Goal: Task Accomplishment & Management: Complete application form

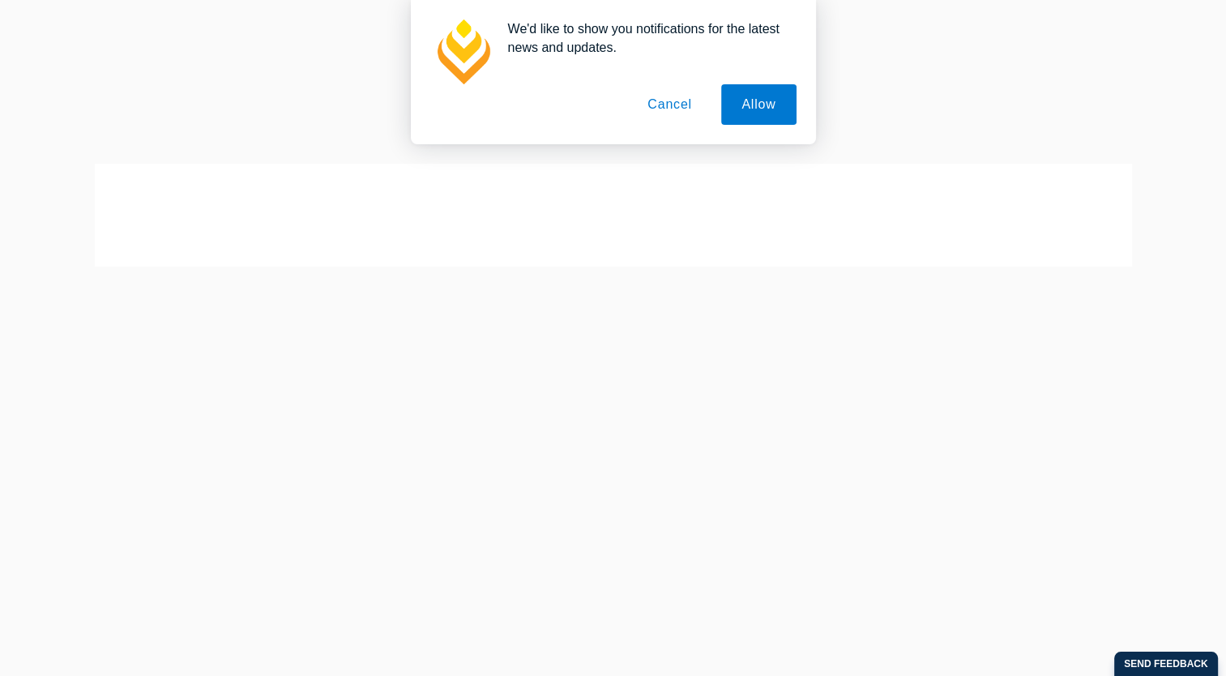
click at [674, 101] on button "Cancel" at bounding box center [669, 104] width 85 height 41
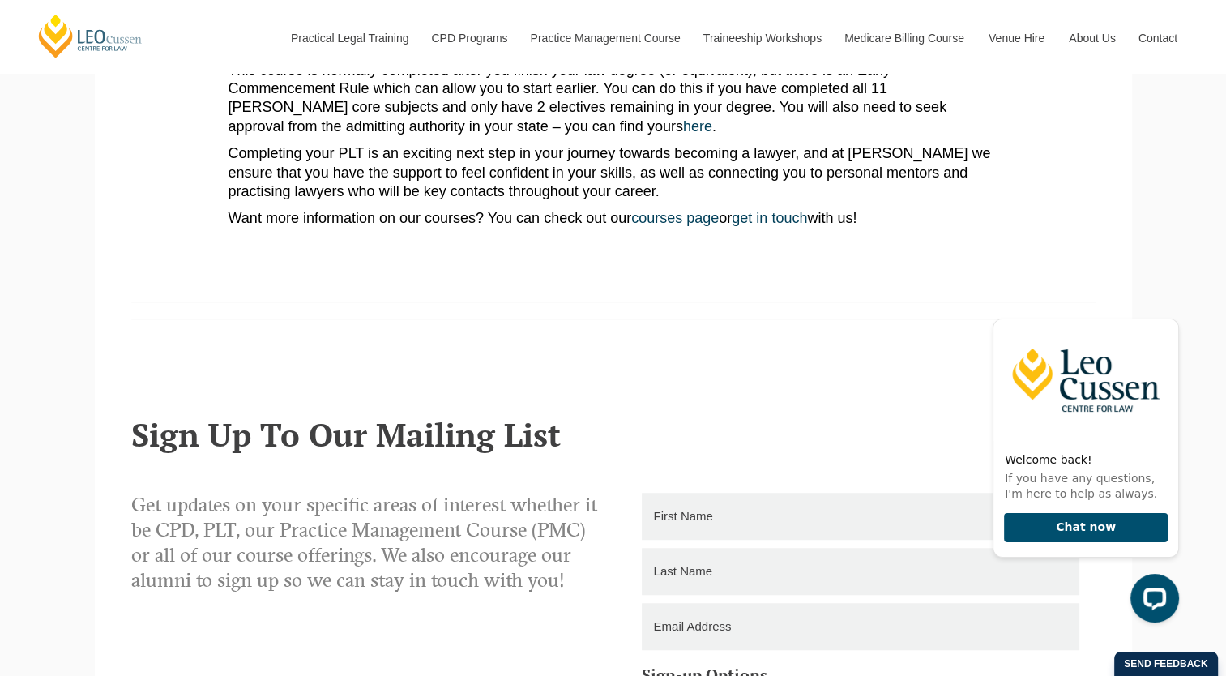
scroll to position [1053, 0]
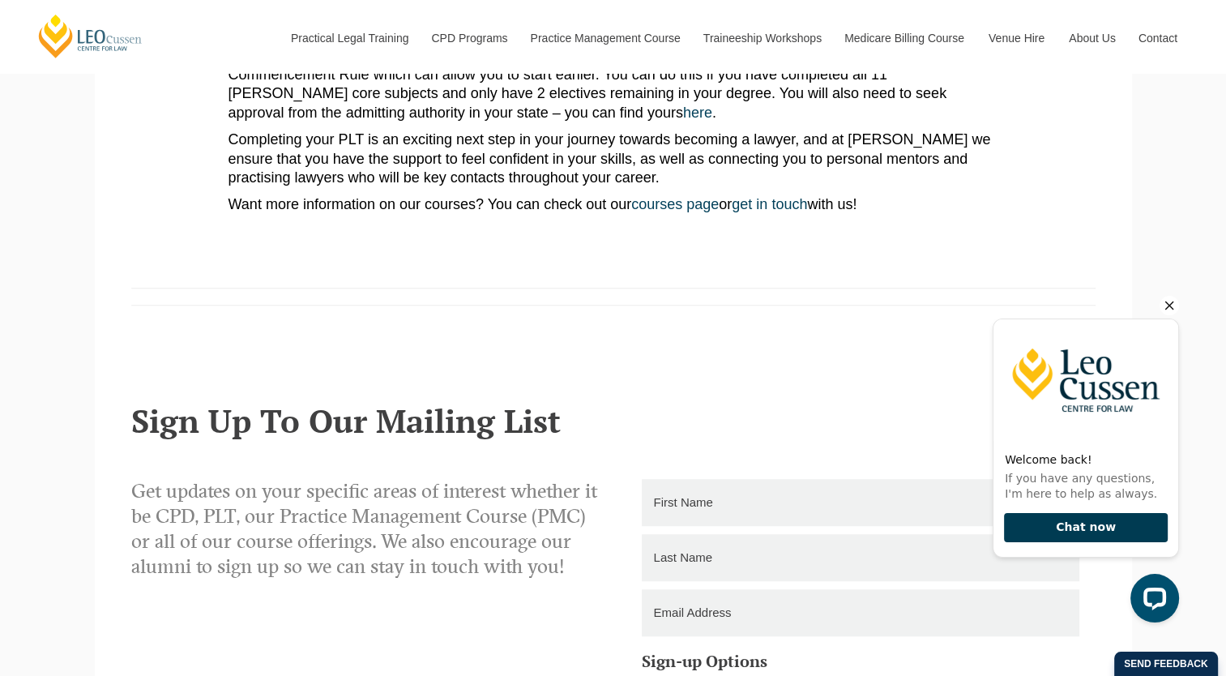
click at [1129, 540] on button "Chat now" at bounding box center [1086, 528] width 164 height 30
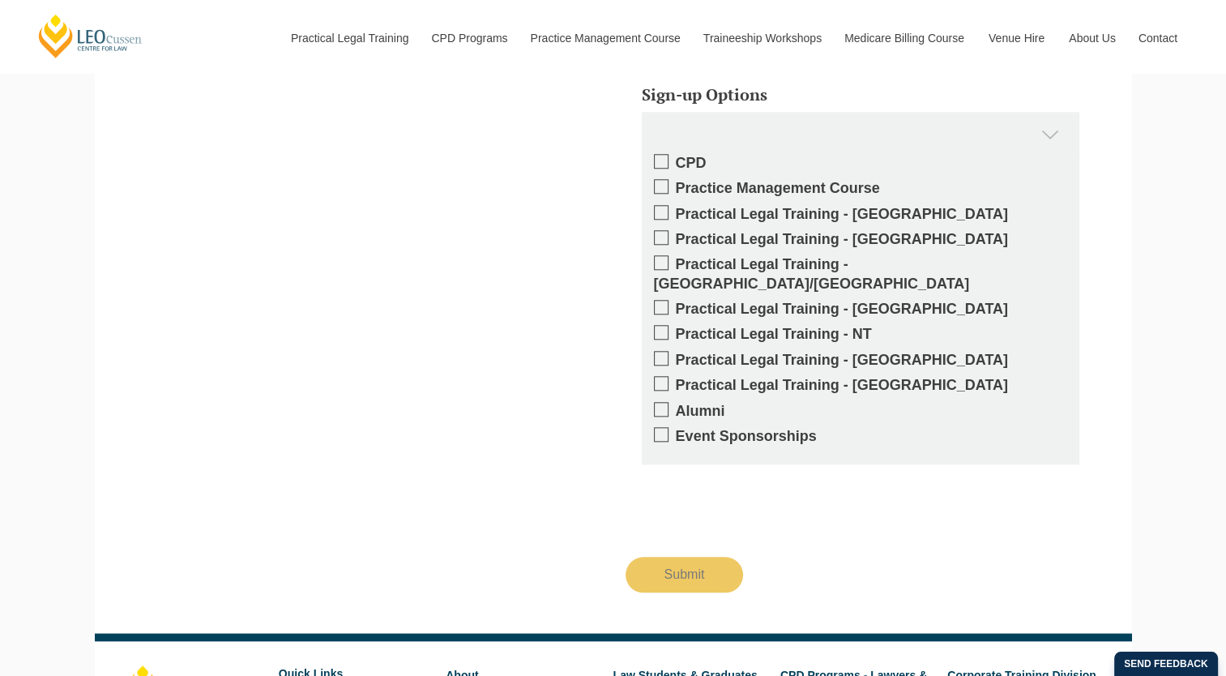
scroll to position [1620, 0]
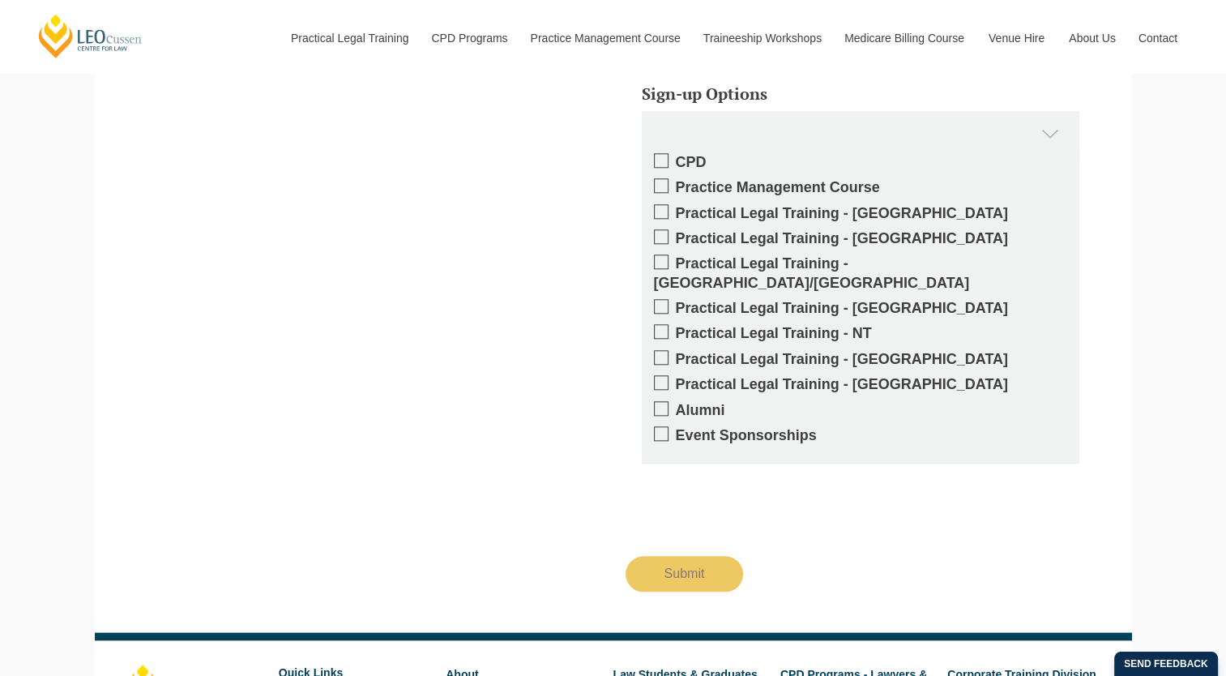
click at [661, 216] on span at bounding box center [661, 211] width 15 height 15
click at [676, 207] on input "Practical Legal Training - VIC" at bounding box center [676, 207] width 0 height 0
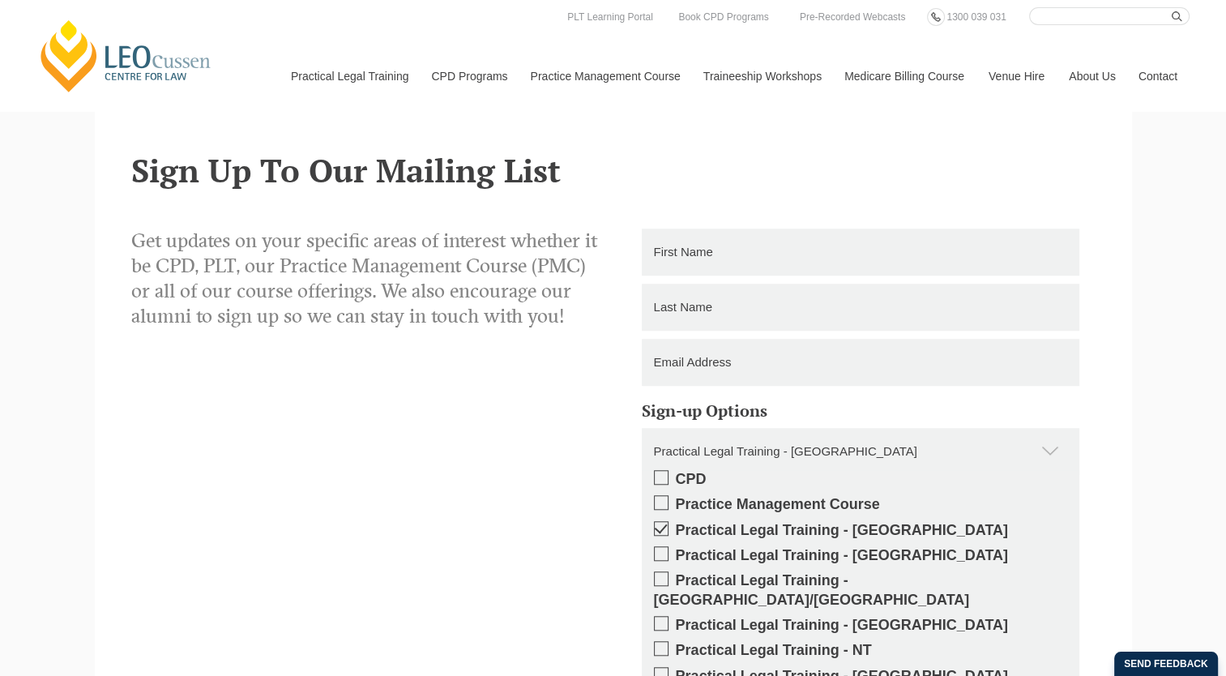
scroll to position [1296, 0]
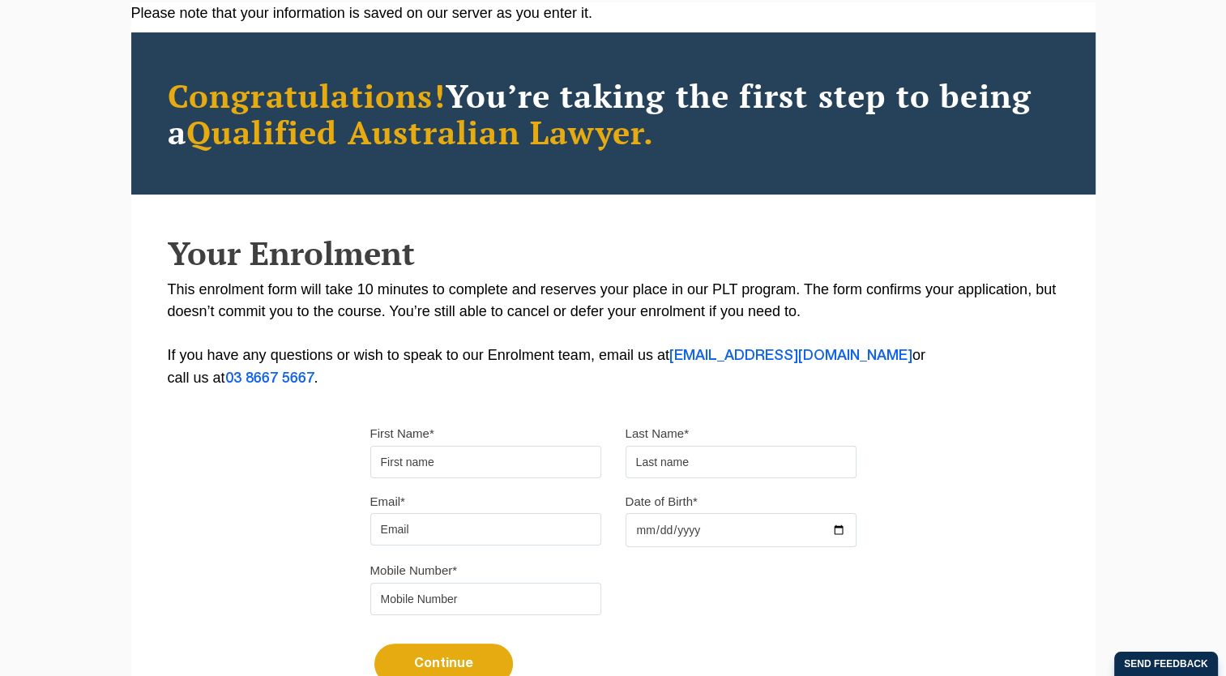
type input "Wai Yin Ernest"
type input "[PERSON_NAME]"
type input "[EMAIL_ADDRESS][DOMAIN_NAME]"
type input "0466123827"
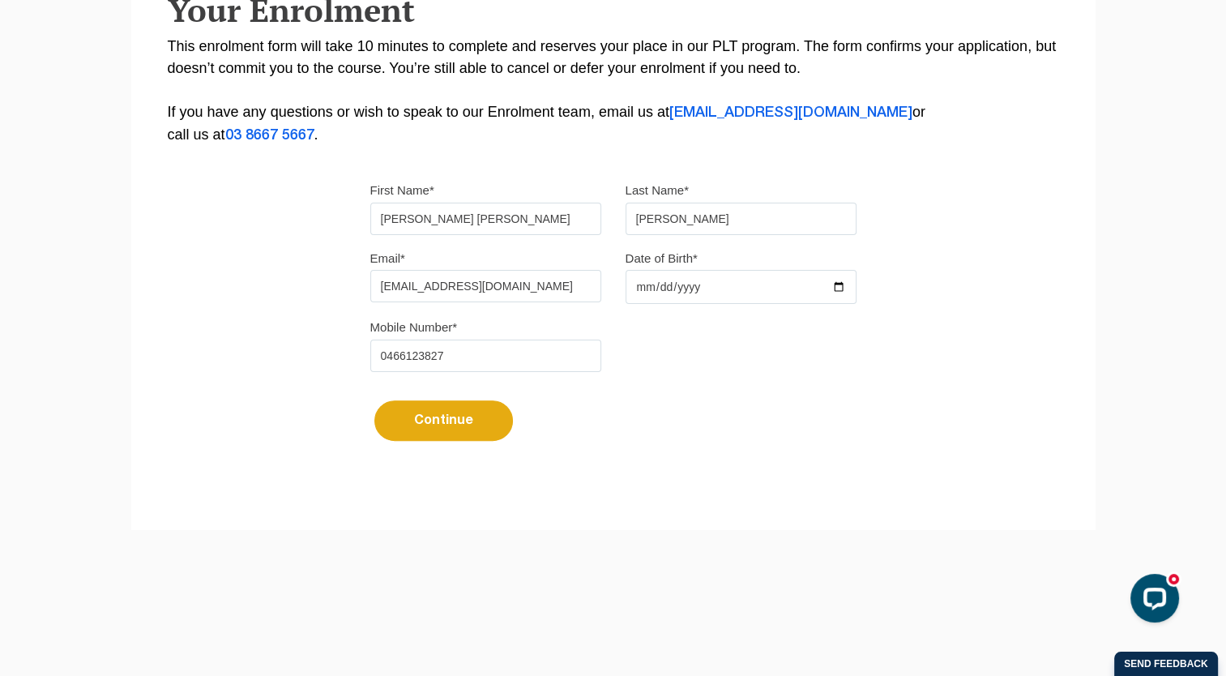
click at [831, 289] on input "Date of Birth*" at bounding box center [740, 287] width 231 height 34
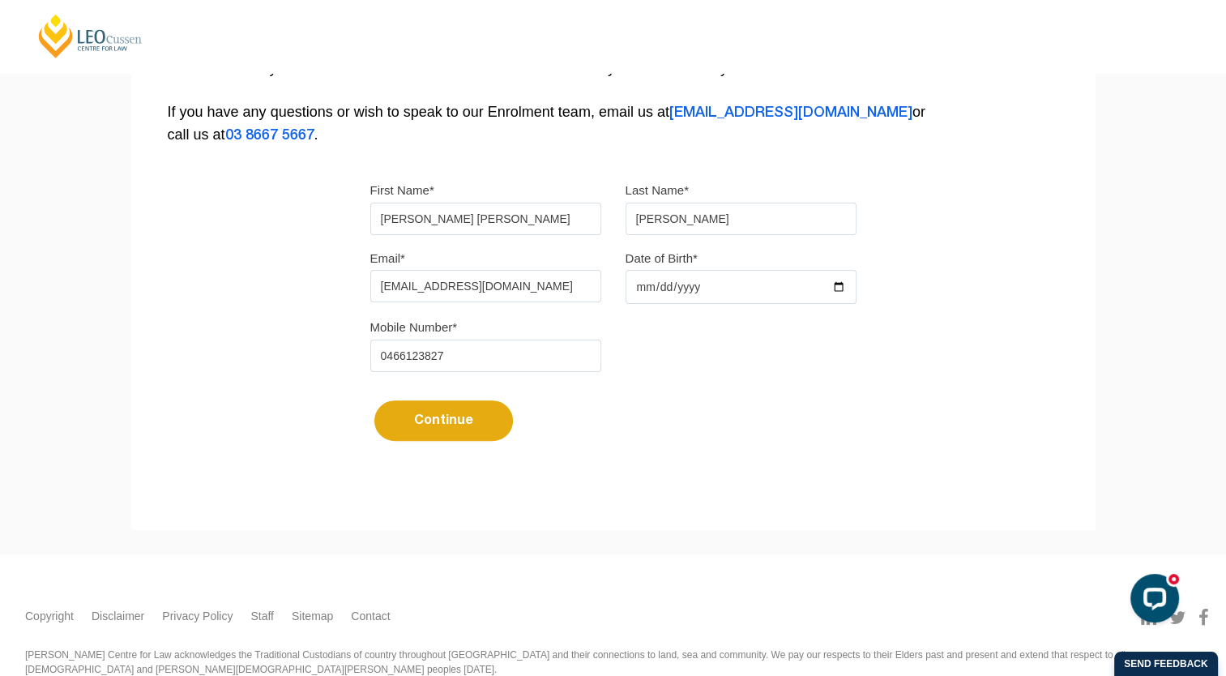
type input "2003-09-20"
click at [459, 423] on button "Continue" at bounding box center [443, 420] width 139 height 41
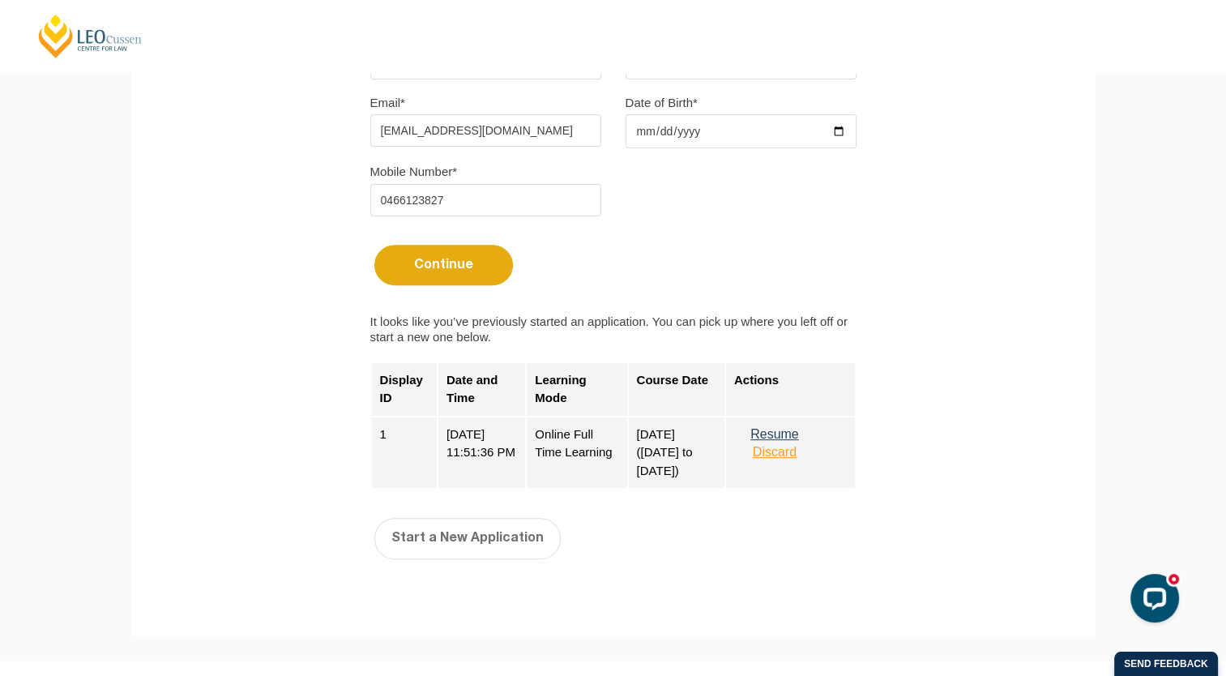
scroll to position [538, 0]
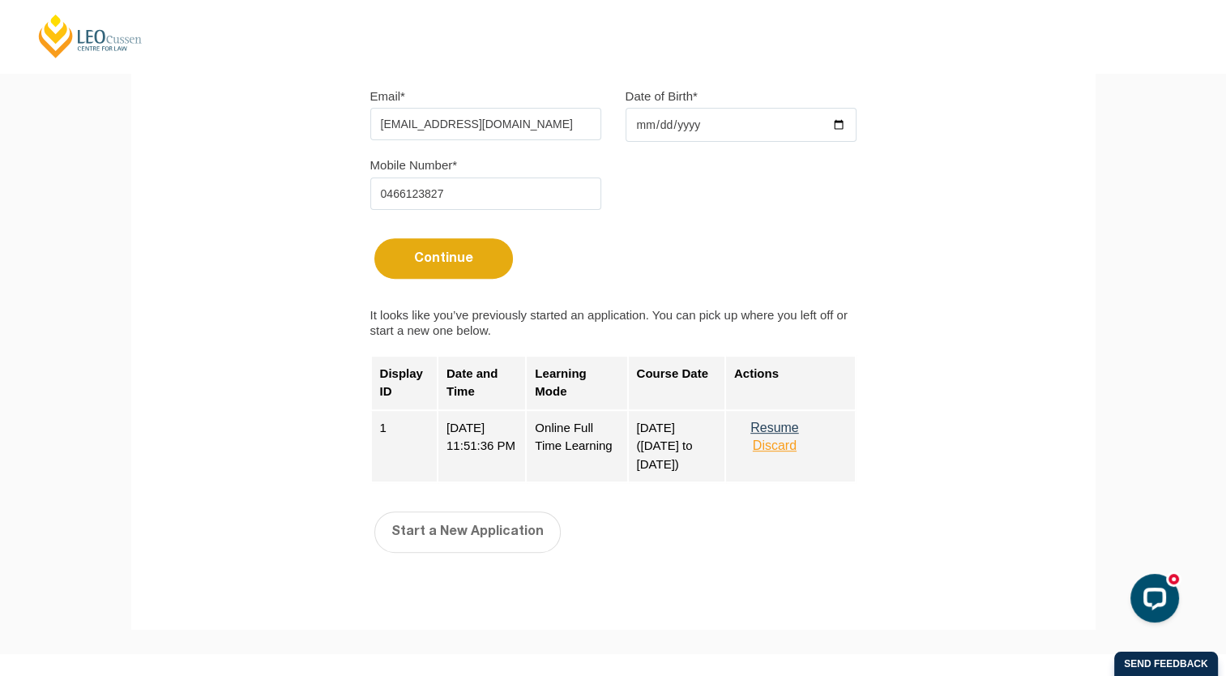
click at [768, 423] on button "Resume" at bounding box center [774, 427] width 81 height 15
click at [789, 429] on button "Resume" at bounding box center [774, 427] width 81 height 15
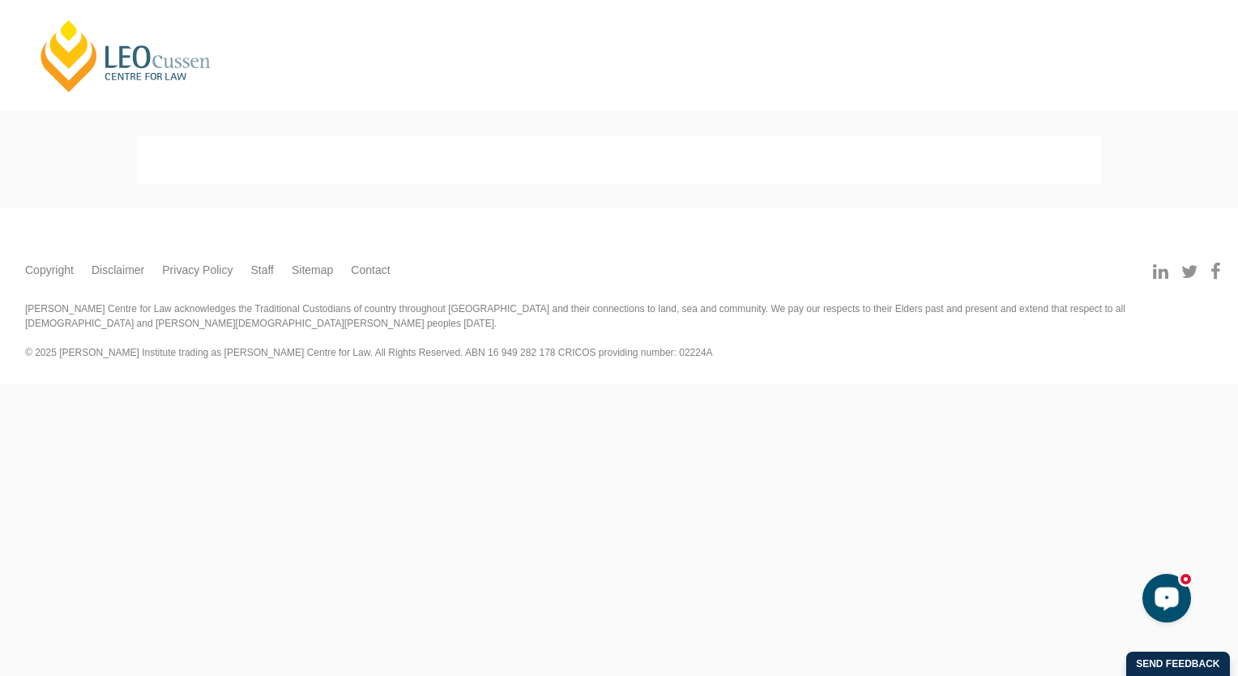
click at [1155, 604] on div "Open LiveChat chat widget" at bounding box center [1167, 597] width 28 height 28
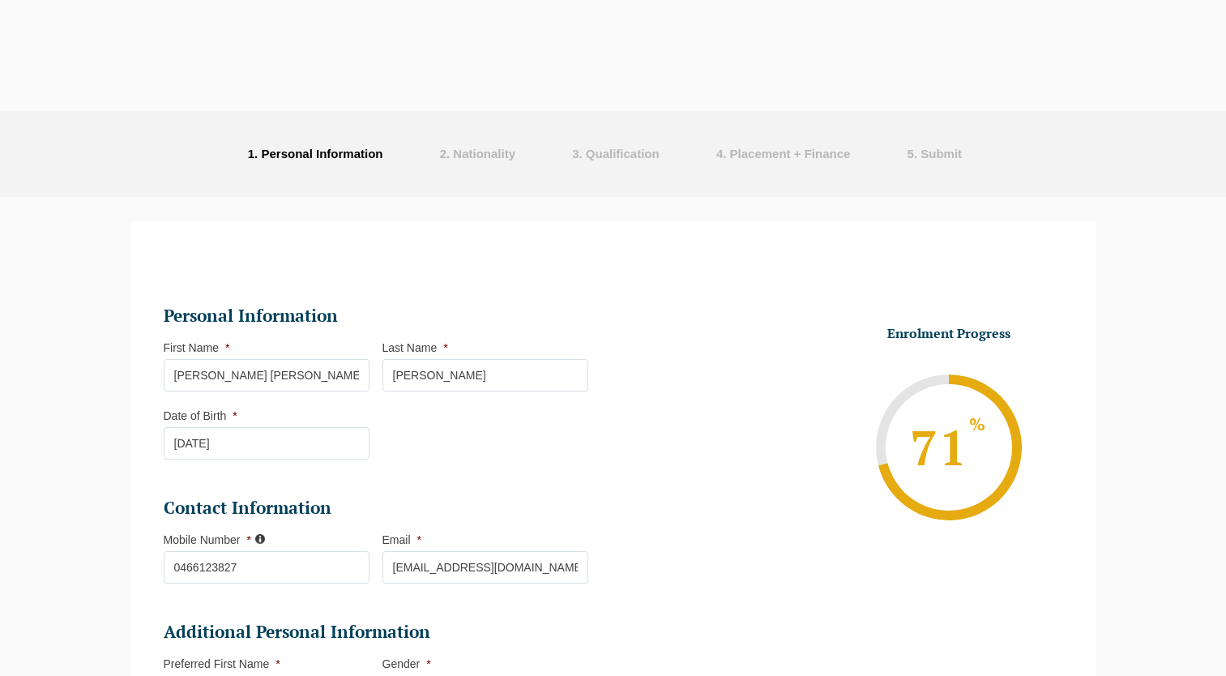
select select "Online Full Time Learning"
select select "National ([GEOGRAPHIC_DATA]/[GEOGRAPHIC_DATA], [GEOGRAPHIC_DATA], [GEOGRAPHIC_D…"
select select
select select "[DATE] ([DATE] to [DATE])"
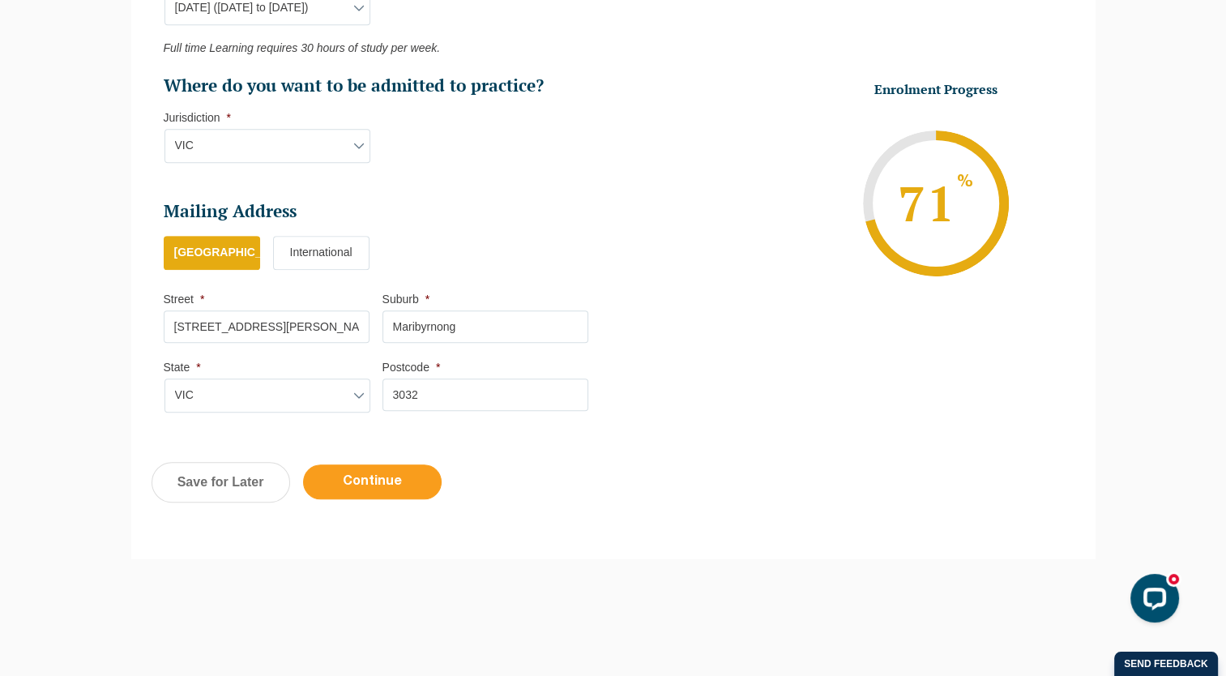
click at [402, 488] on input "Continue" at bounding box center [372, 481] width 139 height 35
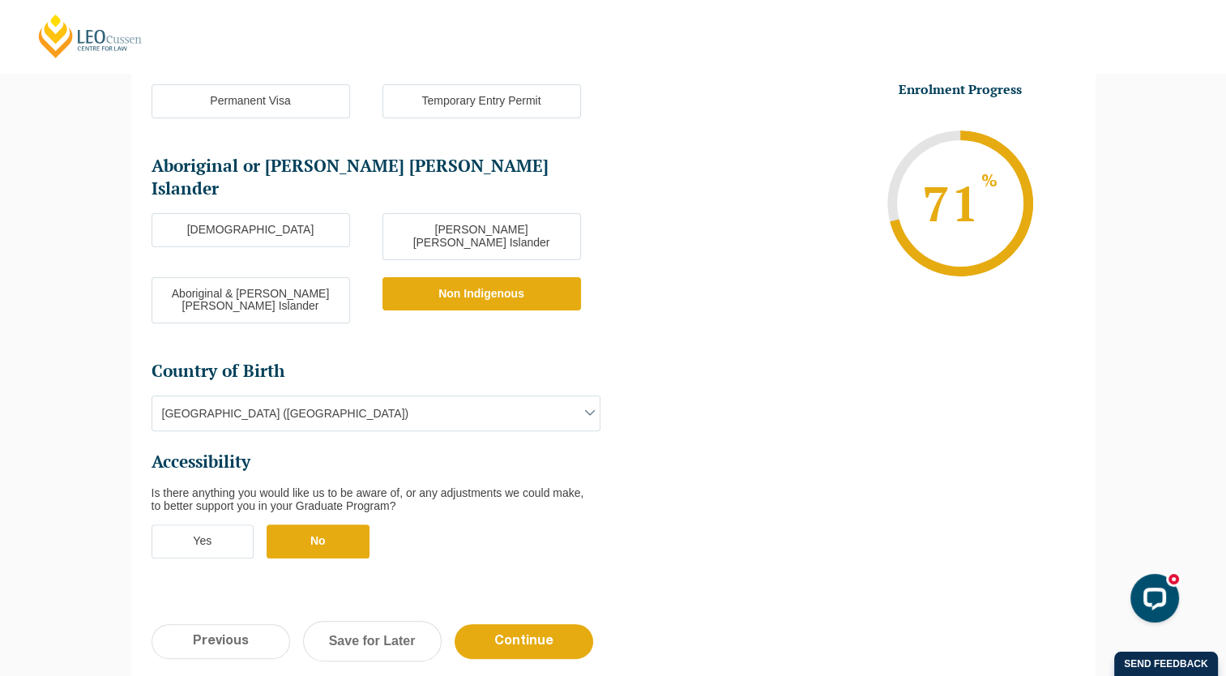
scroll to position [463, 0]
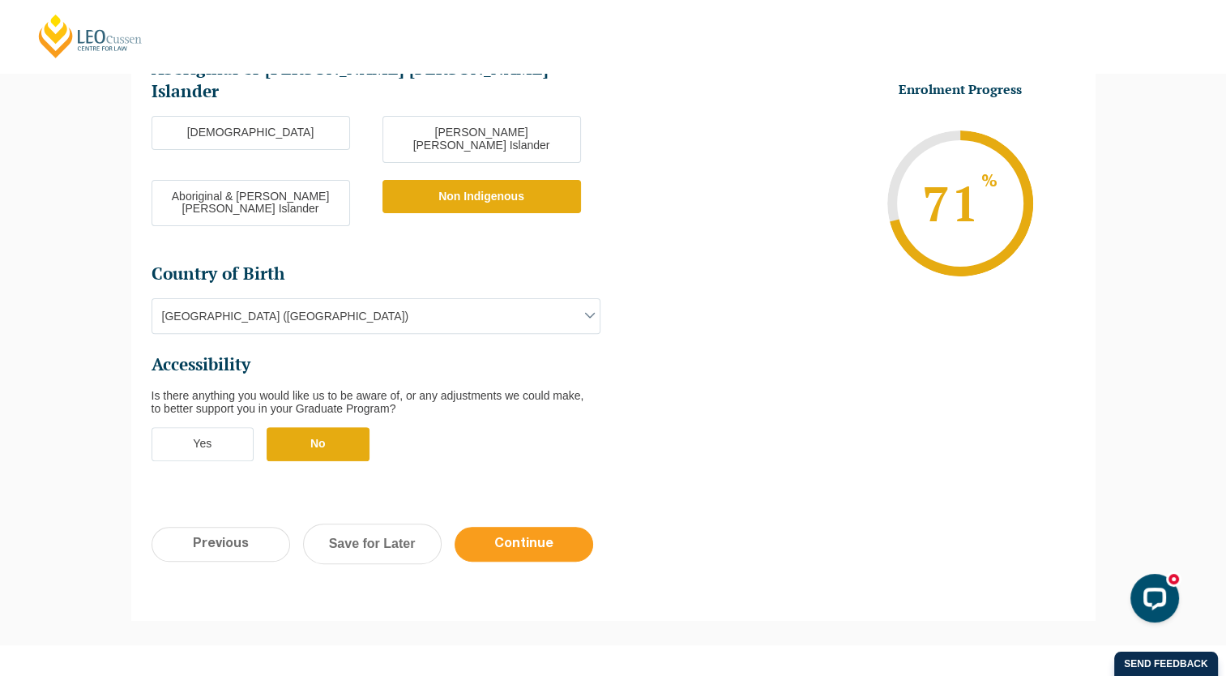
click at [513, 527] on input "Continue" at bounding box center [524, 544] width 139 height 35
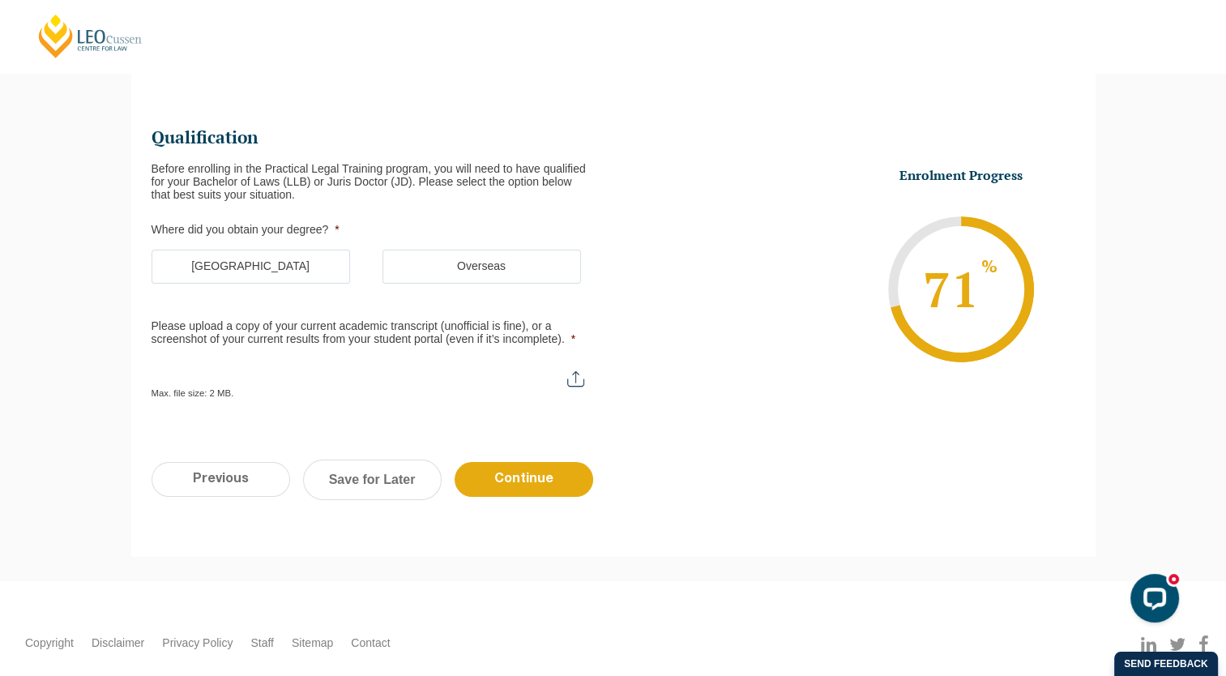
scroll to position [139, 0]
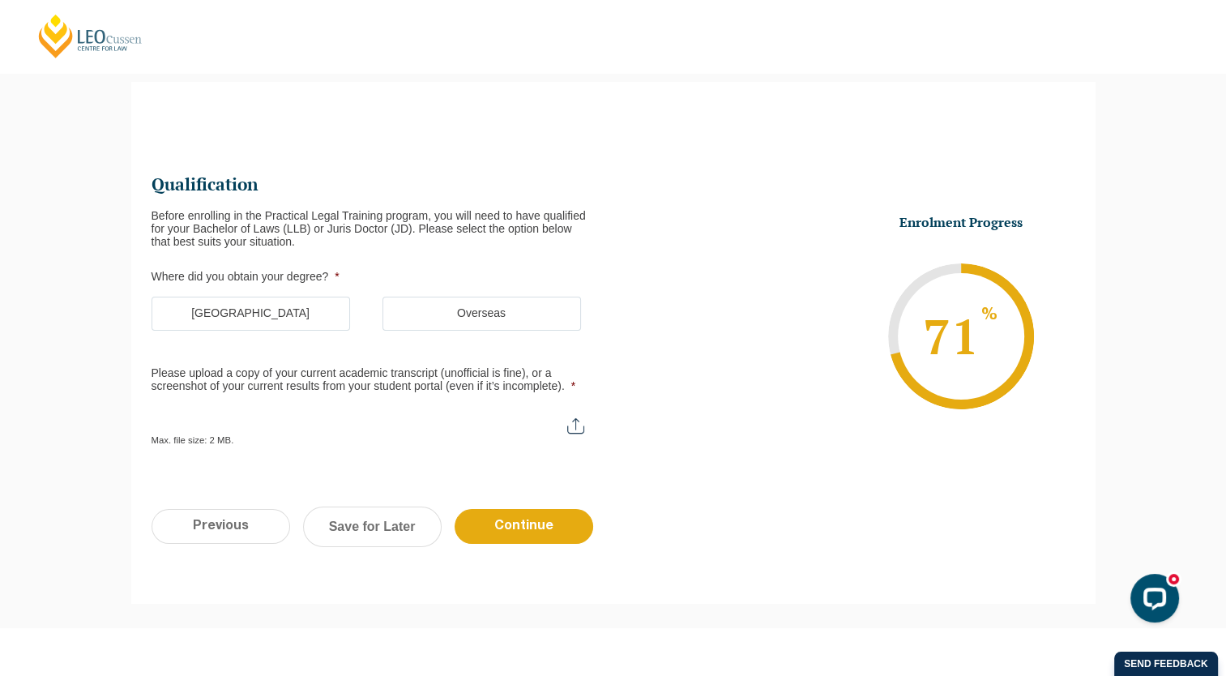
click at [197, 303] on label "Australia" at bounding box center [251, 314] width 198 height 34
click at [0, 0] on input "Australia" at bounding box center [0, 0] width 0 height 0
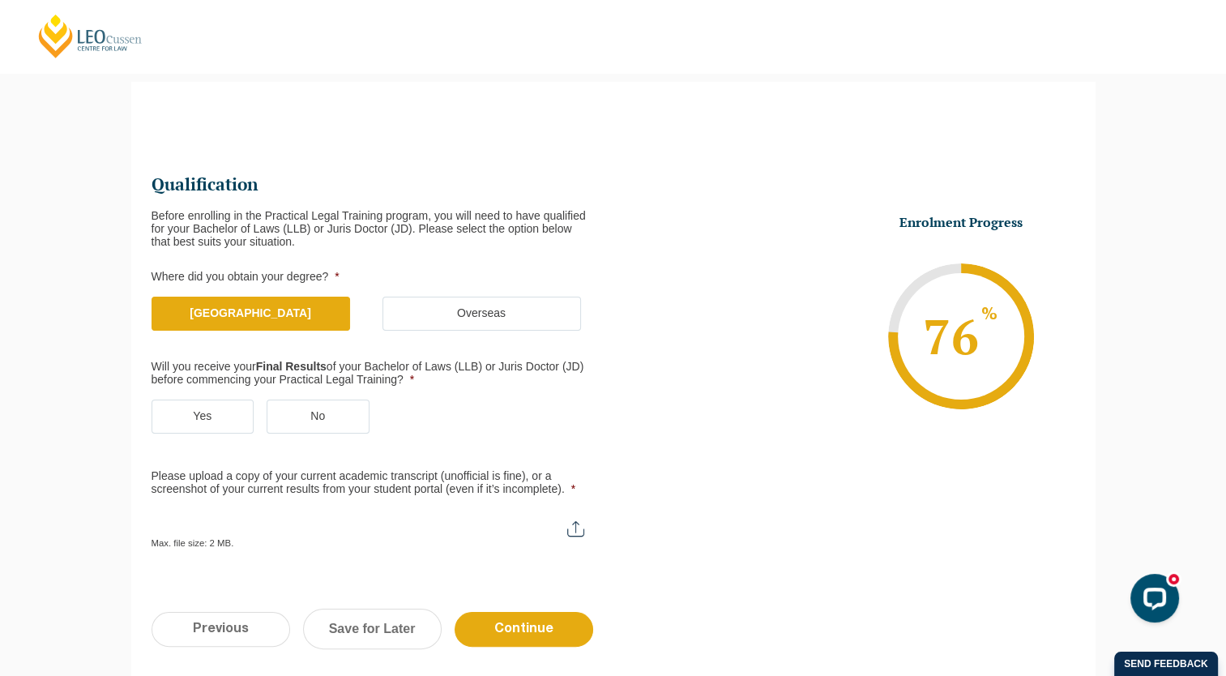
click at [202, 425] on label "Yes" at bounding box center [203, 416] width 103 height 34
click at [0, 0] on input "Yes" at bounding box center [0, 0] width 0 height 0
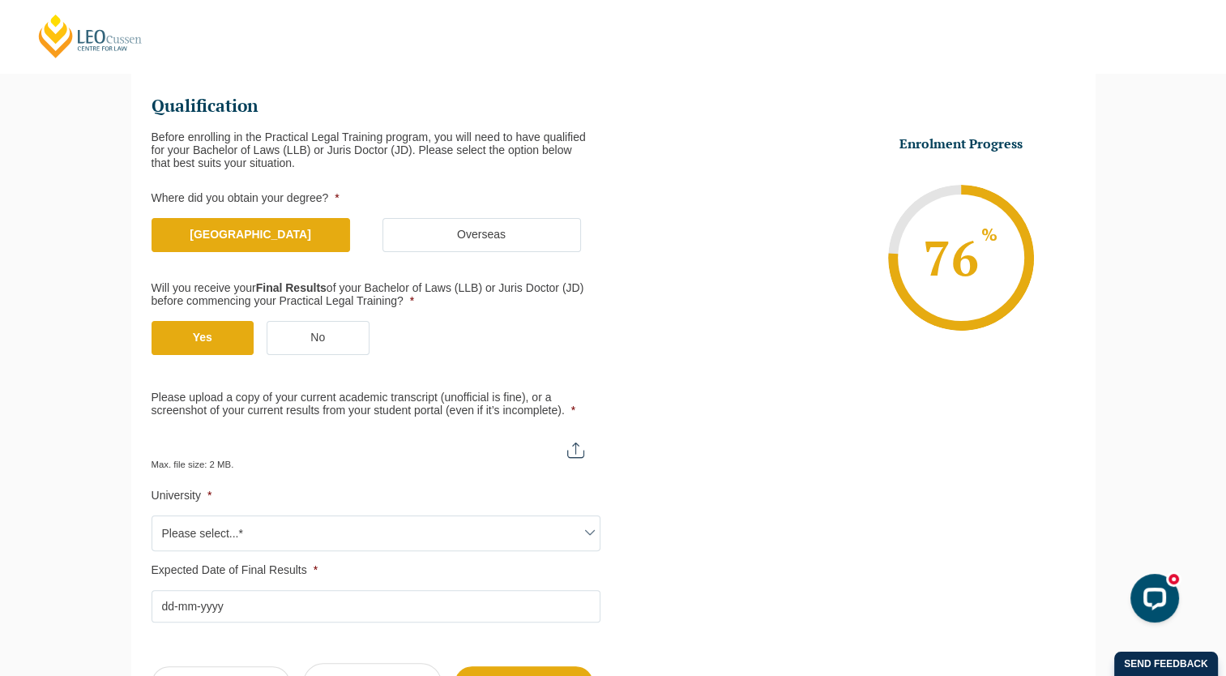
scroll to position [220, 0]
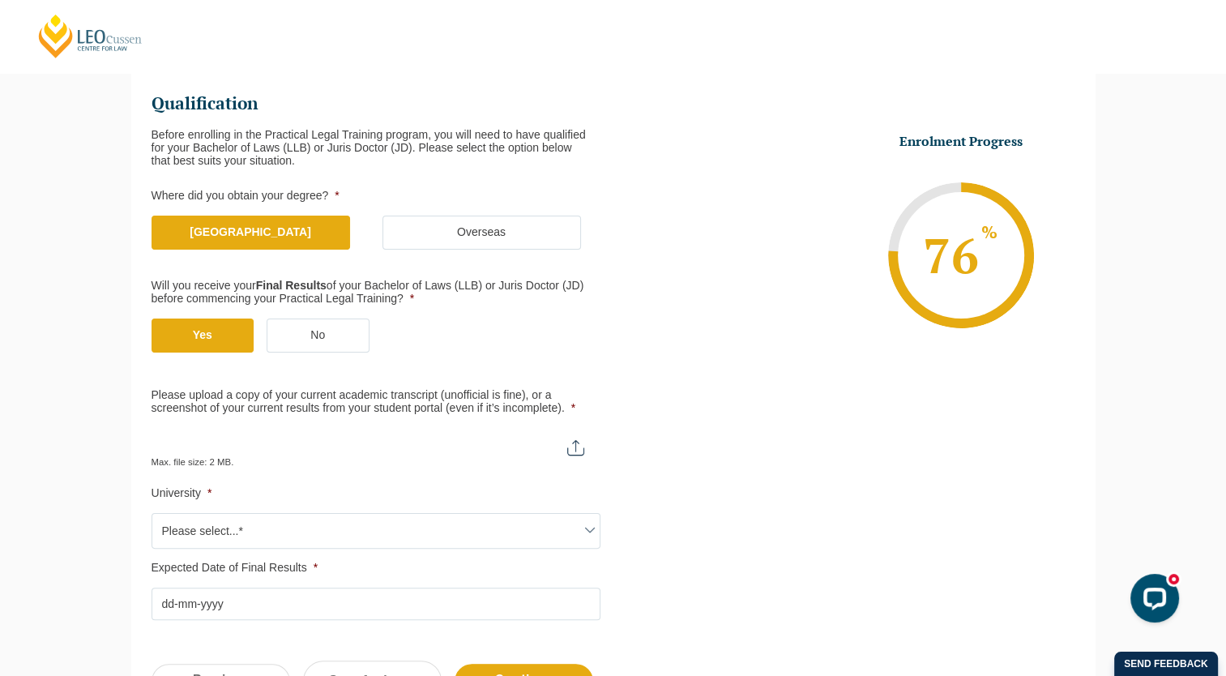
click at [577, 447] on input "Please upload a copy of your current academic transcript (unofficial is fine), …" at bounding box center [376, 442] width 449 height 28
type input "C:\fakepath\Monash Academic Transcript 2025.pdf"
click at [272, 442] on input "Please upload a copy of your current academic transcript (unofficial is fine), …" at bounding box center [376, 442] width 449 height 28
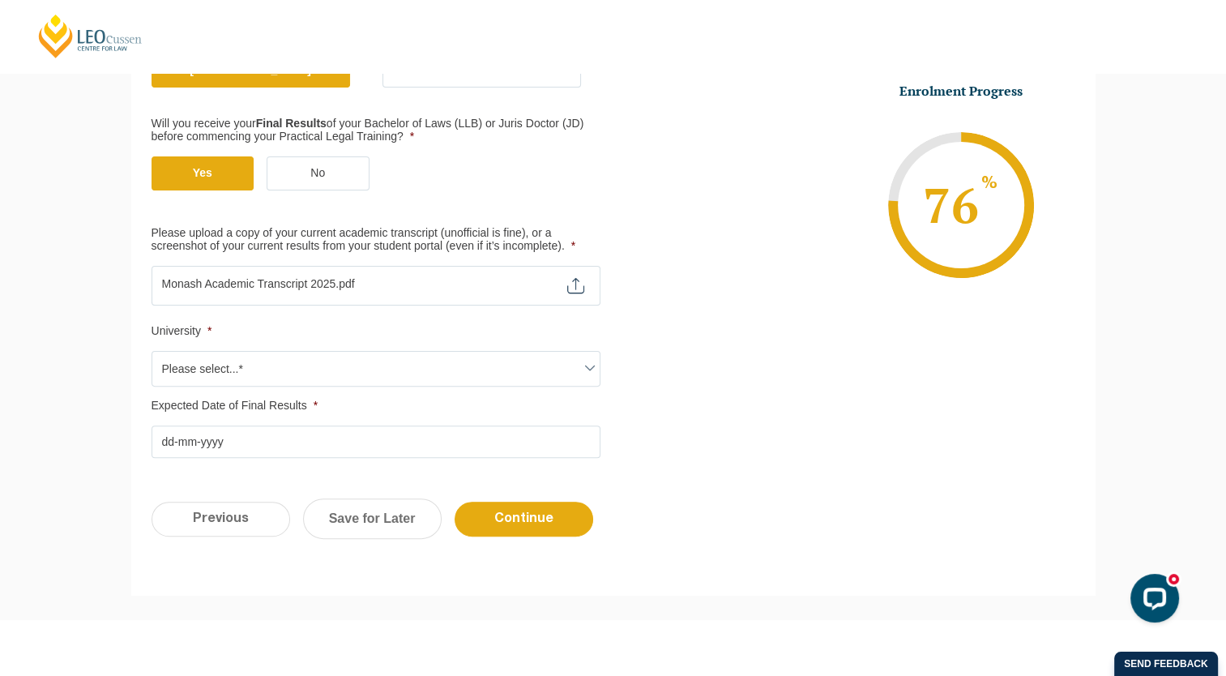
scroll to position [382, 0]
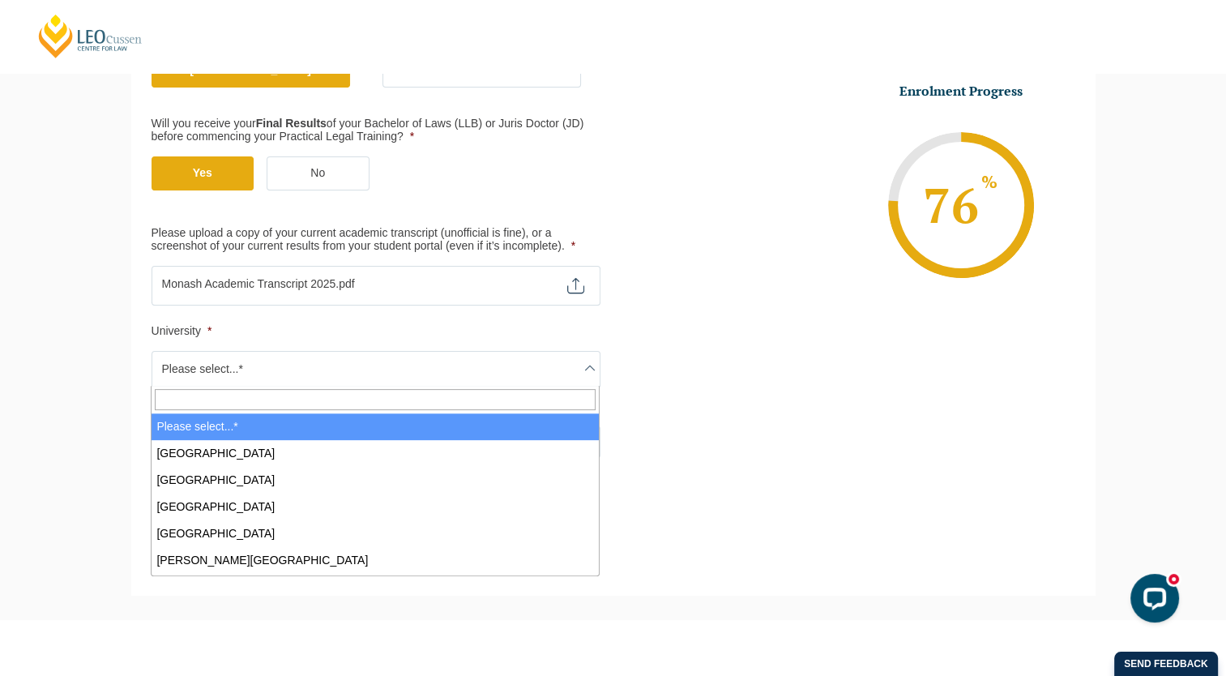
click at [395, 358] on span "Please select...*" at bounding box center [375, 369] width 447 height 34
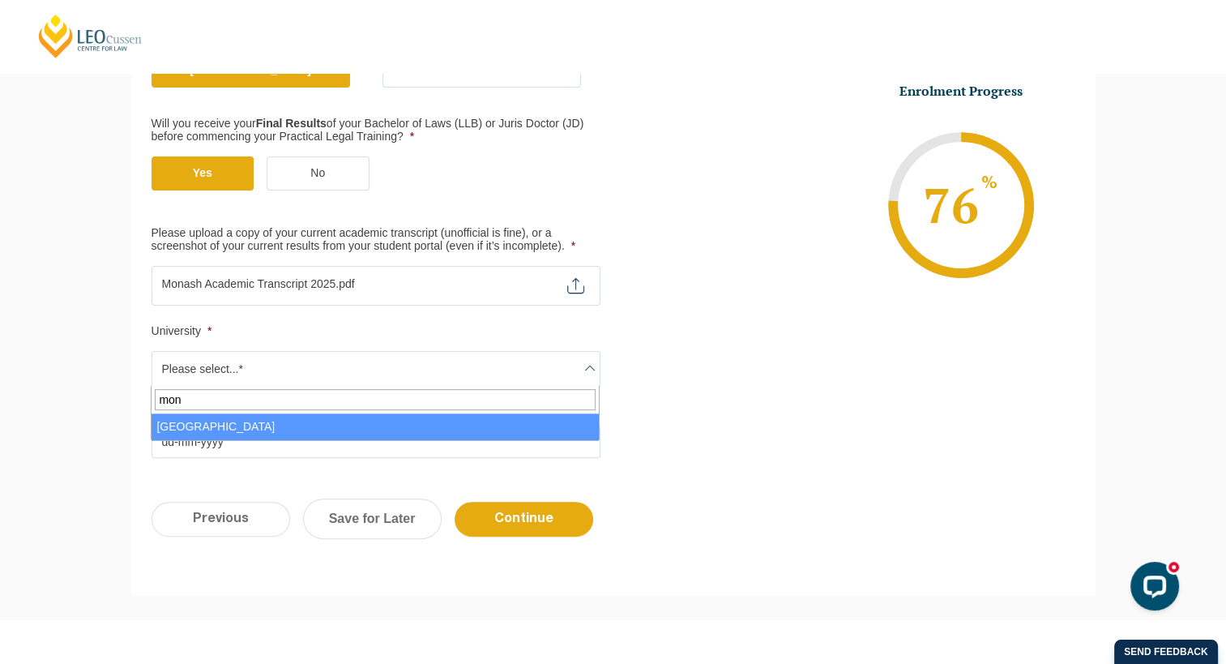
type input "mon"
select select "Monash University"
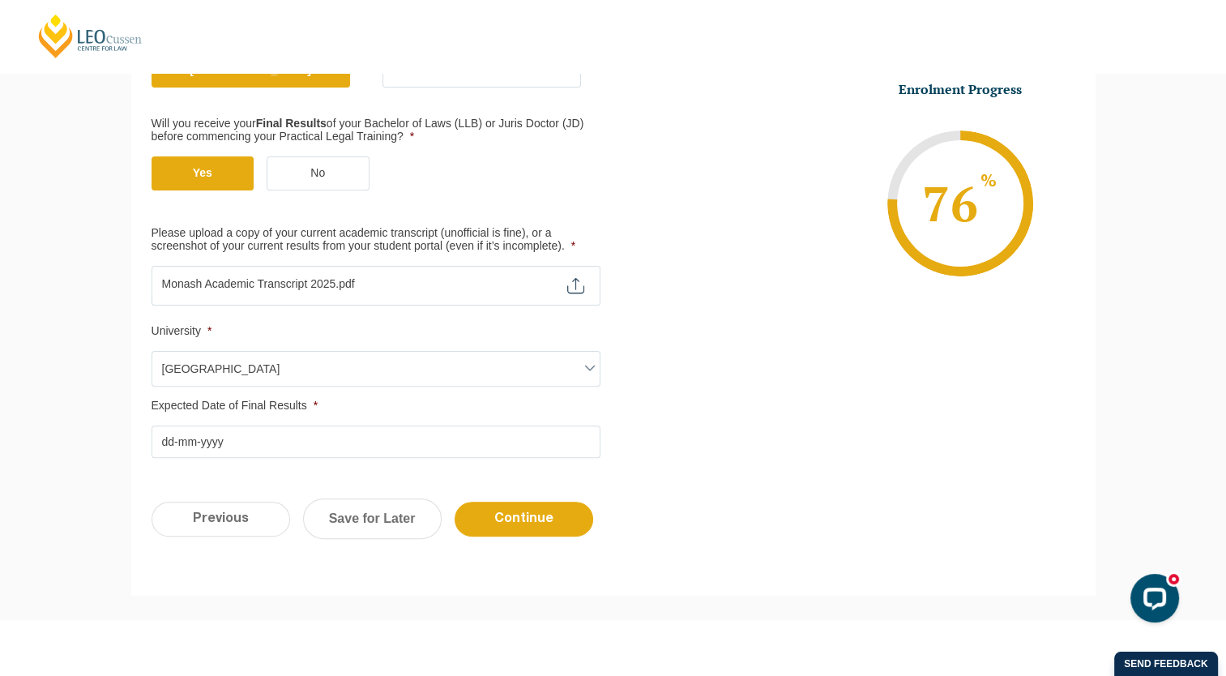
click at [381, 429] on input "Expected Date of Final Results *" at bounding box center [376, 441] width 449 height 32
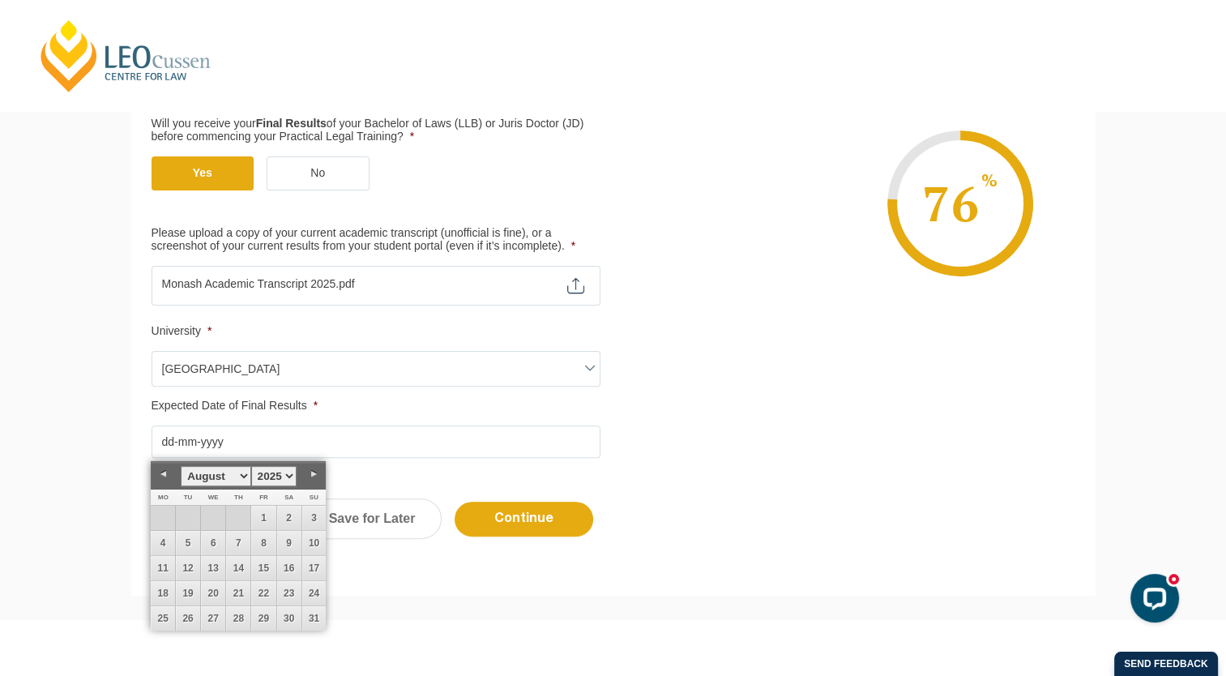
click at [246, 472] on select "January February March April May June July August September October November De…" at bounding box center [216, 476] width 70 height 20
click at [313, 614] on link "30" at bounding box center [314, 618] width 24 height 24
click at [243, 463] on div "January February March April May June July August September October November De…" at bounding box center [238, 476] width 175 height 28
click at [242, 476] on select "January February March April May June July August September October November De…" at bounding box center [216, 476] width 70 height 20
click at [269, 543] on link "12" at bounding box center [263, 543] width 24 height 24
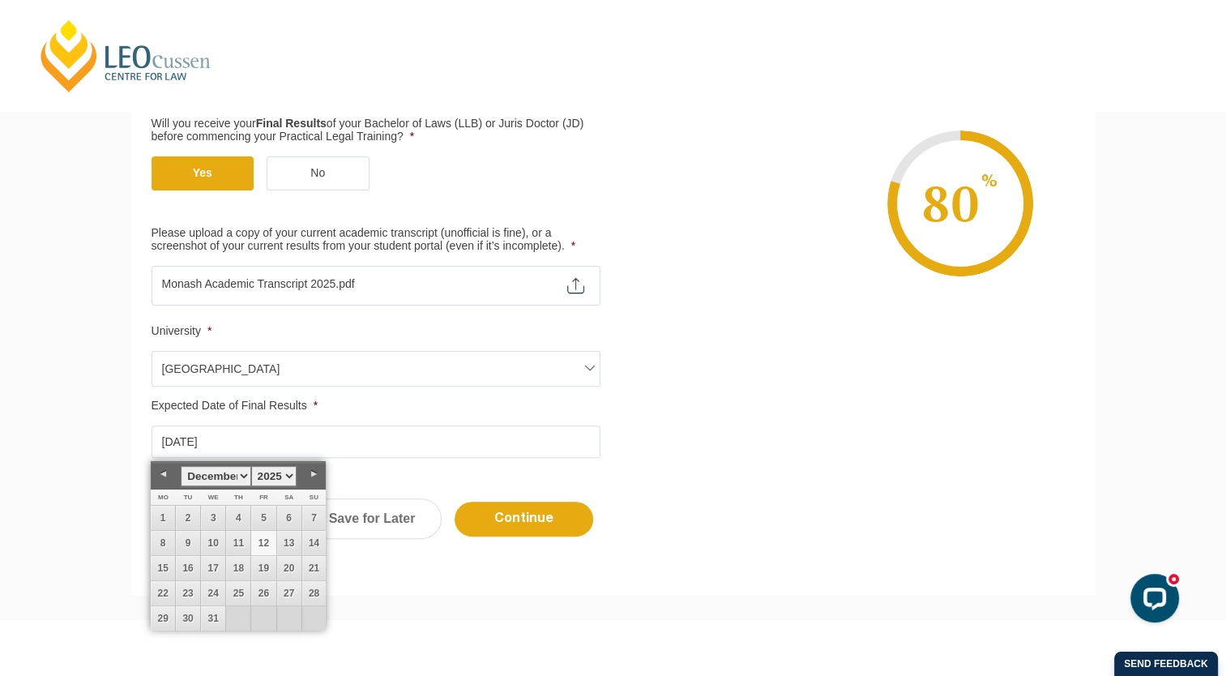
type input "12-12-2025"
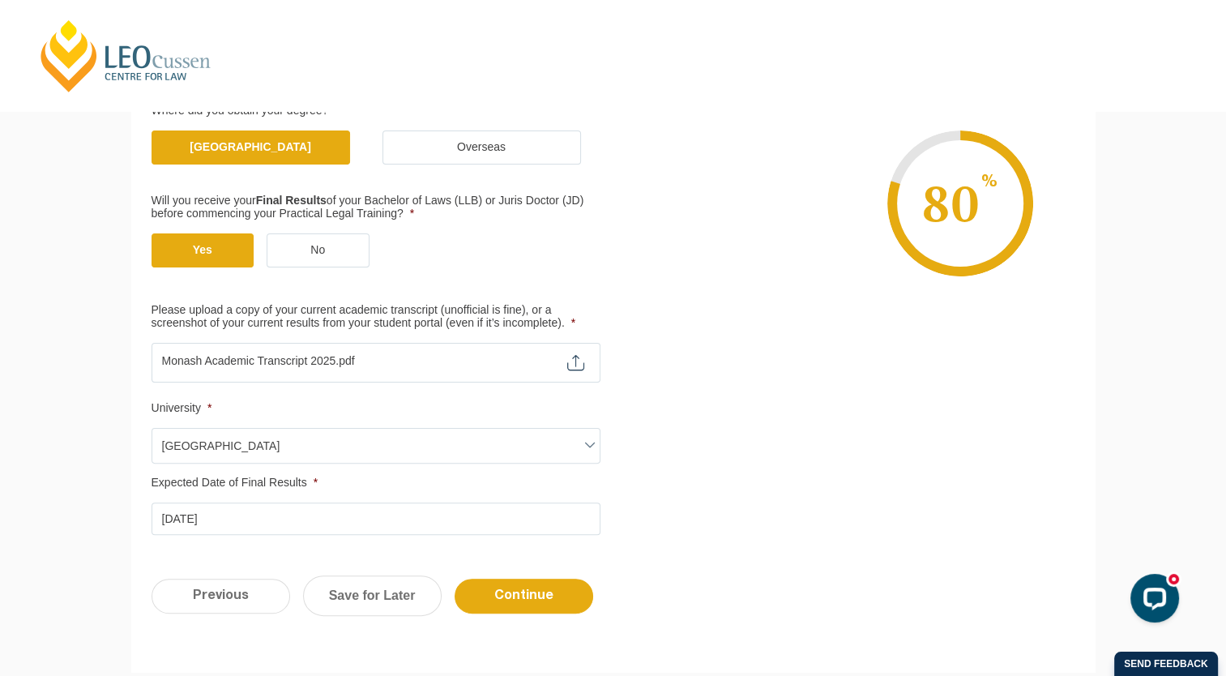
scroll to position [301, 0]
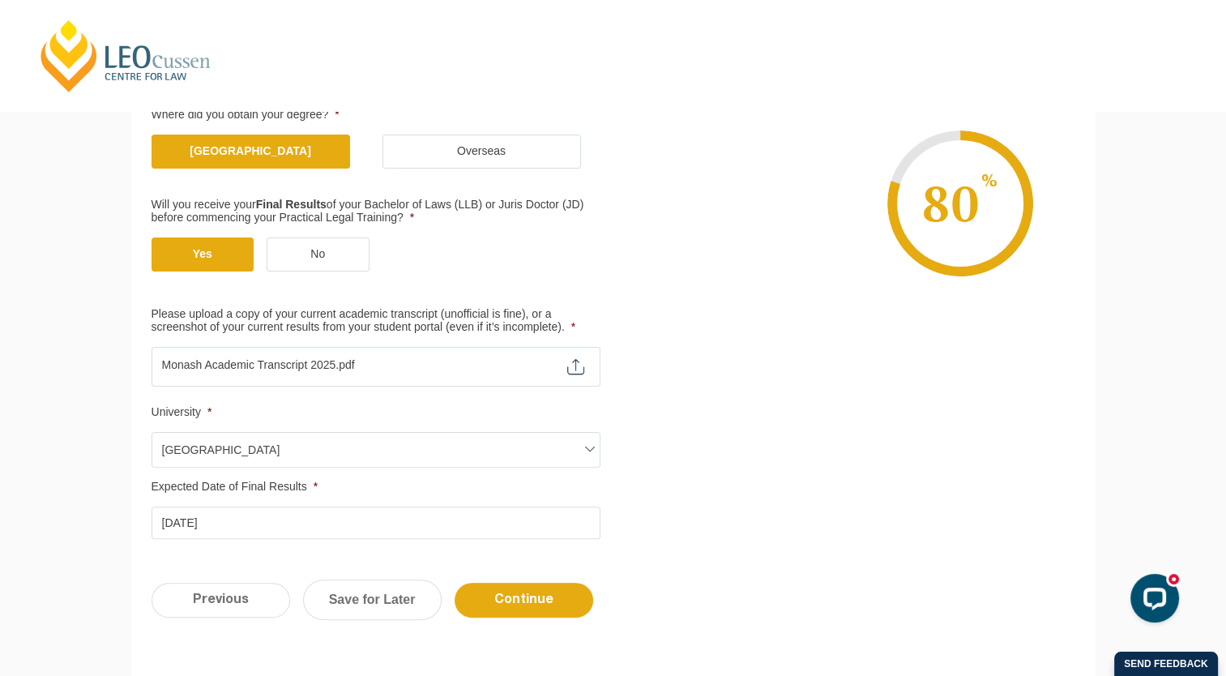
click at [329, 248] on label "No" at bounding box center [318, 254] width 103 height 34
click at [0, 0] on input "No" at bounding box center [0, 0] width 0 height 0
select select
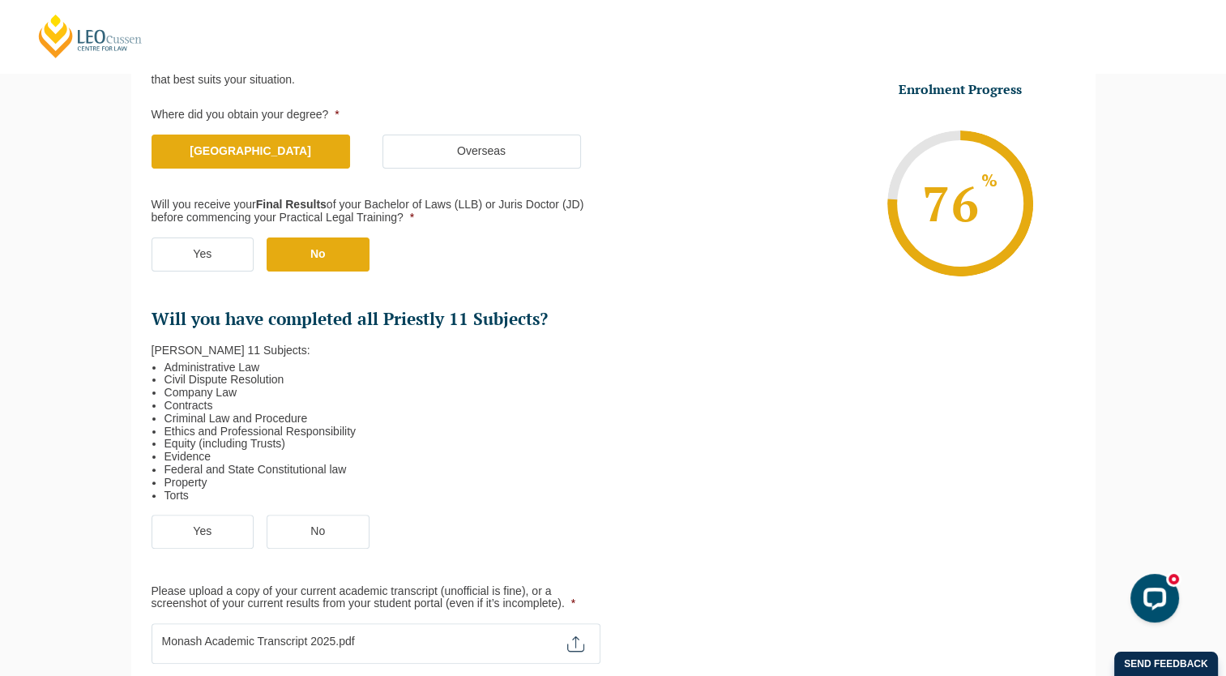
scroll to position [382, 0]
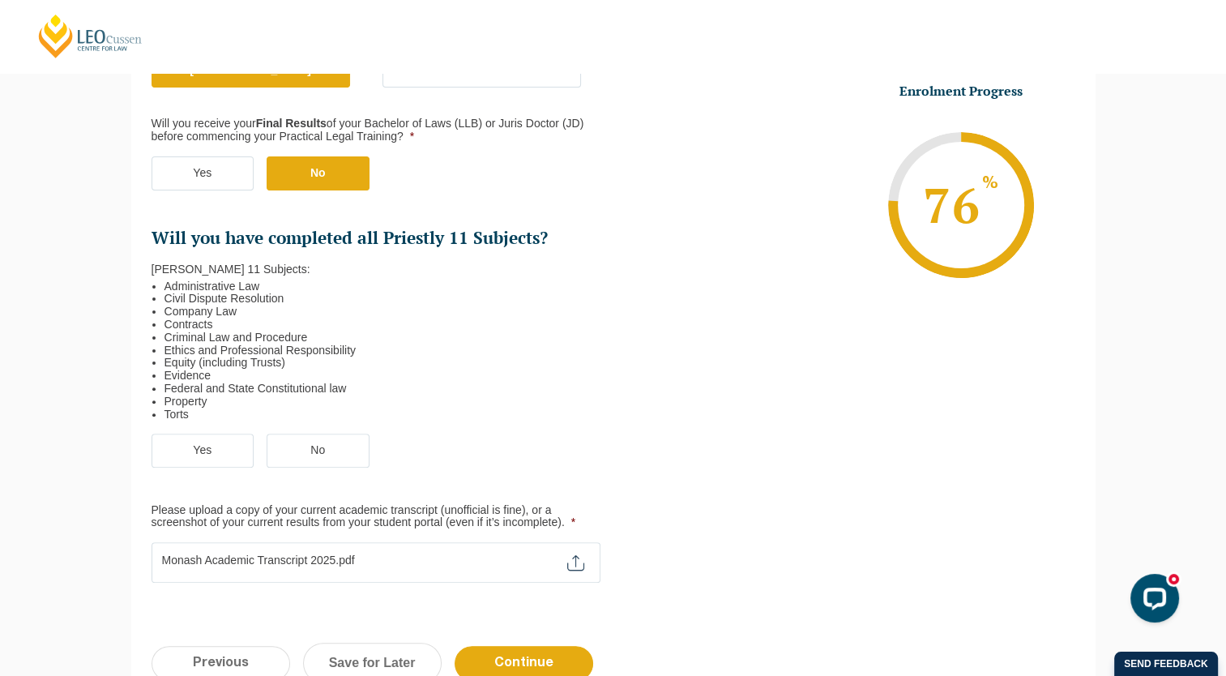
click at [219, 459] on label "Yes" at bounding box center [203, 450] width 103 height 34
click at [0, 0] on input "Yes" at bounding box center [0, 0] width 0 height 0
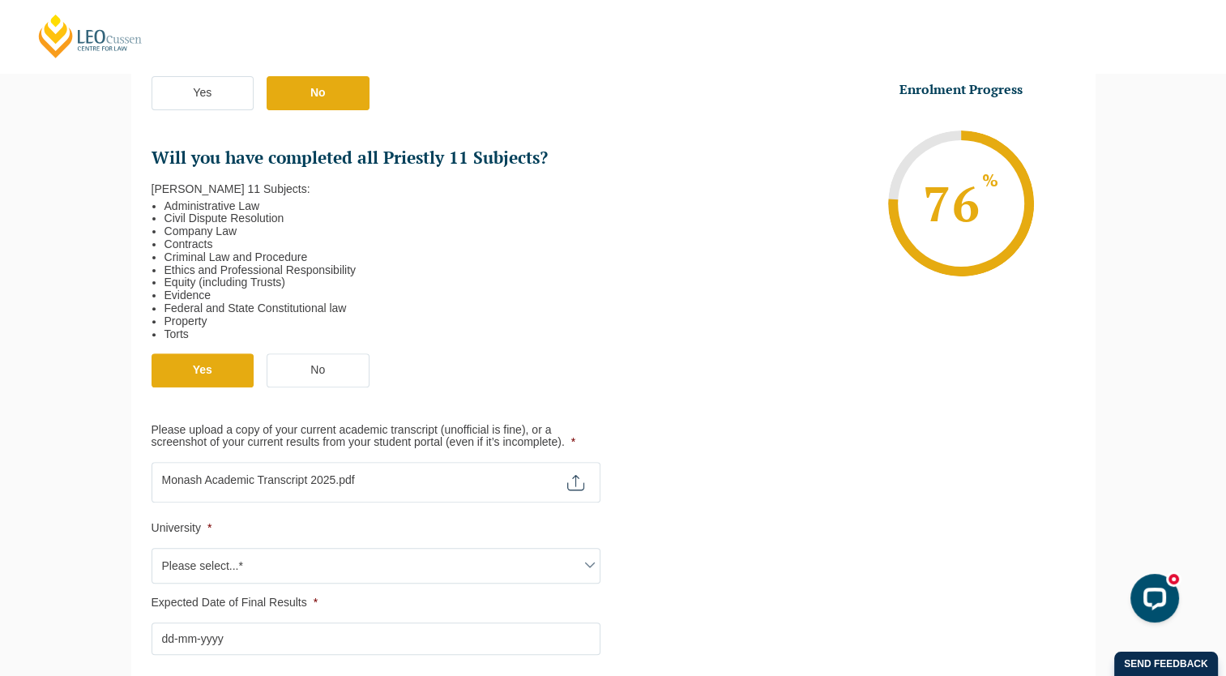
scroll to position [463, 0]
click at [270, 563] on span "Please select...*" at bounding box center [375, 565] width 447 height 34
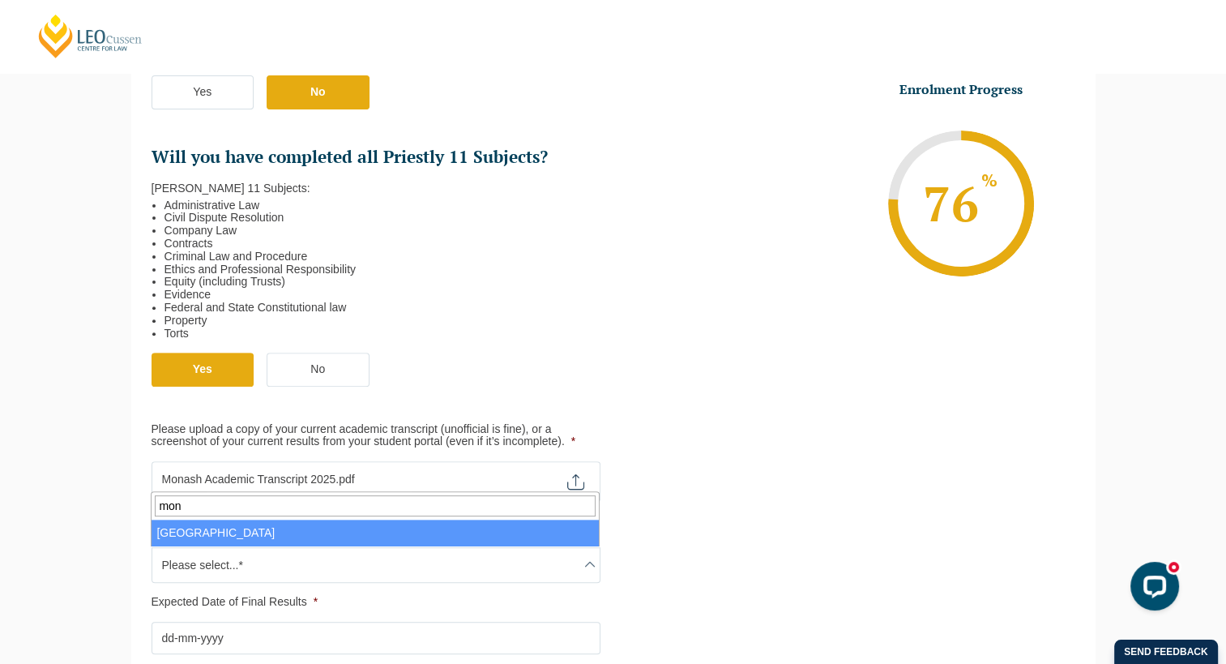
type input "mon"
select select "Monash University"
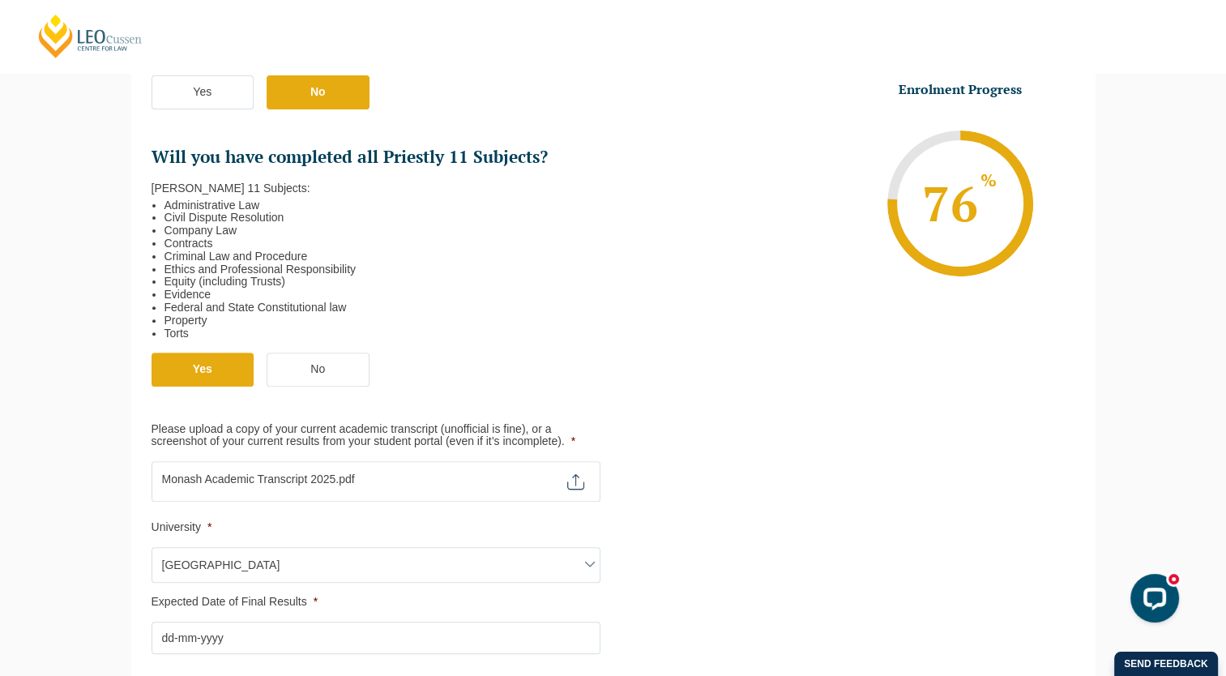
click at [259, 637] on input "Expected Date of Final Results *" at bounding box center [376, 637] width 449 height 32
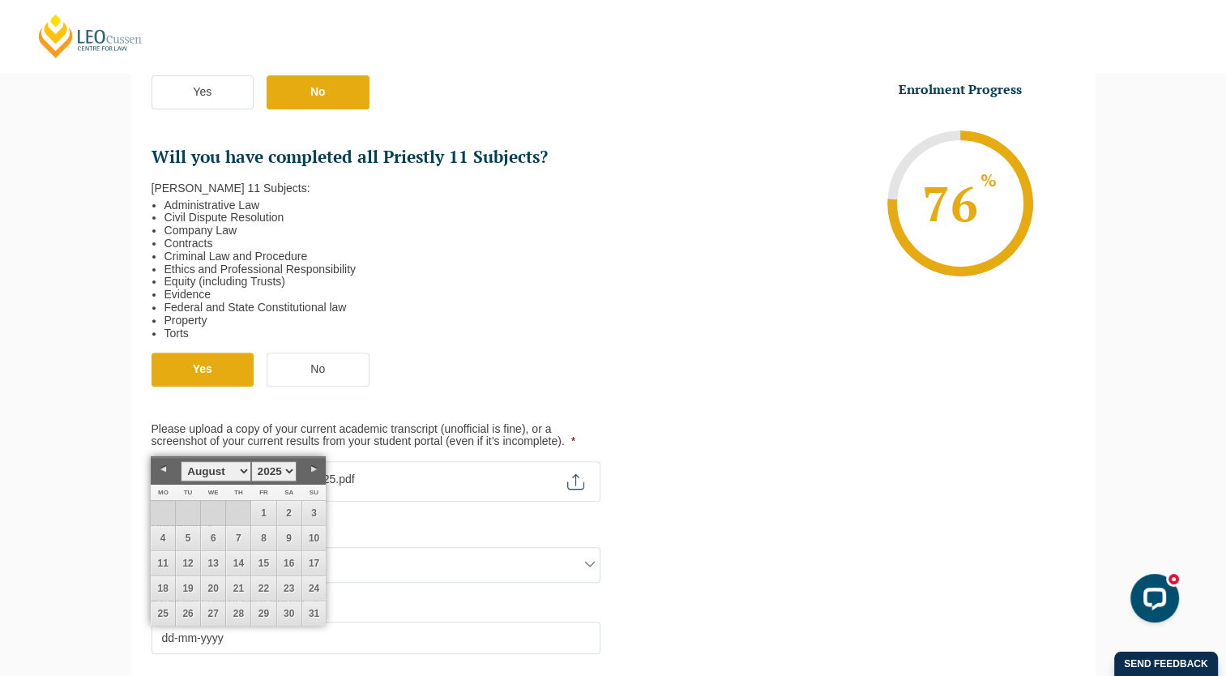
drag, startPoint x: 241, startPoint y: 469, endPoint x: 239, endPoint y: 487, distance: 17.9
click at [241, 469] on select "January February March April May June July August September October November De…" at bounding box center [216, 471] width 70 height 20
click at [169, 531] on link "8" at bounding box center [163, 538] width 24 height 24
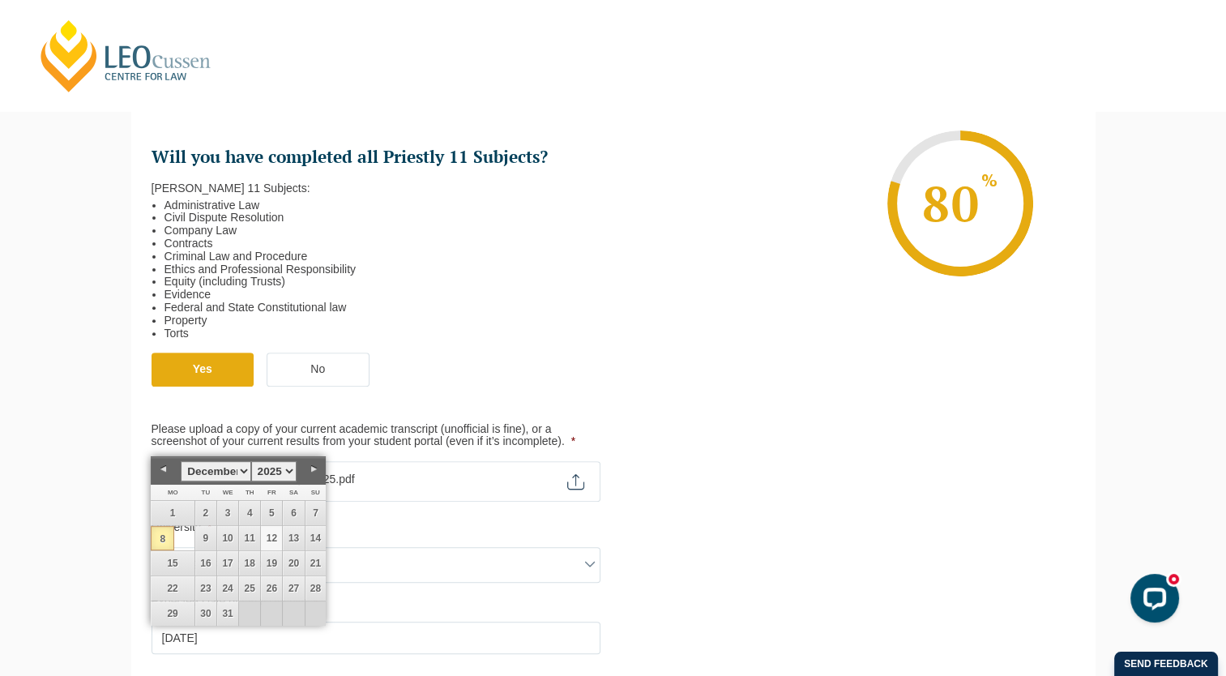
click at [270, 536] on link "12" at bounding box center [271, 538] width 21 height 24
type input "12-12-2025"
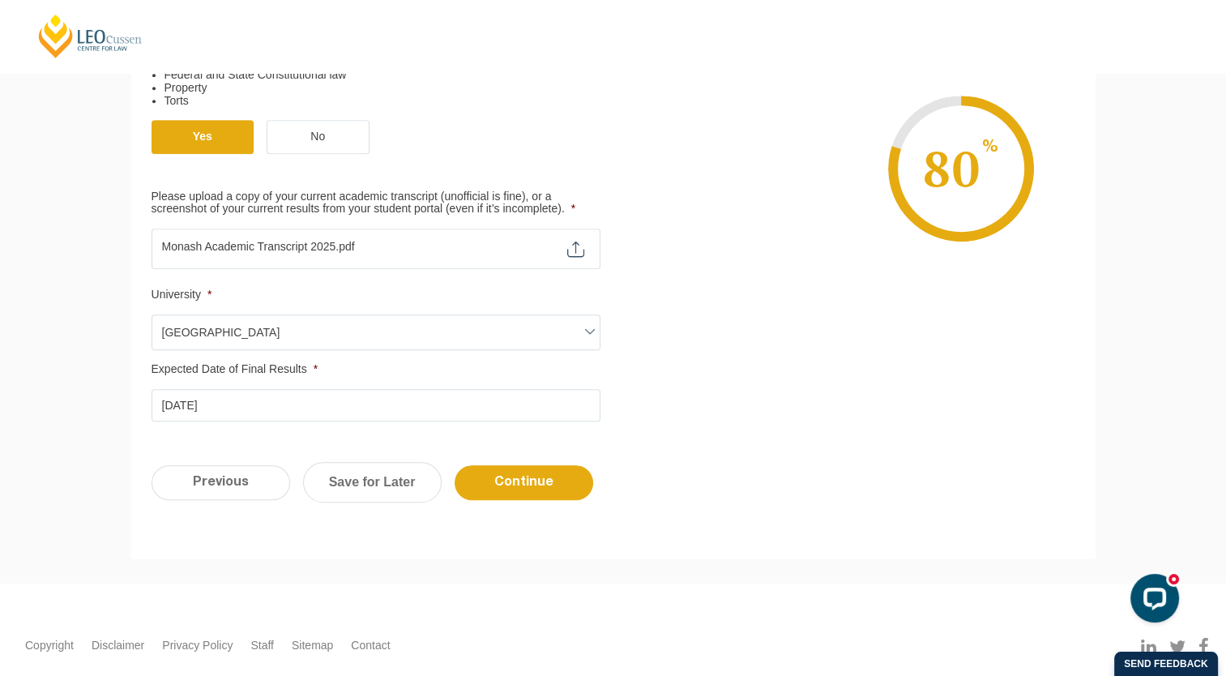
scroll to position [706, 0]
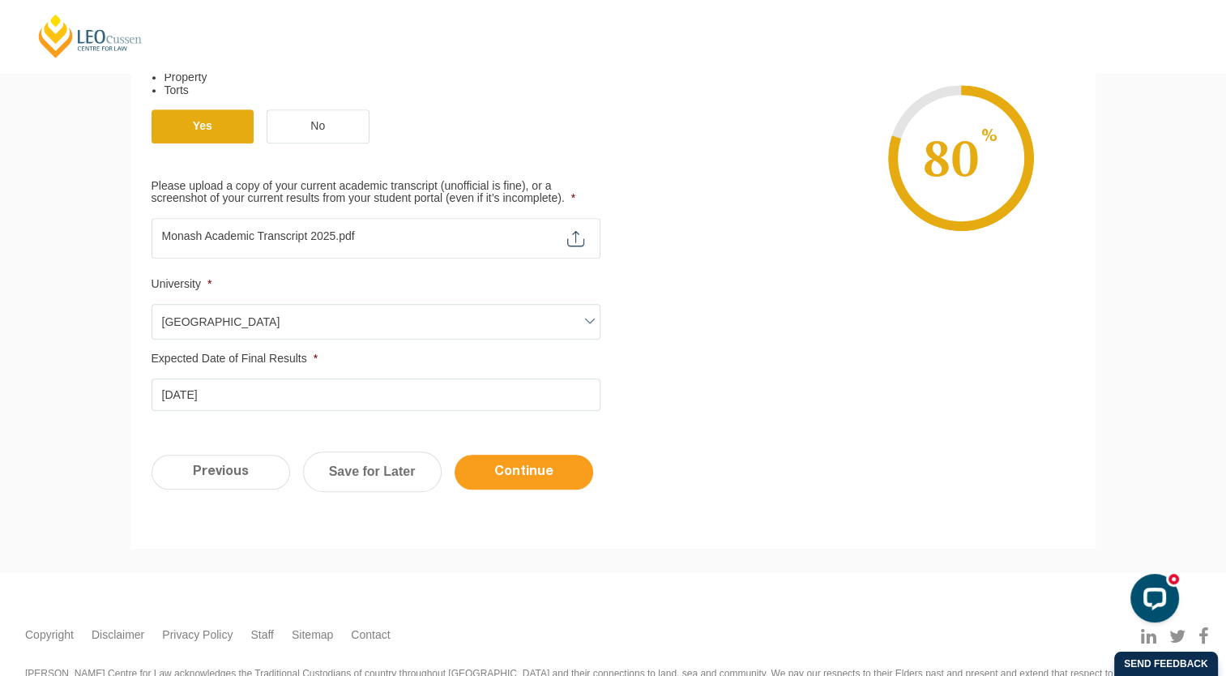
click at [513, 473] on input "Continue" at bounding box center [524, 472] width 139 height 35
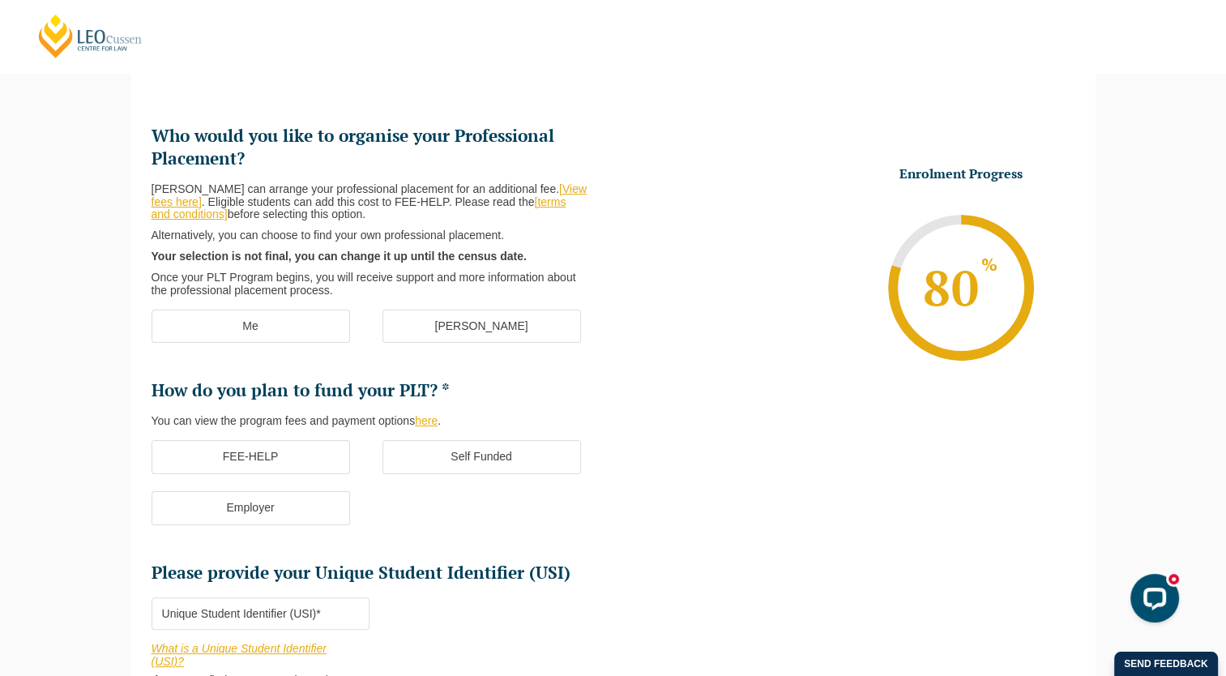
scroll to position [301, 0]
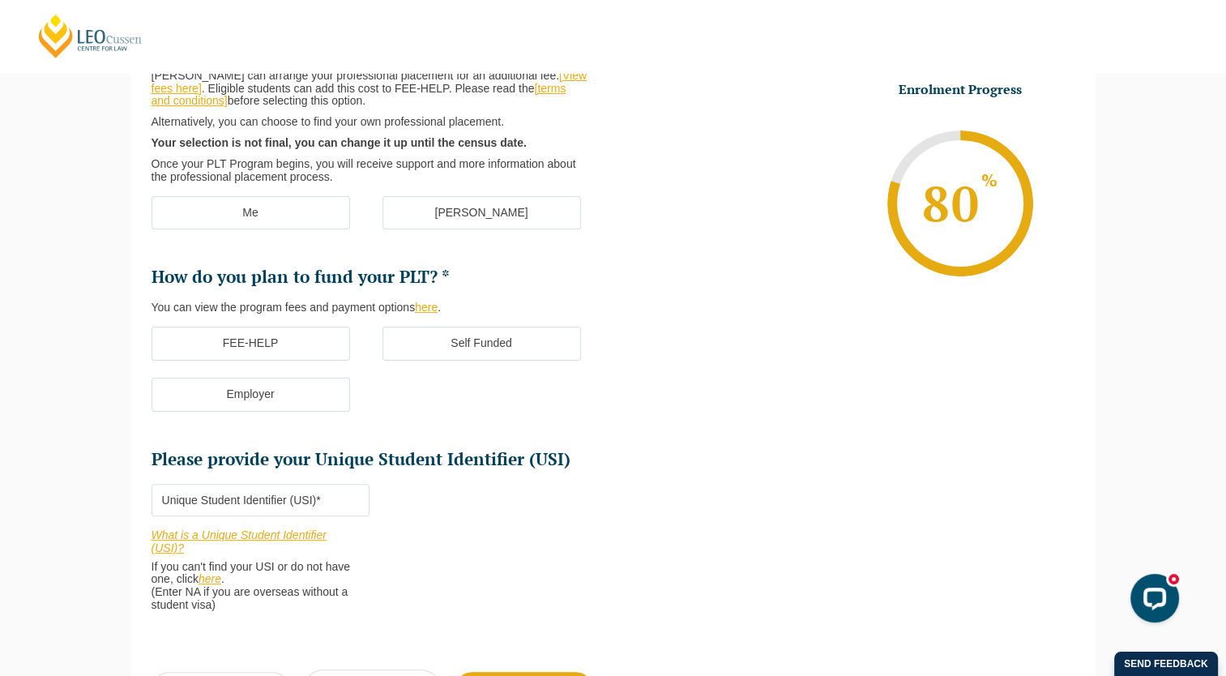
click at [315, 342] on label "FEE-HELP" at bounding box center [251, 344] width 198 height 34
click at [0, 0] on input "FEE-HELP" at bounding box center [0, 0] width 0 height 0
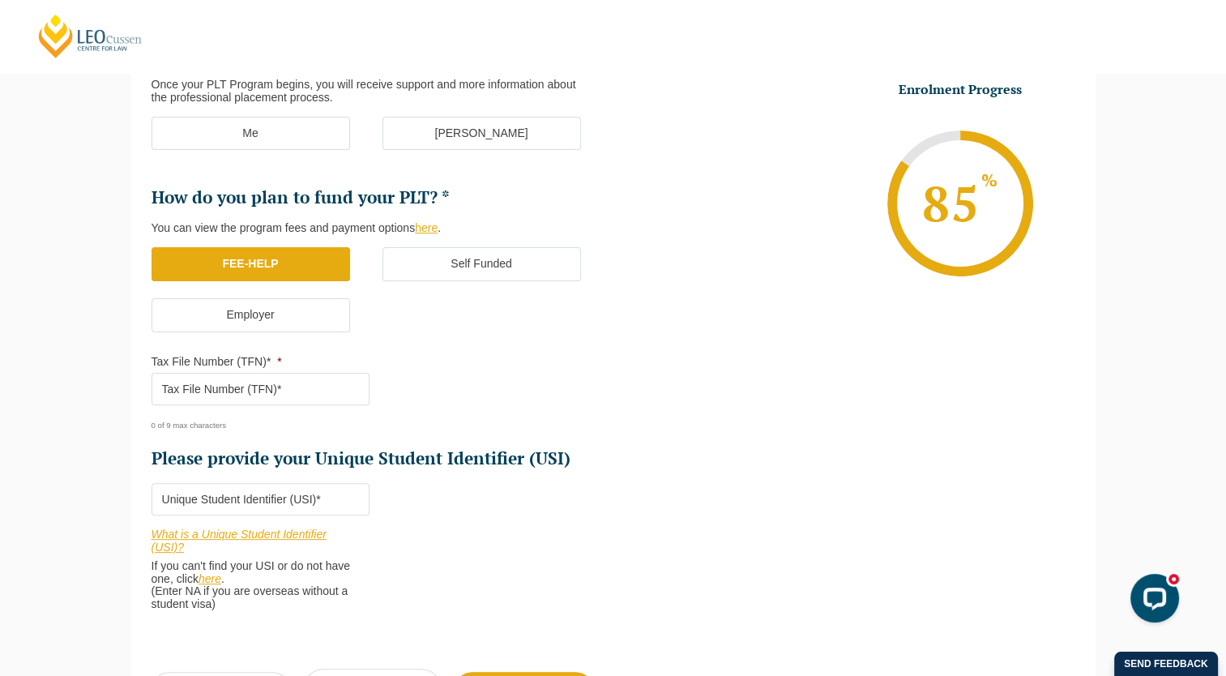
scroll to position [382, 0]
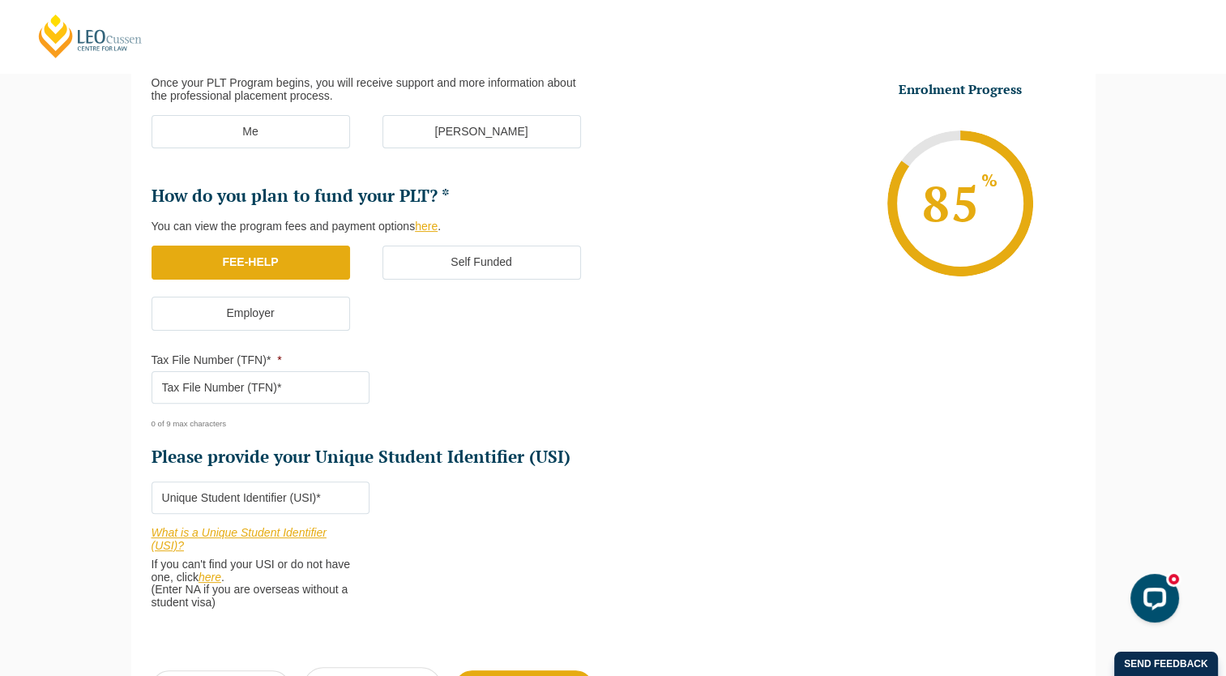
click at [312, 393] on input "Tax File Number (TFN)* *" at bounding box center [261, 387] width 218 height 32
click at [299, 497] on input "Please provide your Unique Student Identifier (USI) *" at bounding box center [261, 497] width 218 height 32
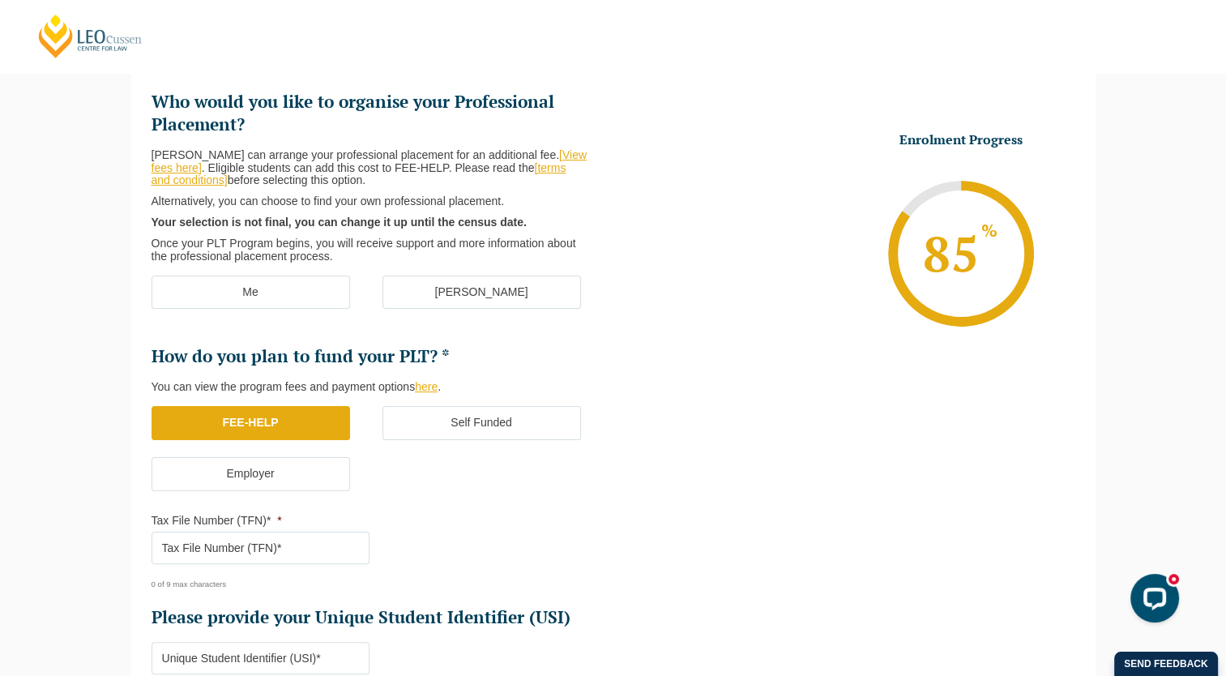
scroll to position [220, 0]
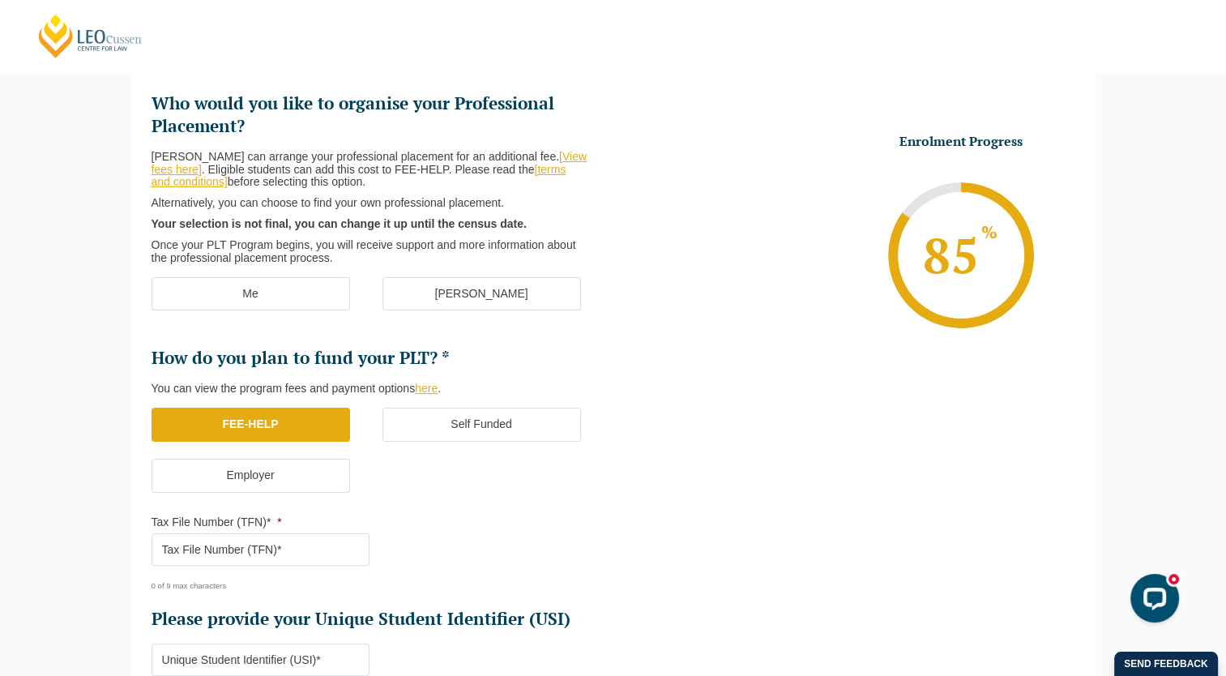
click at [327, 258] on p "Once your PLT Program begins, you will receive support and more information abo…" at bounding box center [370, 252] width 436 height 26
click at [342, 303] on label "Me" at bounding box center [251, 294] width 198 height 34
click at [0, 0] on input "Me" at bounding box center [0, 0] width 0 height 0
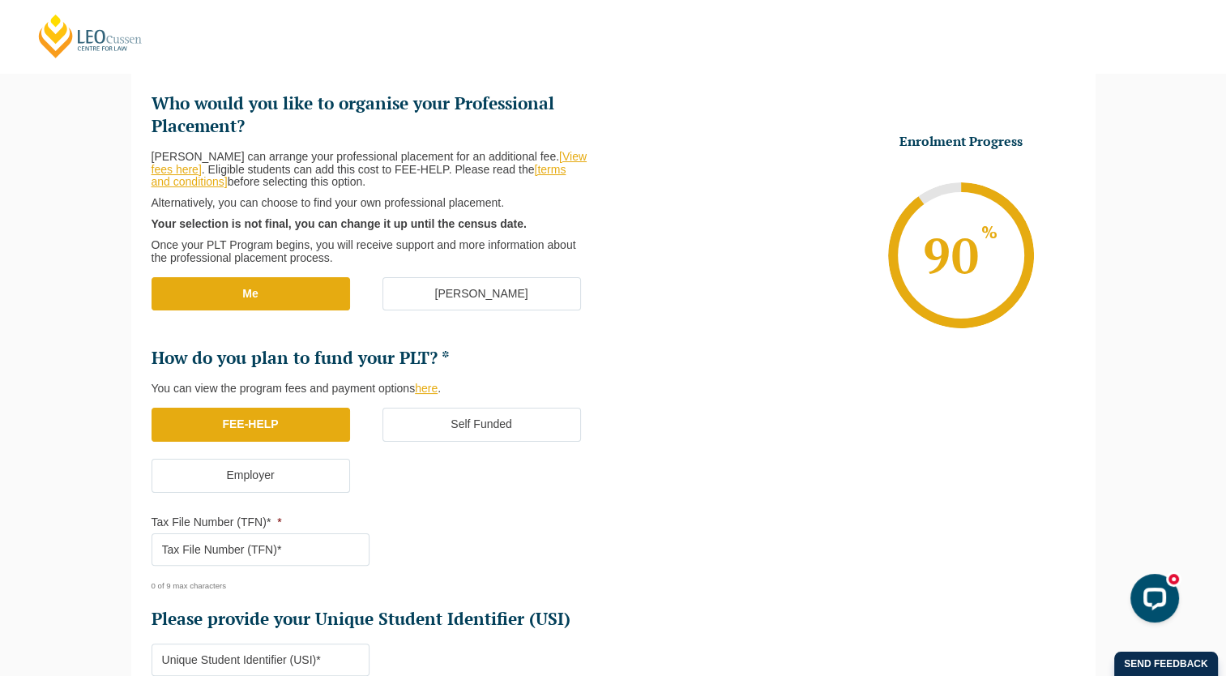
click at [522, 290] on label "[PERSON_NAME]" at bounding box center [481, 294] width 198 height 34
click at [0, 0] on input "[PERSON_NAME]" at bounding box center [0, 0] width 0 height 0
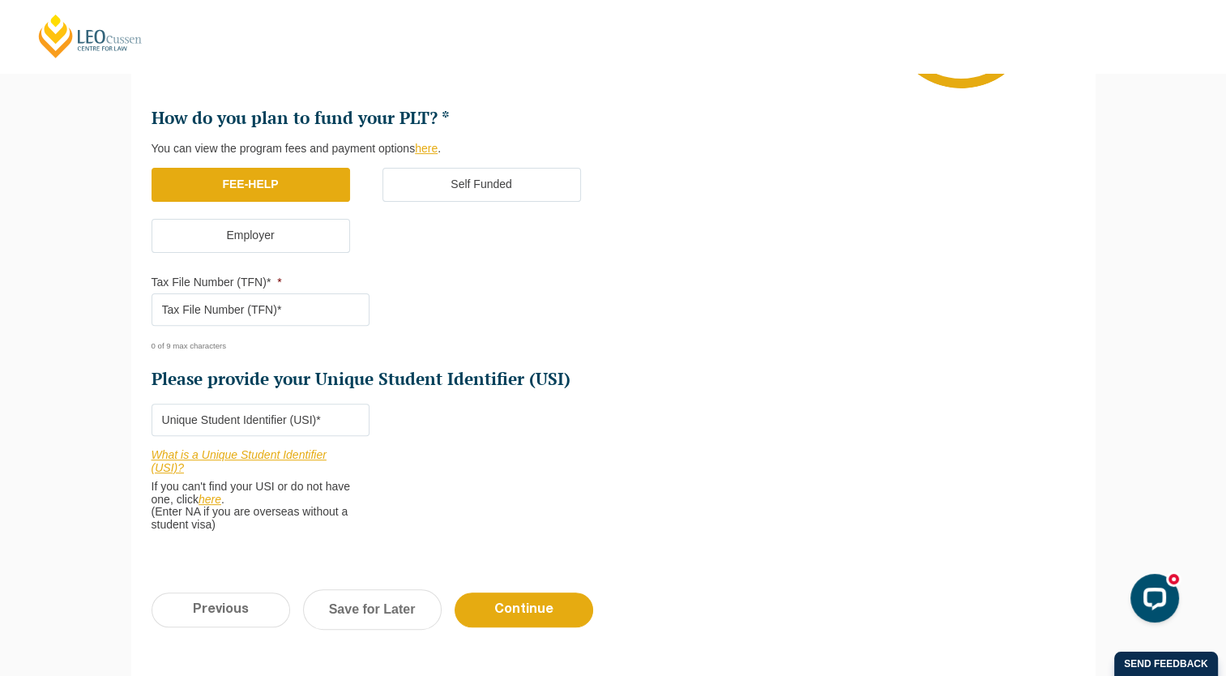
scroll to position [463, 0]
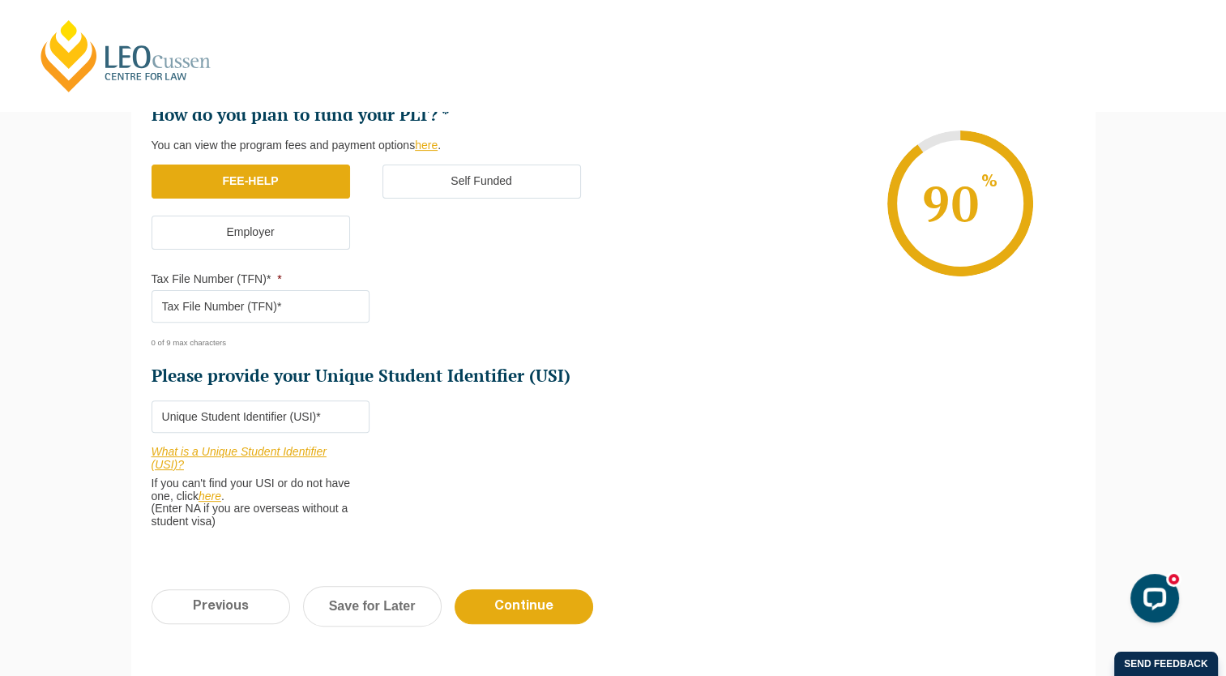
click at [308, 419] on input "Please provide your Unique Student Identifier (USI) *" at bounding box center [261, 416] width 218 height 32
paste input "DQ8AX2FCBH"
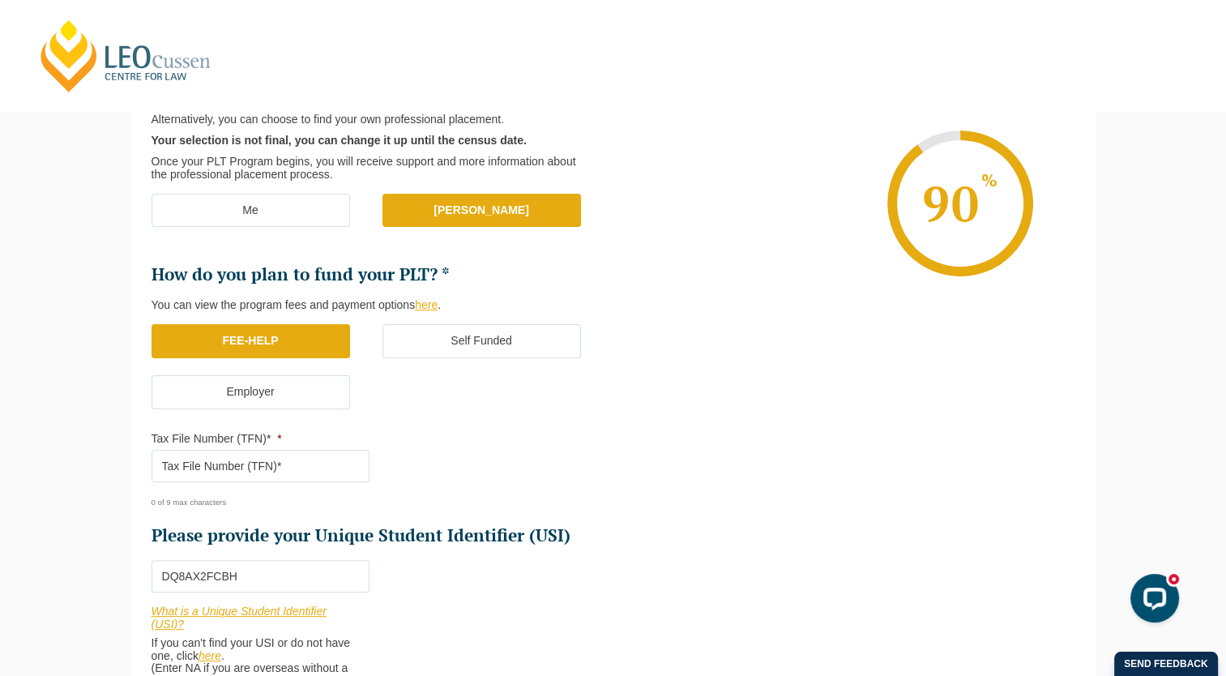
scroll to position [301, 0]
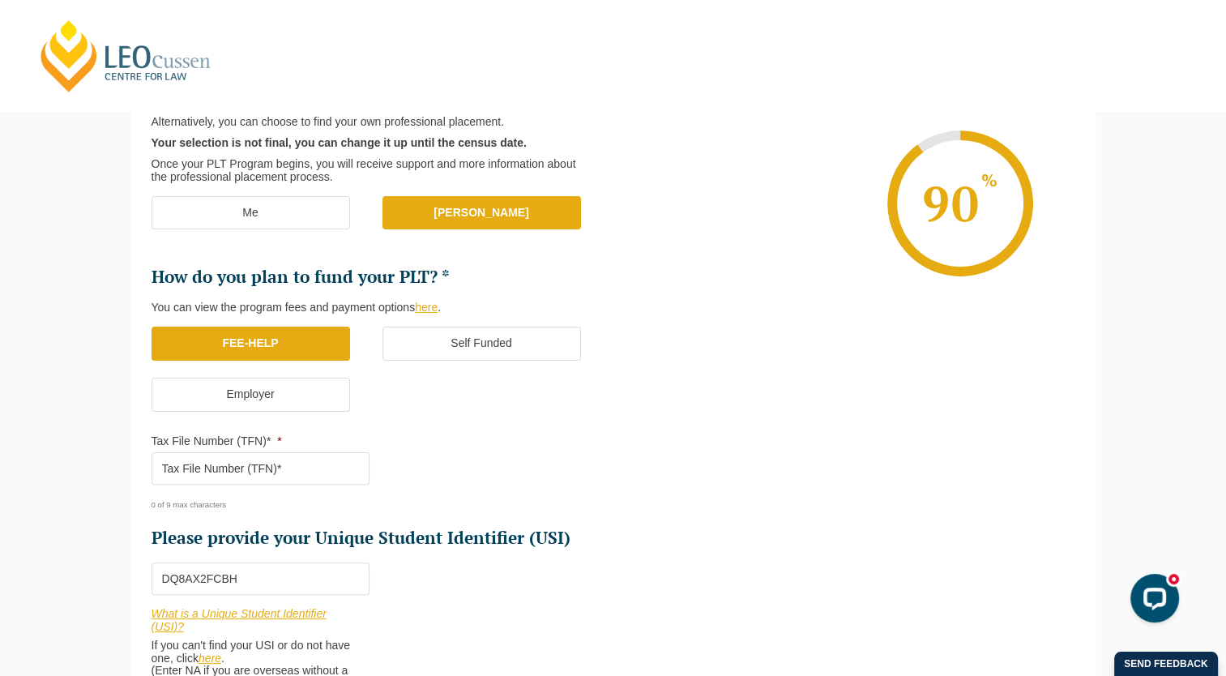
type input "DQ8AX2FCBH"
click at [356, 470] on input "Tax File Number (TFN)* *" at bounding box center [261, 468] width 218 height 32
click at [298, 481] on input "Tax File Number (TFN)* *" at bounding box center [261, 468] width 218 height 32
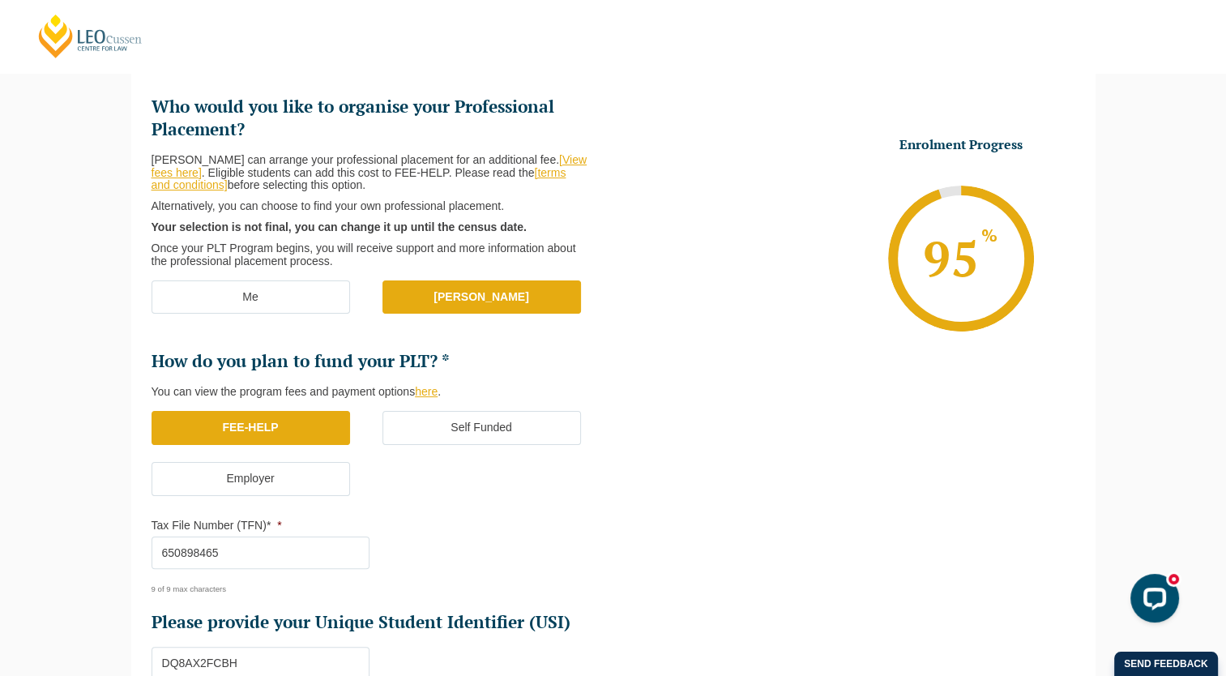
scroll to position [220, 0]
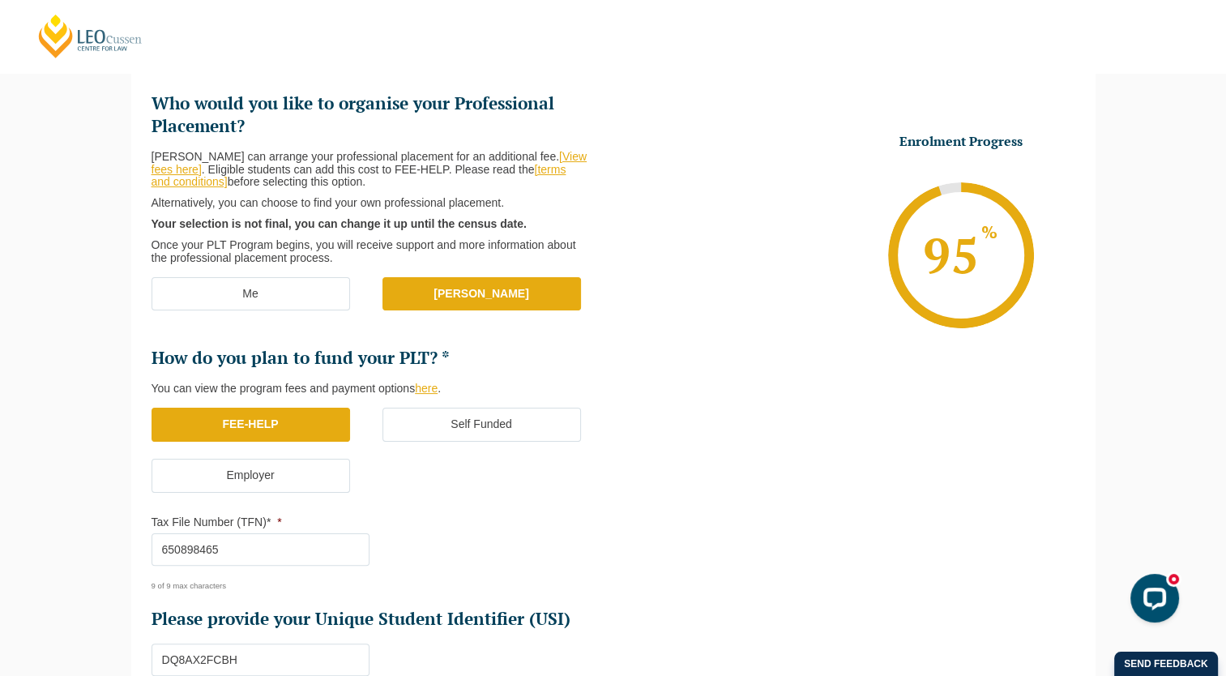
type input "650898465"
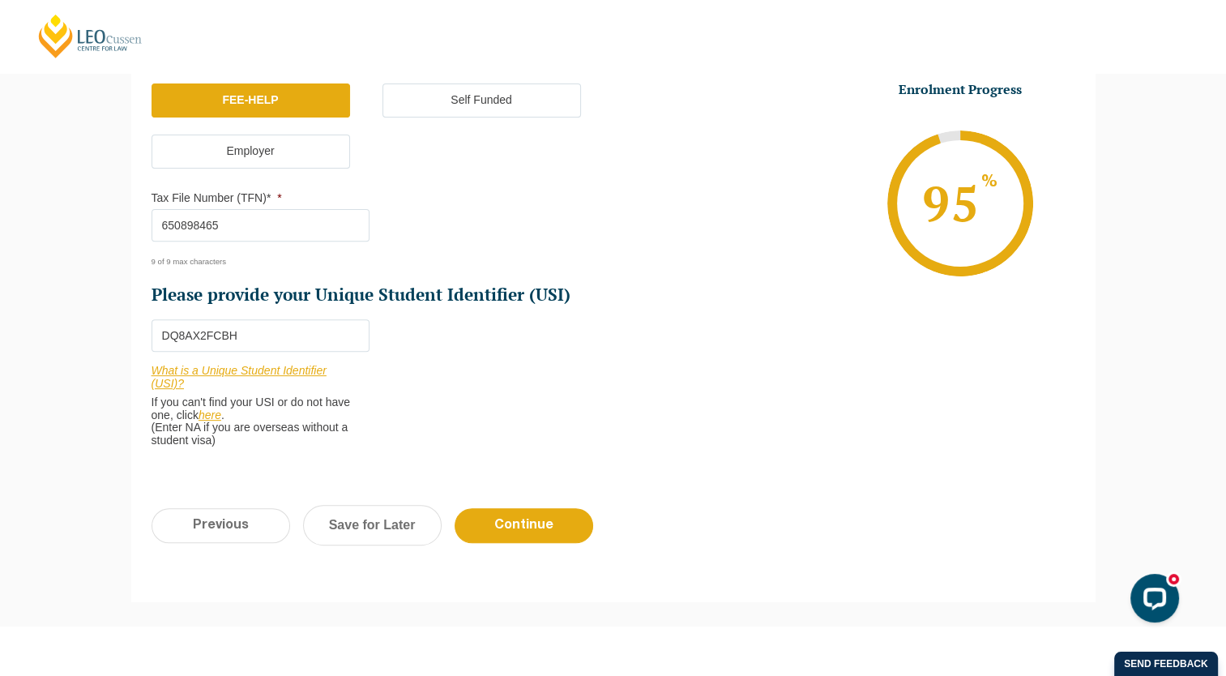
scroll to position [544, 0]
click at [518, 521] on input "Continue" at bounding box center [524, 525] width 139 height 35
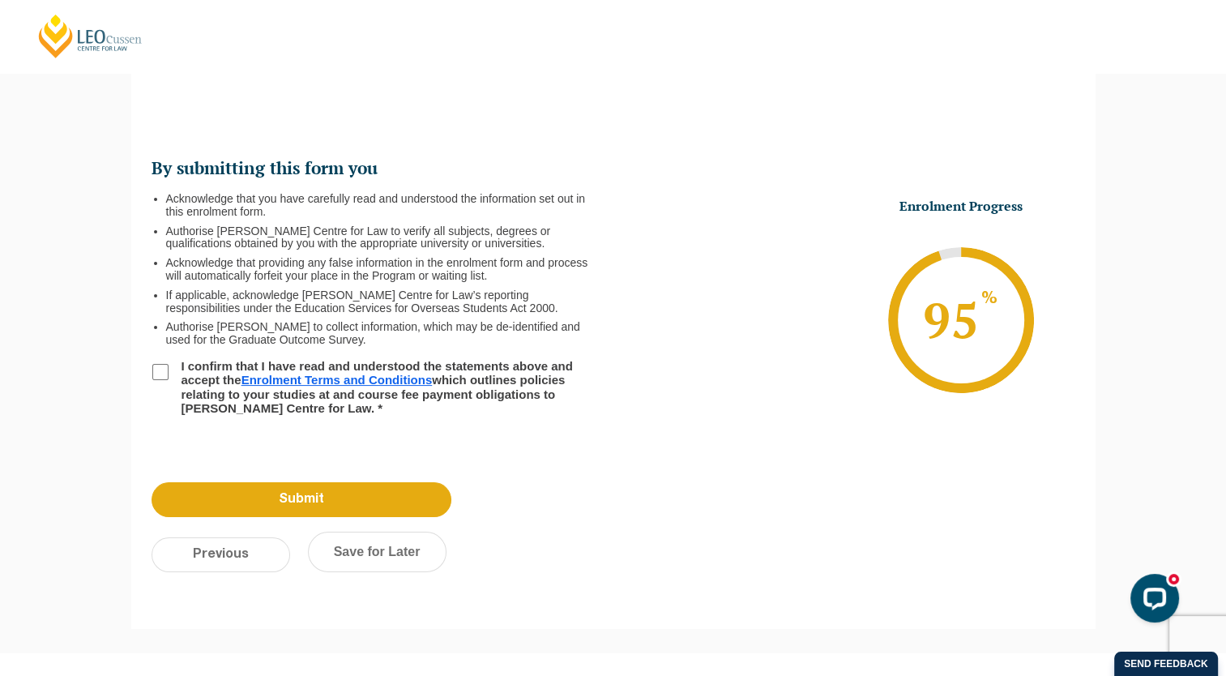
scroll to position [139, 0]
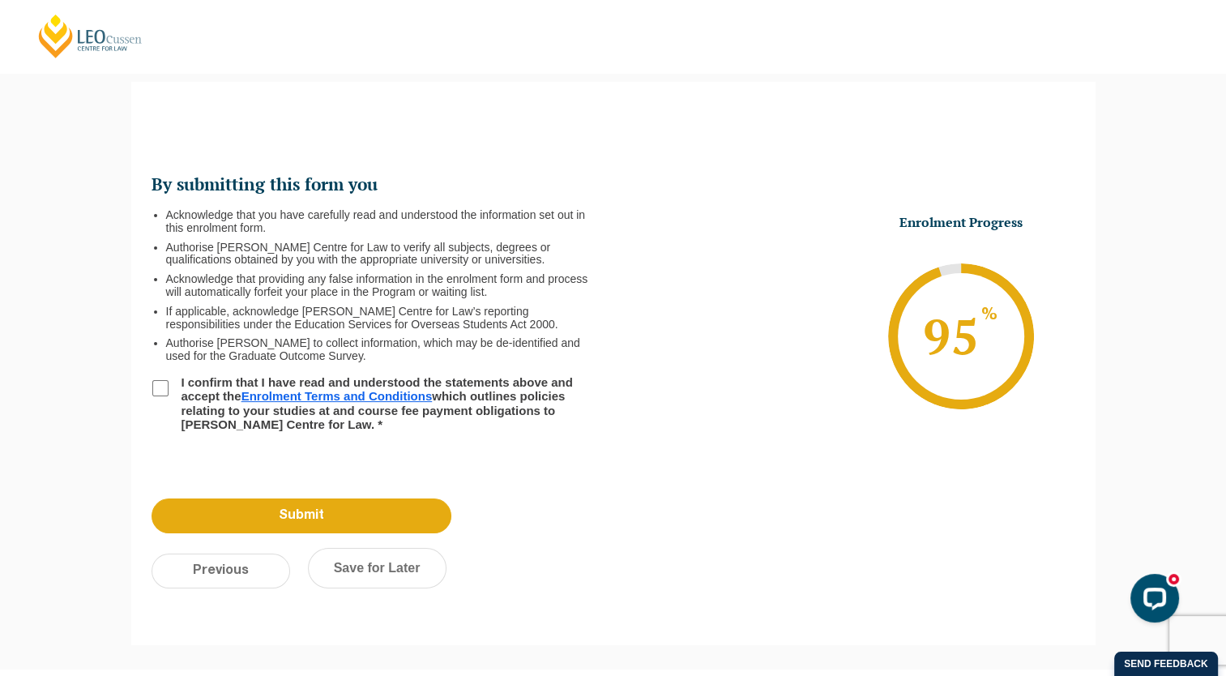
click at [165, 384] on input "I confirm that I have read and understood the statements above and accept the E…" at bounding box center [160, 388] width 16 height 16
checkbox input "true"
click at [271, 576] on input "Previous" at bounding box center [221, 570] width 139 height 35
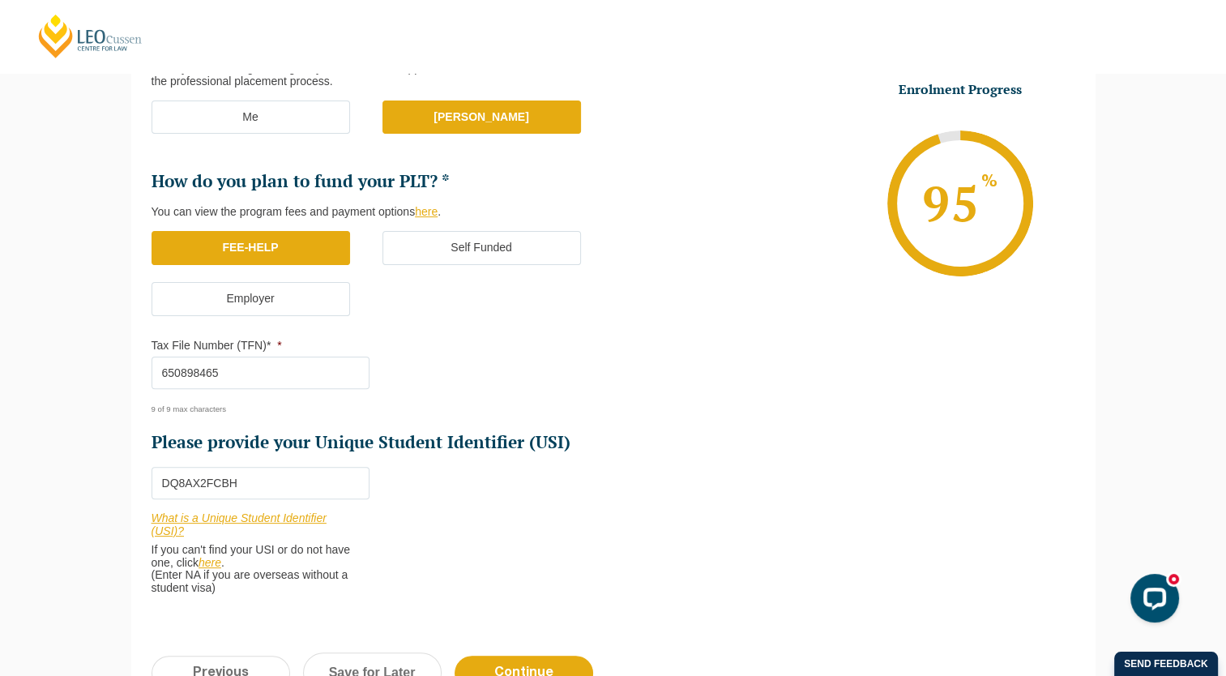
scroll to position [625, 0]
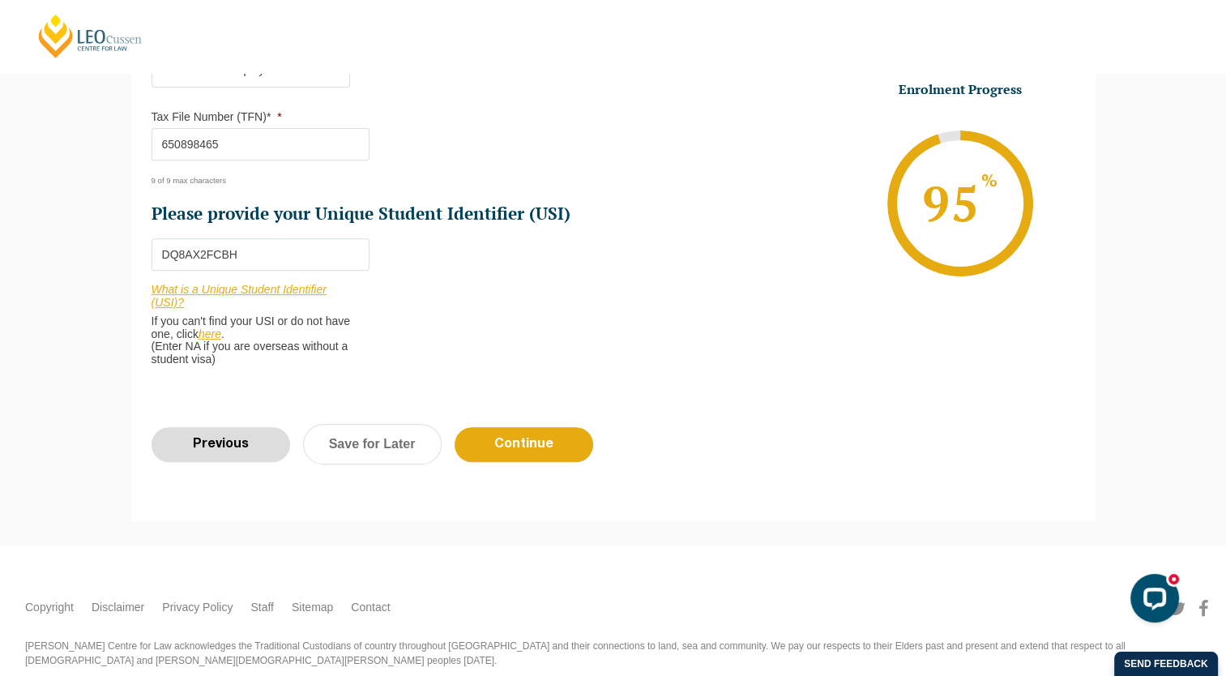
click at [268, 452] on input "Previous" at bounding box center [221, 444] width 139 height 35
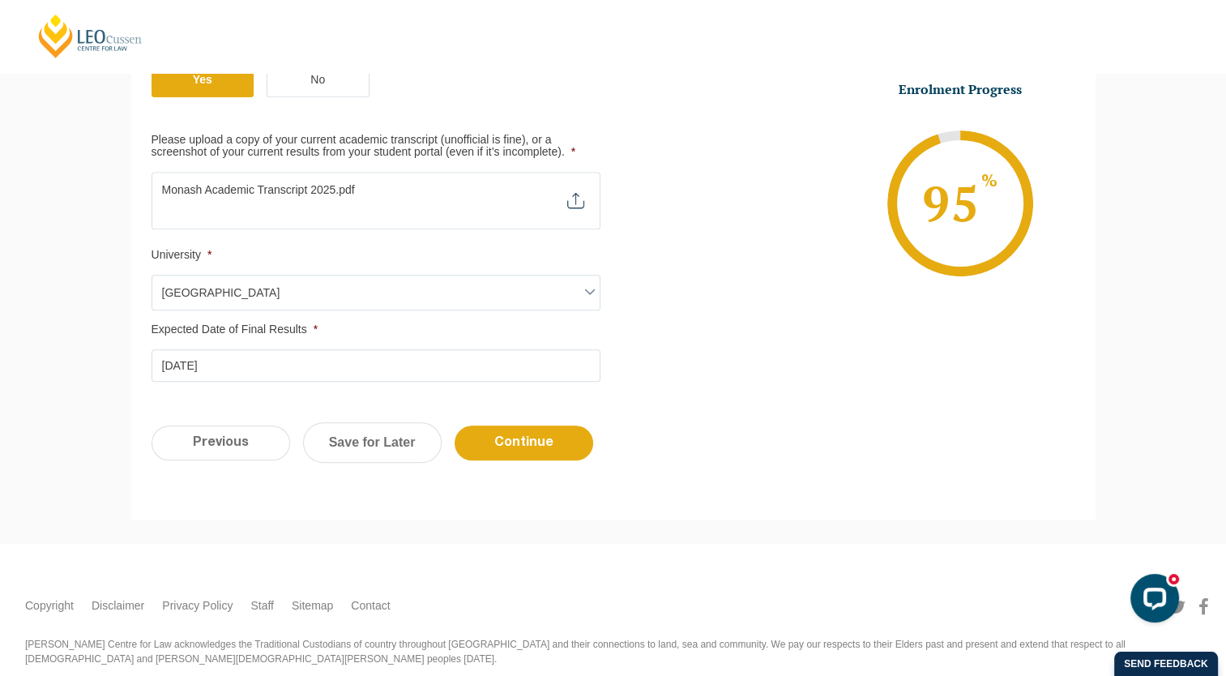
scroll to position [788, 0]
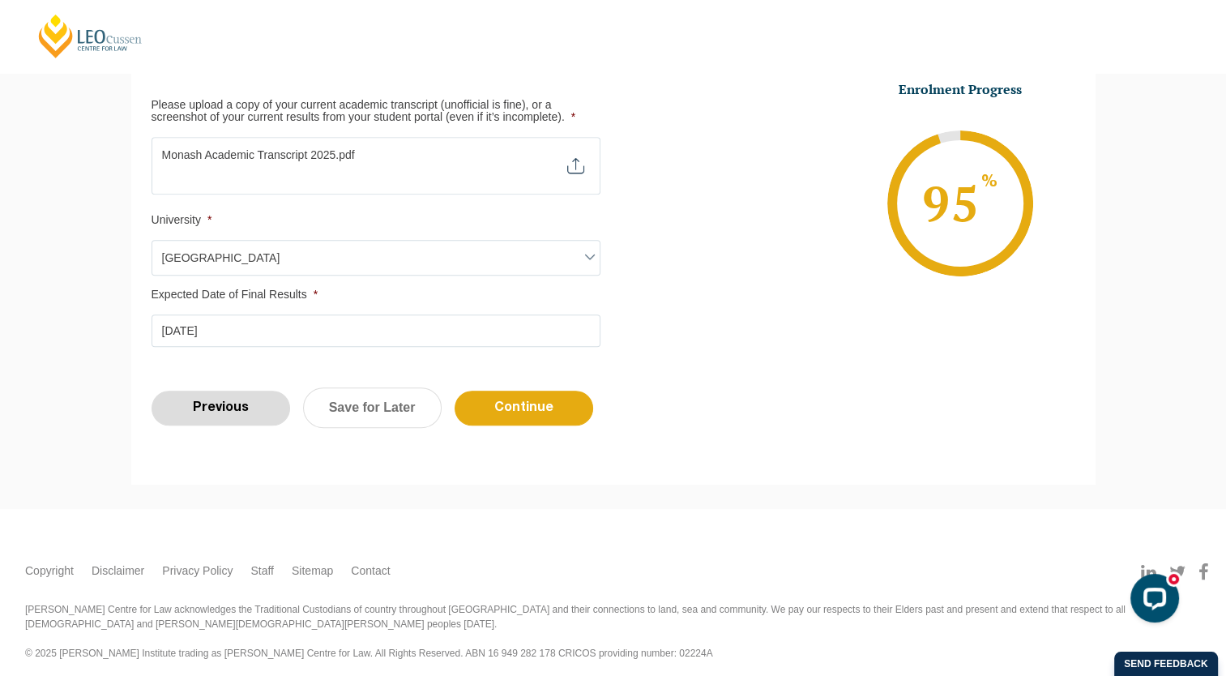
click at [257, 416] on input "Previous" at bounding box center [221, 408] width 139 height 35
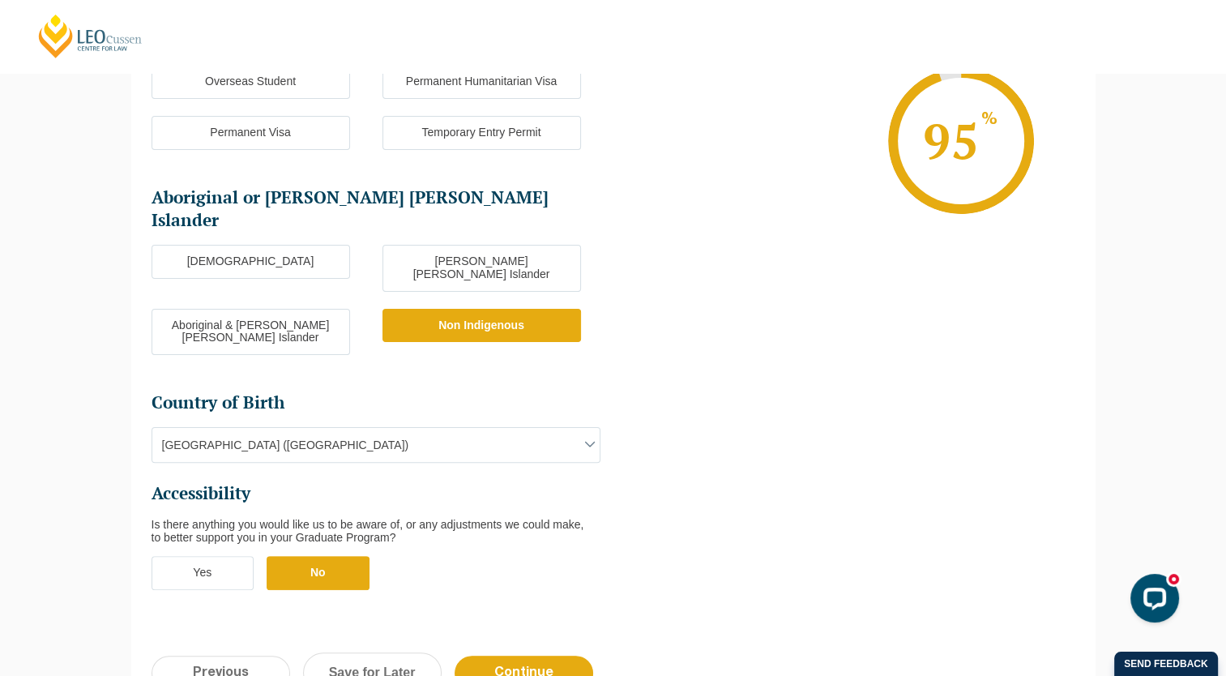
scroll to position [382, 0]
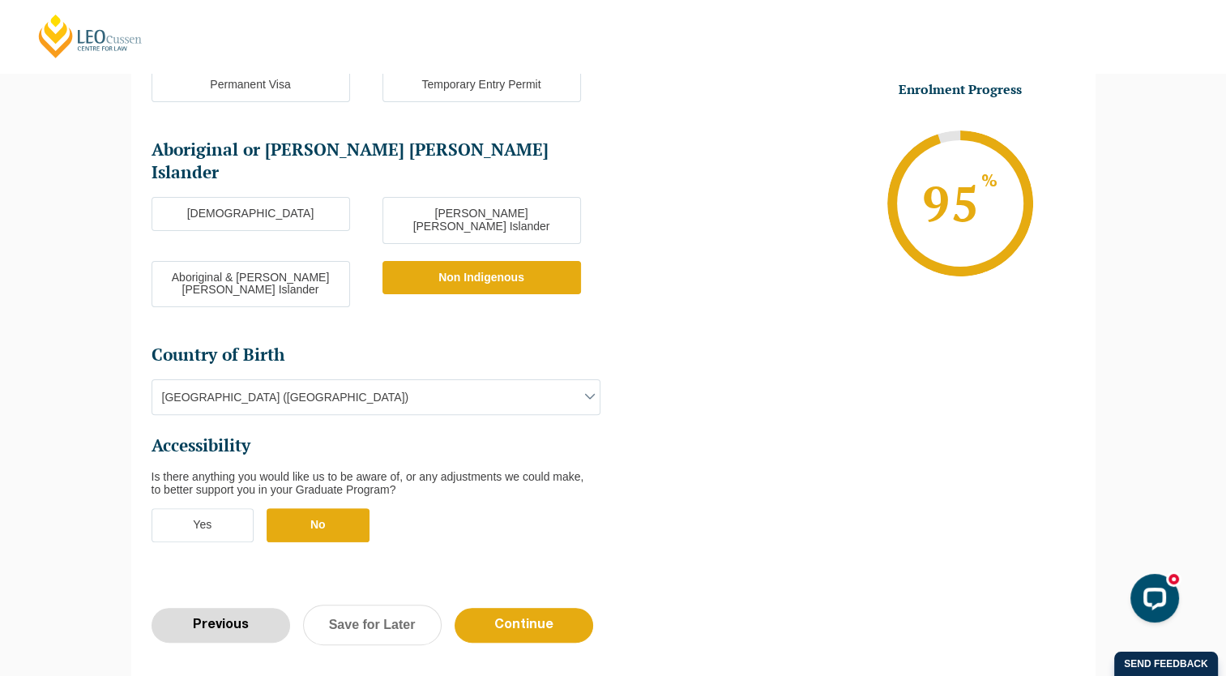
click at [244, 608] on input "Previous" at bounding box center [221, 625] width 139 height 35
select select "Online Full Time Learning"
select select "National (ACT/NSW, VIC, QLD, SA, WA)"
select select
select select "January 2026 (27-Jan-2026 to 12-Jun-2026)"
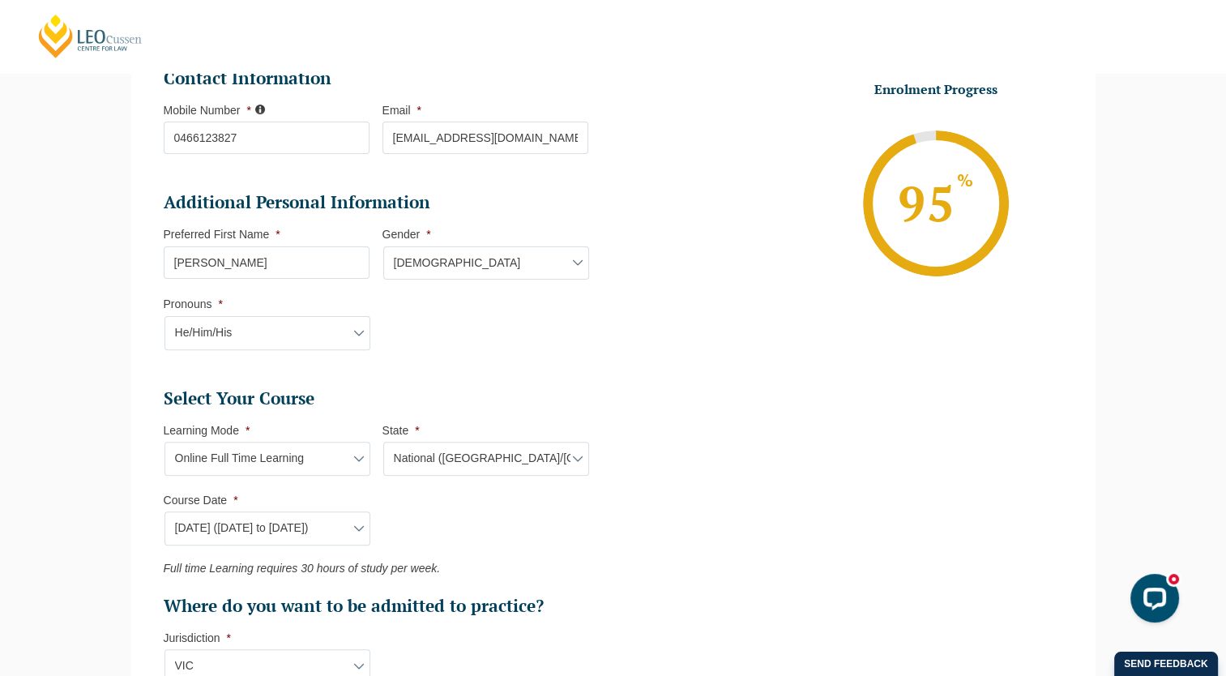
scroll to position [625, 0]
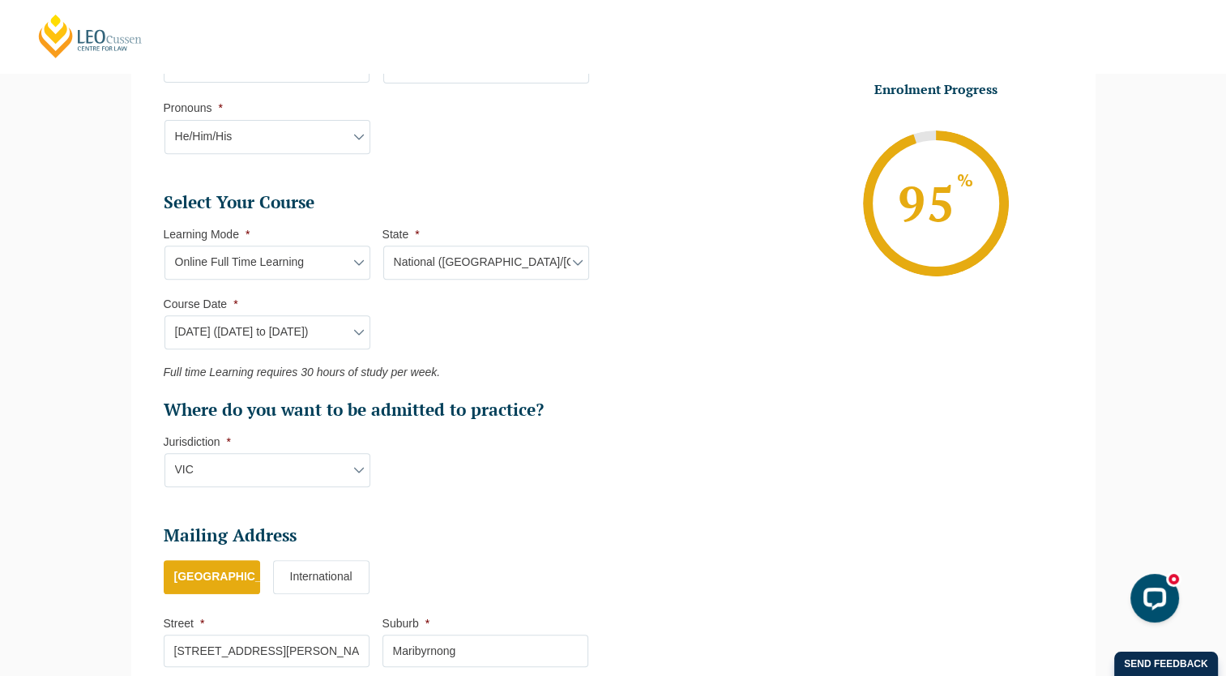
click at [331, 327] on select "Course Date* September 2025 (22-Sep-2025 to 20-Feb-2026) December 2025 (08-Dec-…" at bounding box center [267, 332] width 206 height 34
click at [164, 315] on select "Course Date* September 2025 (22-Sep-2025 to 20-Feb-2026) December 2025 (08-Dec-…" at bounding box center [267, 332] width 206 height 34
click at [352, 329] on select "Course Date* September 2025 (22-Sep-2025 to 20-Feb-2026) December 2025 (08-Dec-…" at bounding box center [267, 332] width 206 height 34
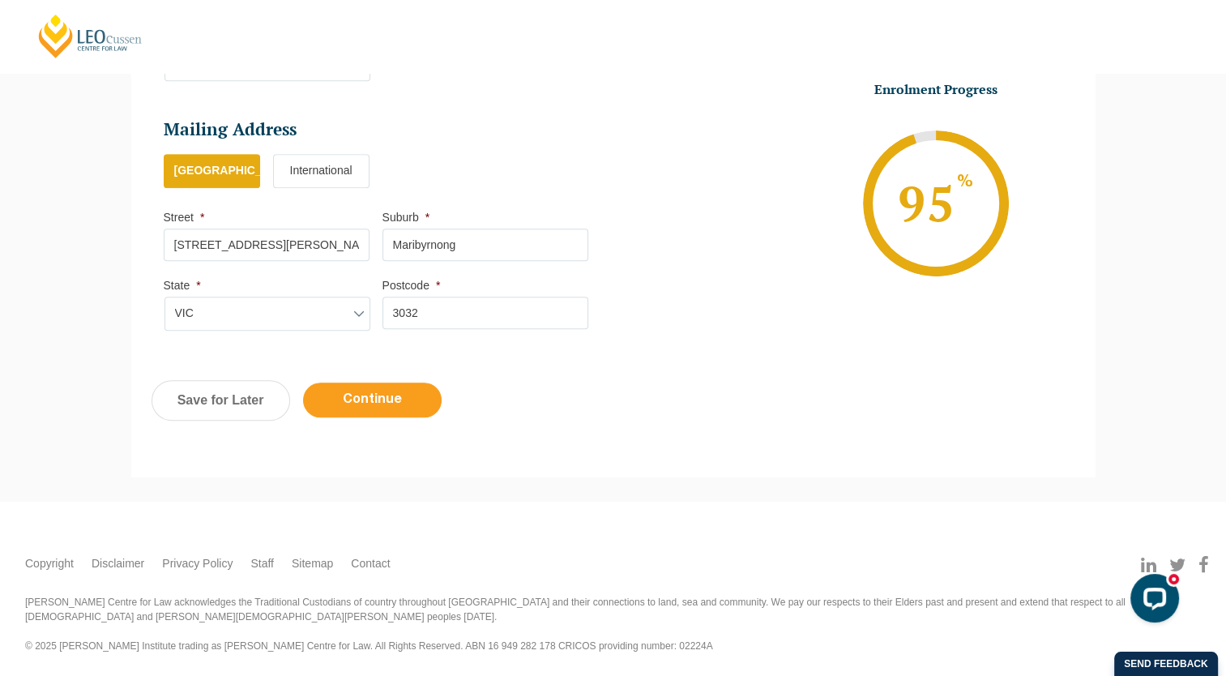
click at [369, 396] on input "Continue" at bounding box center [372, 399] width 139 height 35
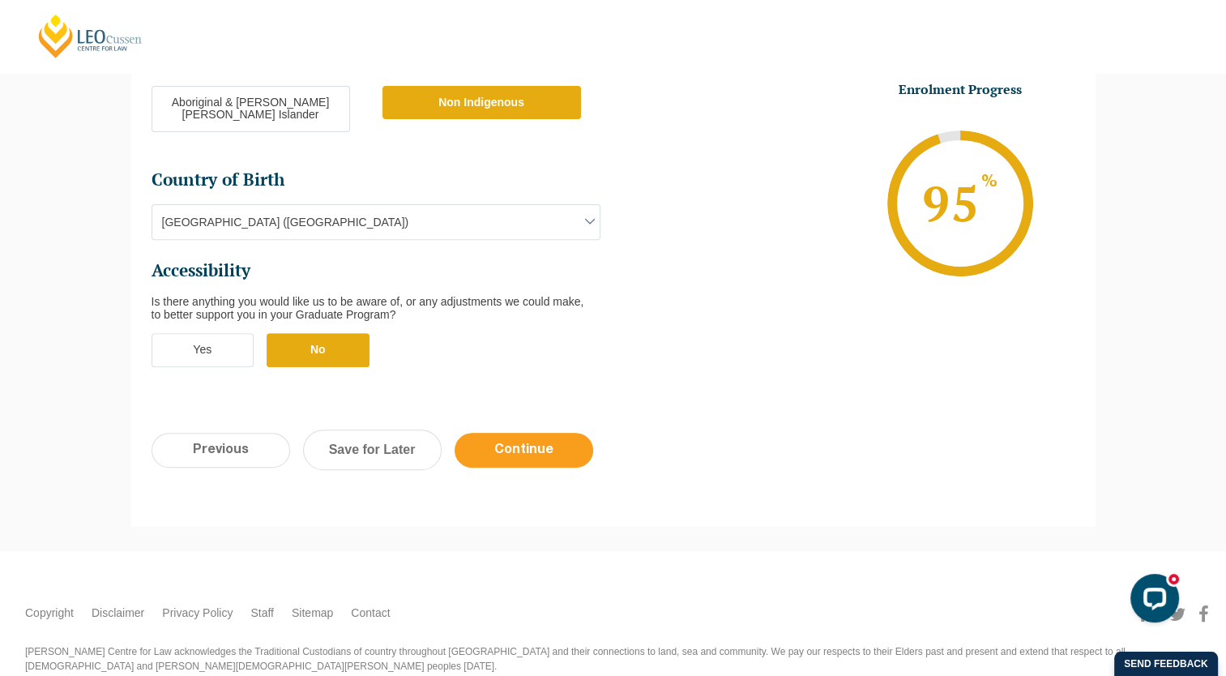
scroll to position [0, 0]
click at [522, 433] on input "Continue" at bounding box center [524, 450] width 139 height 35
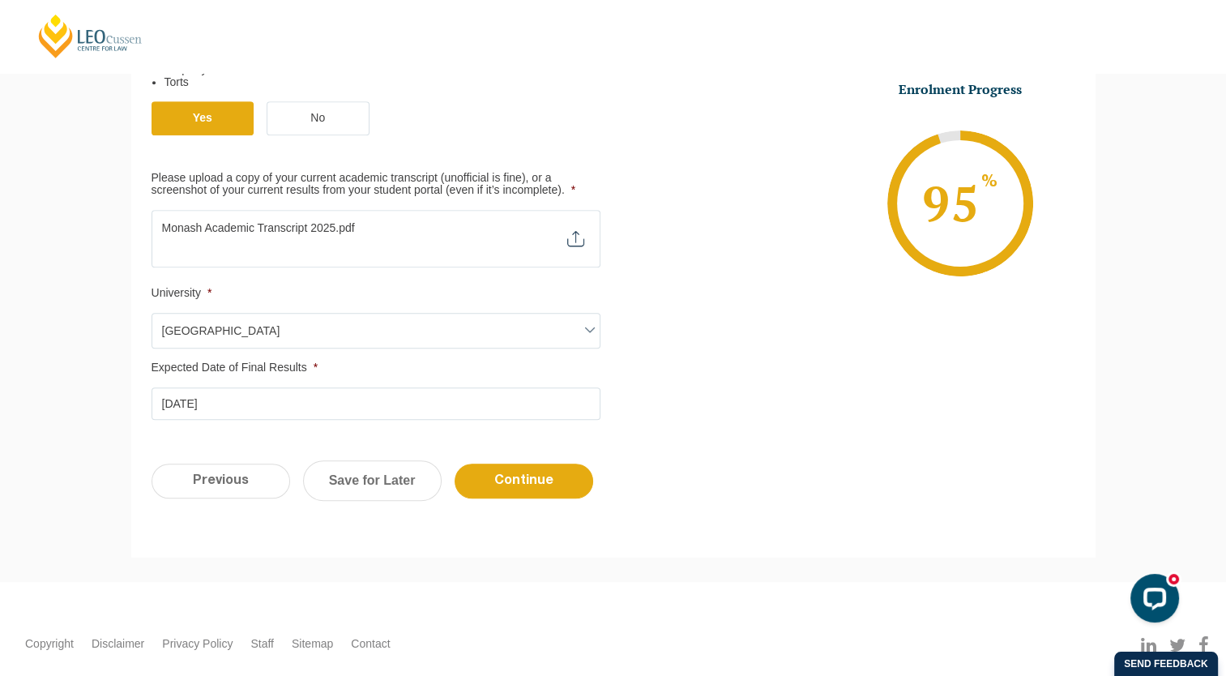
scroll to position [788, 0]
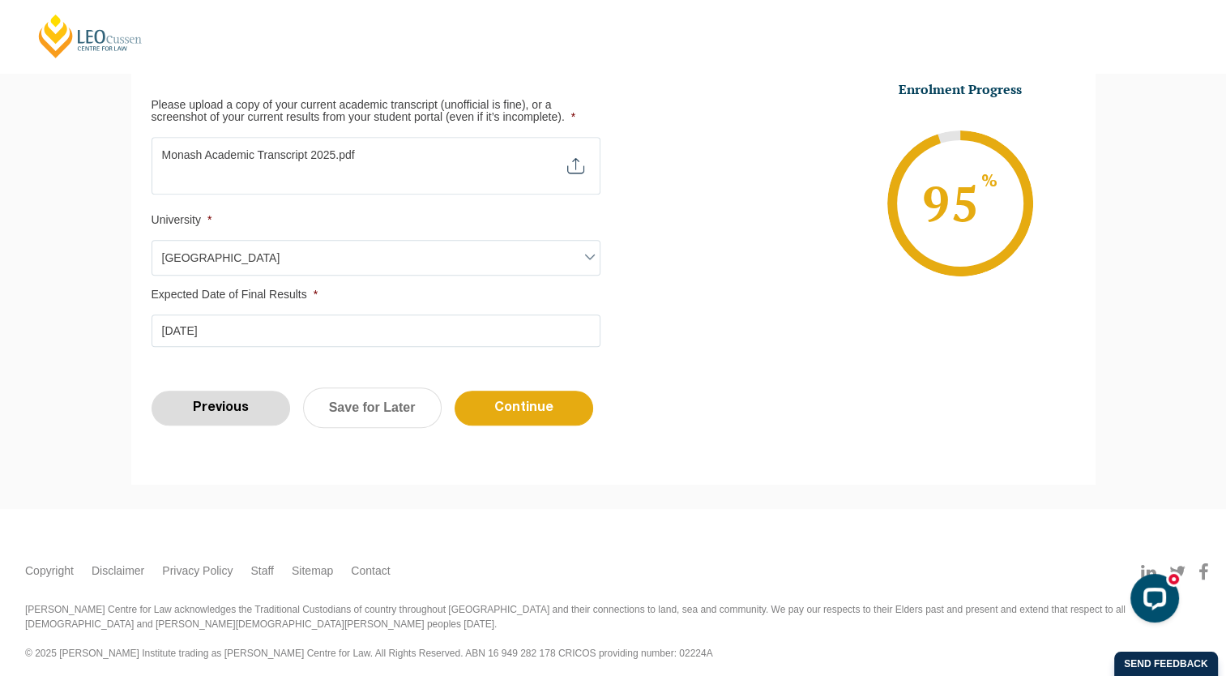
click at [258, 403] on input "Previous" at bounding box center [221, 408] width 139 height 35
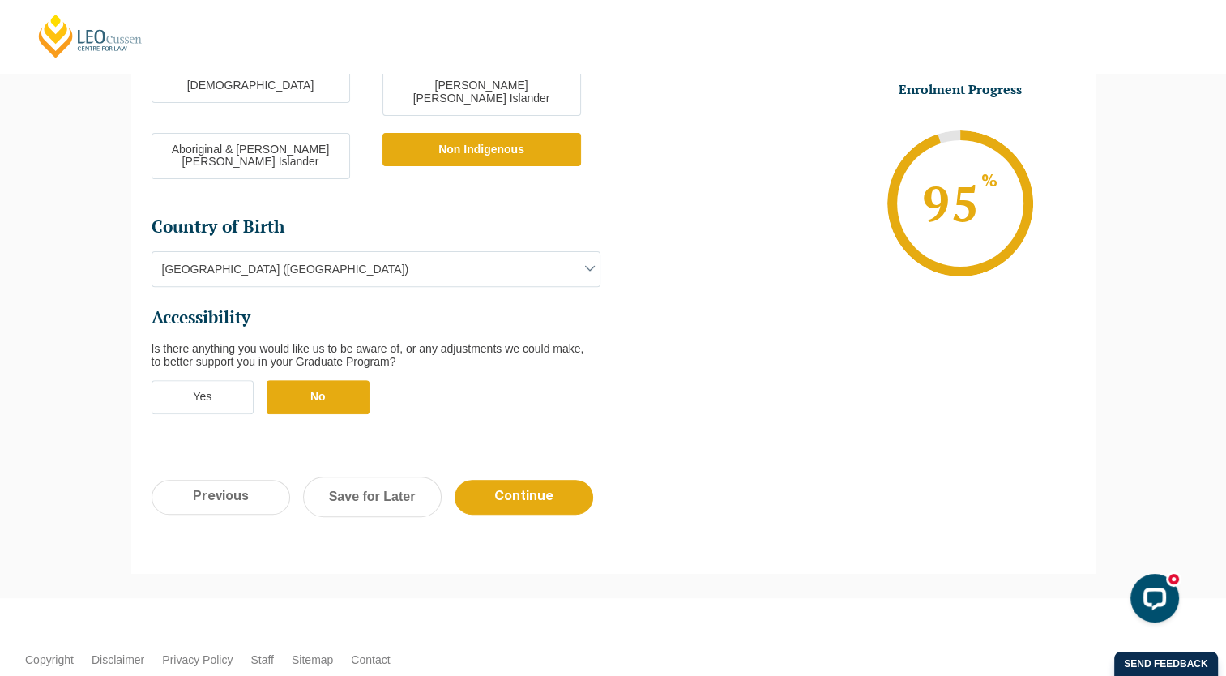
scroll to position [544, 0]
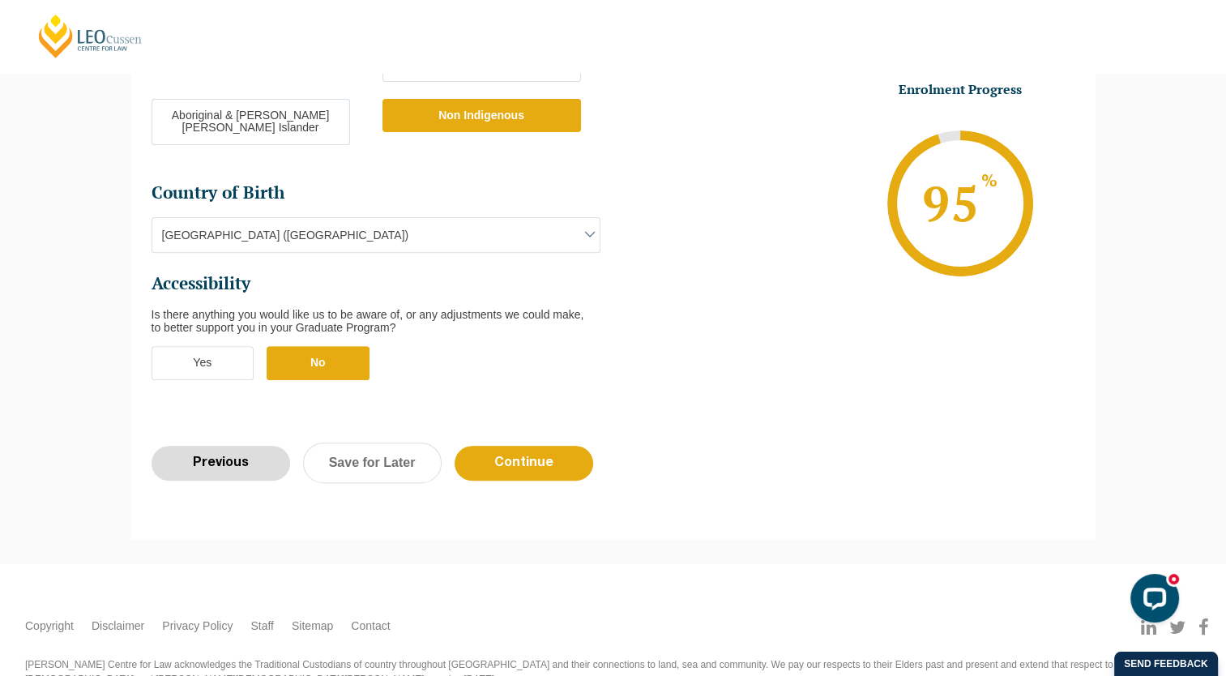
click at [212, 446] on input "Previous" at bounding box center [221, 463] width 139 height 35
select select "Online Full Time Learning"
select select "National (ACT/NSW, VIC, QLD, SA, WA)"
select select
select select "January 2026 (27-Jan-2026 to 12-Jun-2026)"
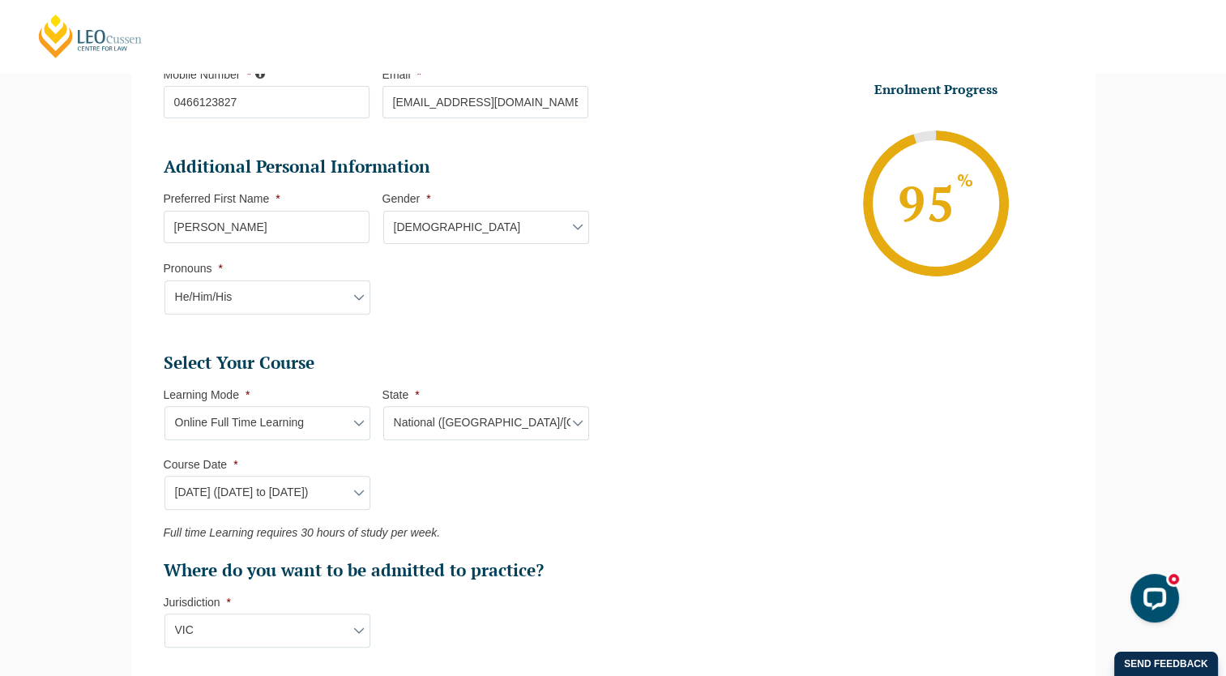
scroll to position [0, 0]
click at [353, 484] on select "Course Date* September 2025 (22-Sep-2025 to 20-Feb-2026) December 2025 (08-Dec-…" at bounding box center [267, 493] width 206 height 34
click at [164, 476] on select "Course Date* September 2025 (22-Sep-2025 to 20-Feb-2026) December 2025 (08-Dec-…" at bounding box center [267, 493] width 206 height 34
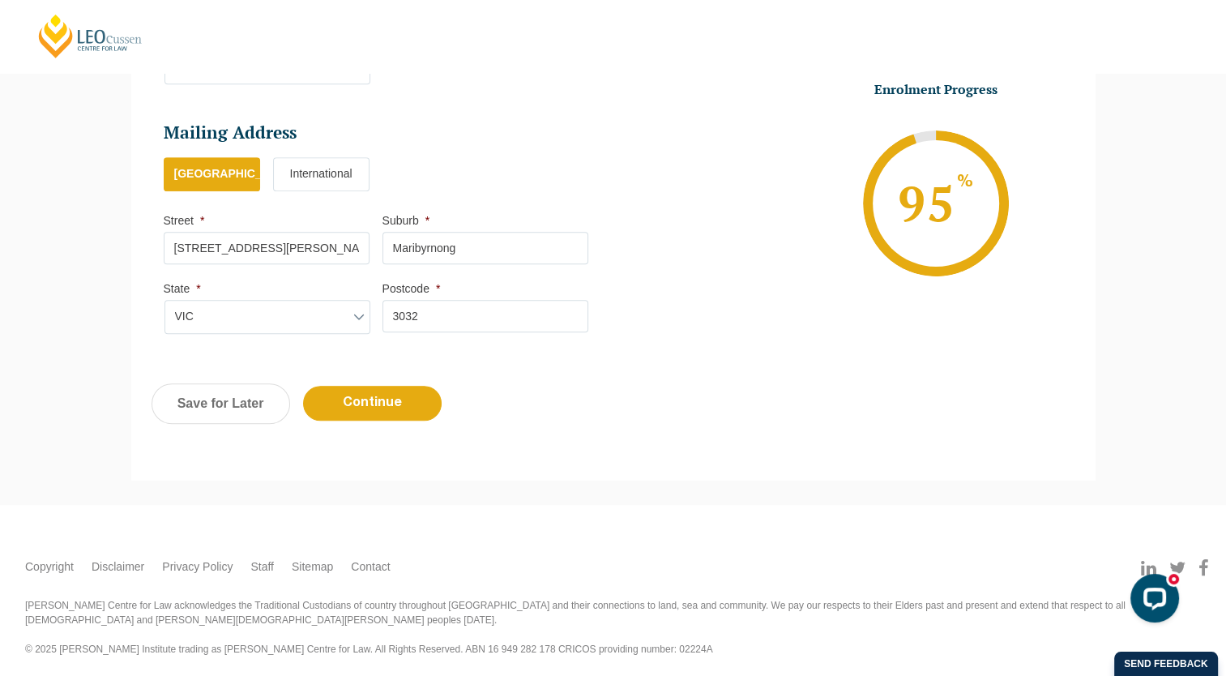
scroll to position [1031, 0]
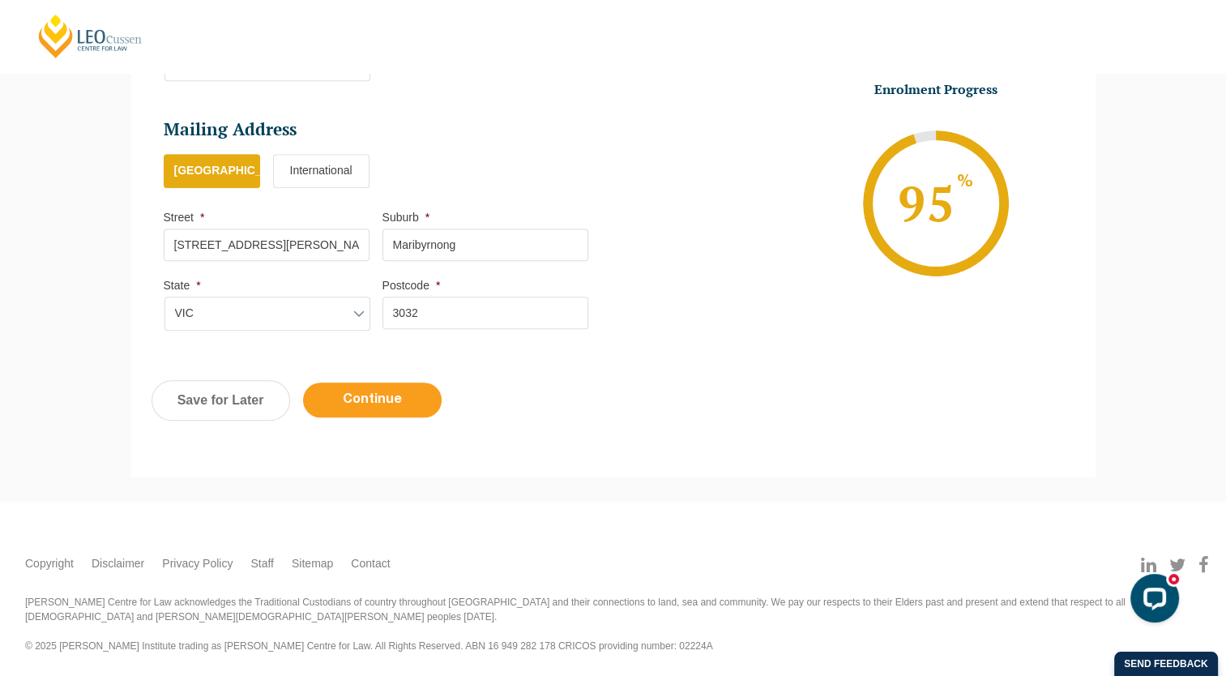
click at [368, 403] on input "Continue" at bounding box center [372, 399] width 139 height 35
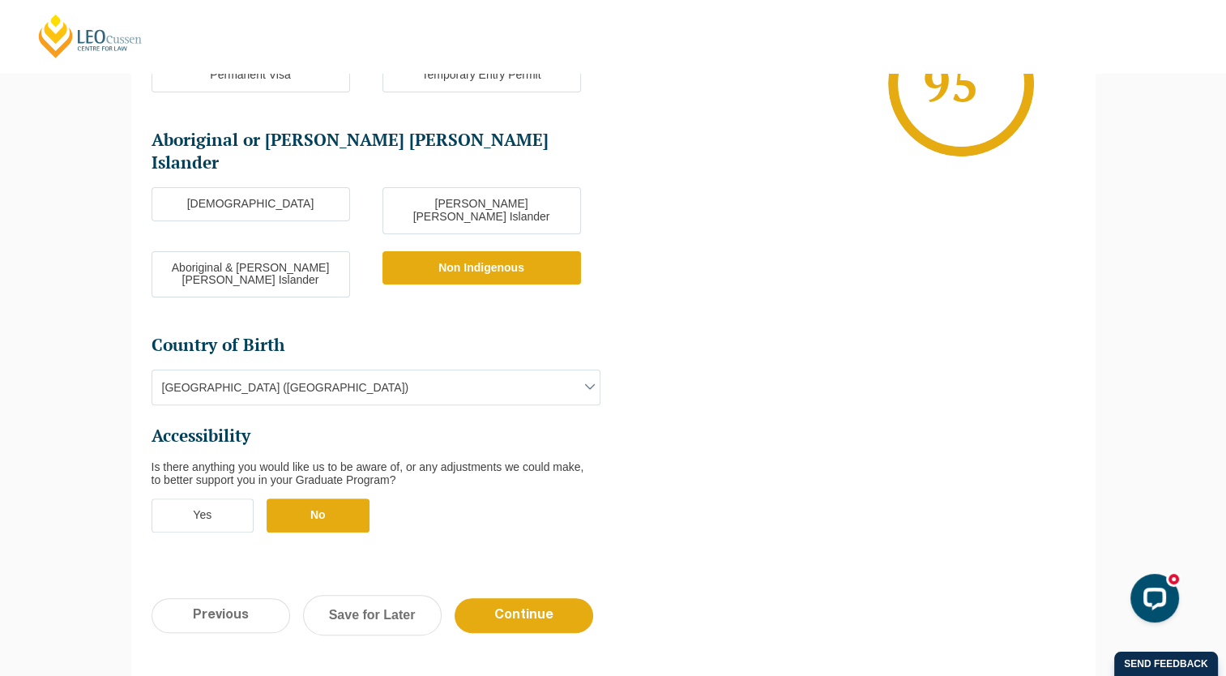
scroll to position [486, 0]
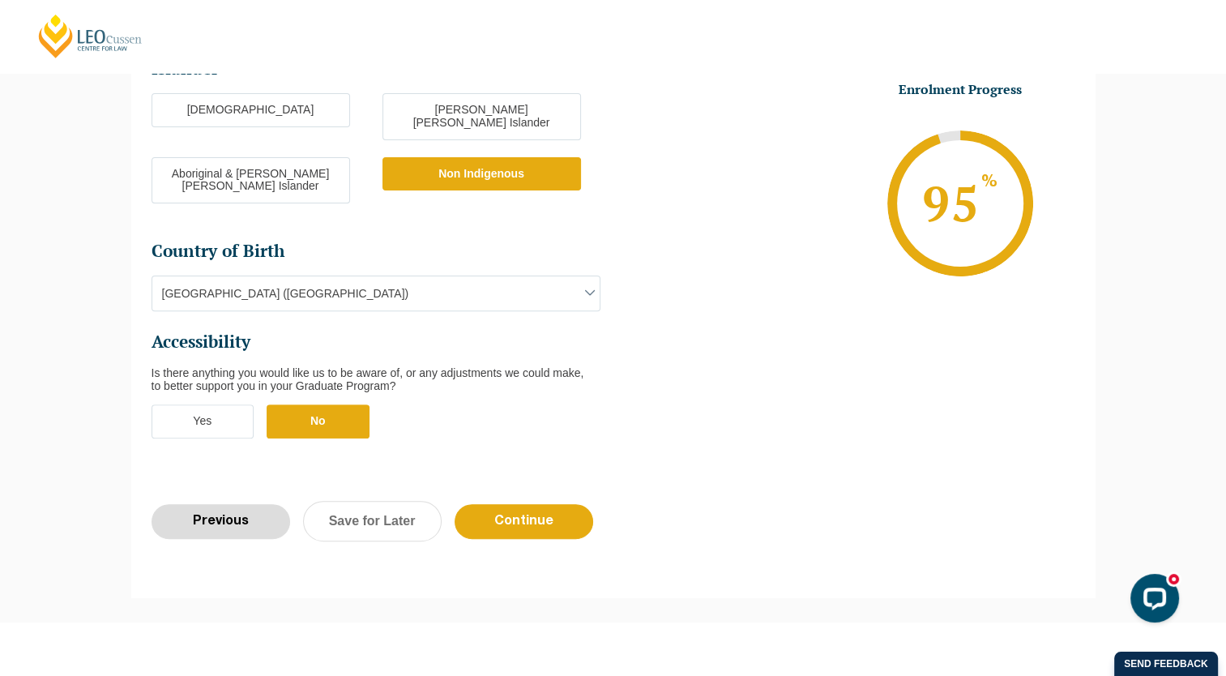
click at [230, 504] on input "Previous" at bounding box center [221, 521] width 139 height 35
select select "Online Full Time Learning"
select select "National (ACT/NSW, VIC, QLD, SA, WA)"
select select
select select "January 2026 (27-Jan-2026 to 12-Jun-2026)"
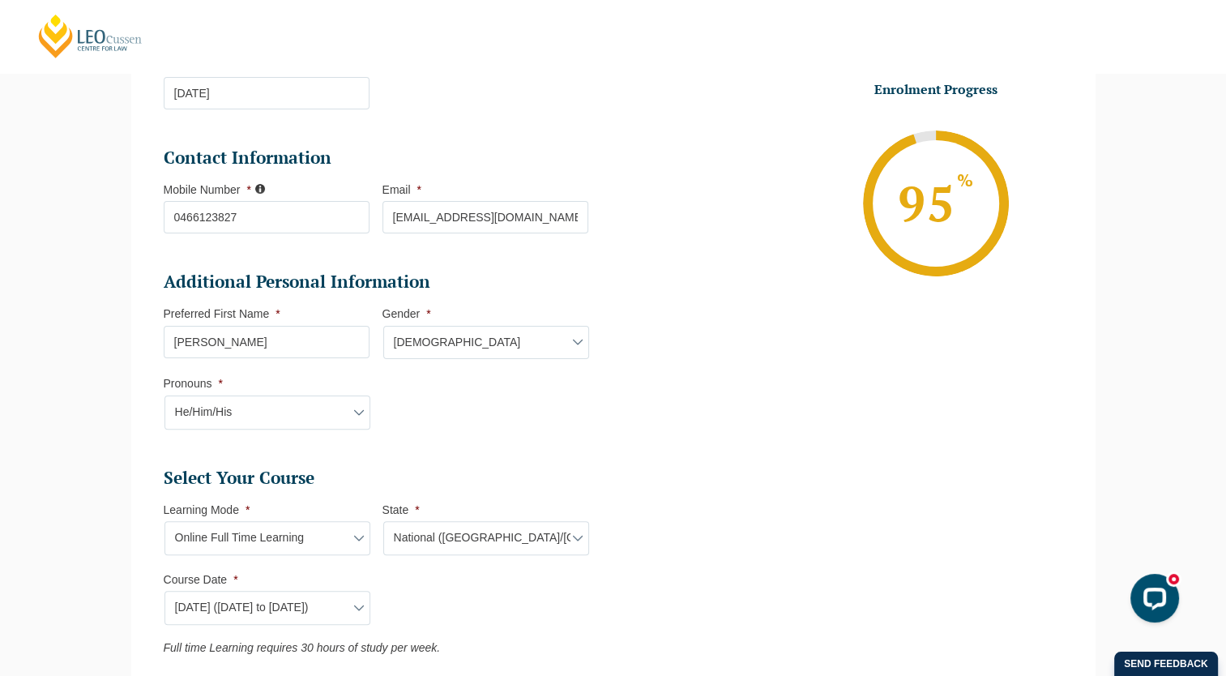
scroll to position [382, 0]
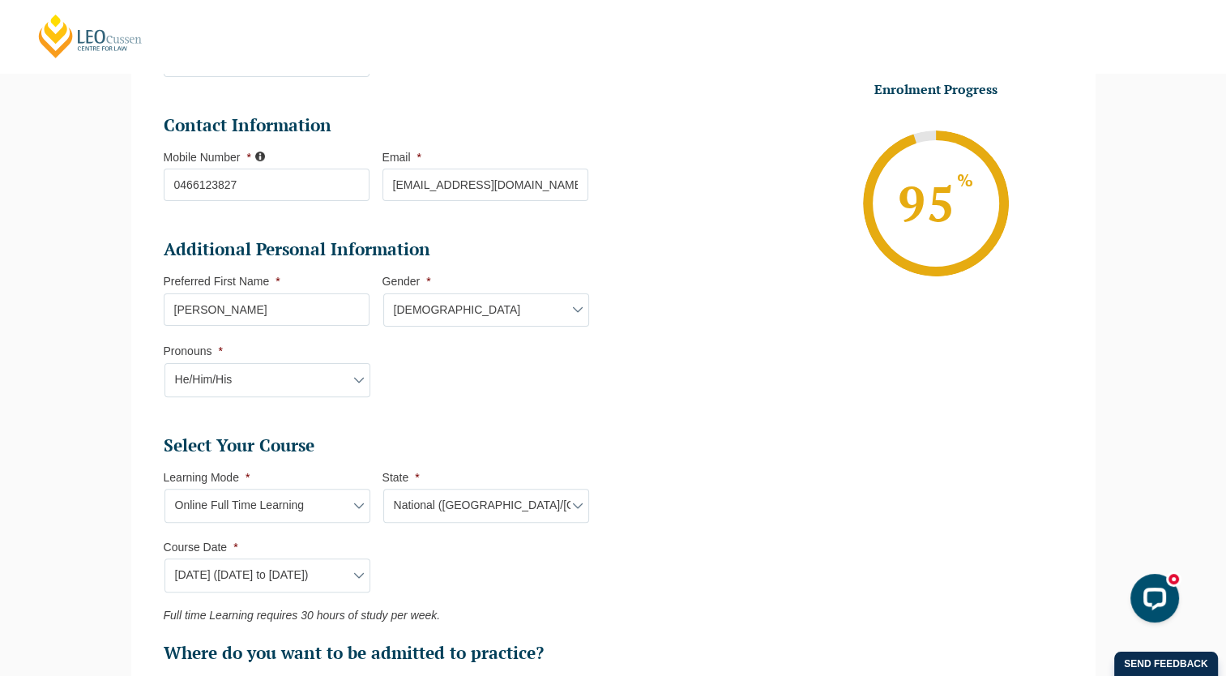
click at [415, 517] on select "State* National (ACT/NSW, VIC, QLD, SA, WA)" at bounding box center [486, 506] width 206 height 34
select select
click at [383, 489] on select "State* National (ACT/NSW, VIC, QLD, SA, WA)" at bounding box center [486, 506] width 206 height 34
select select
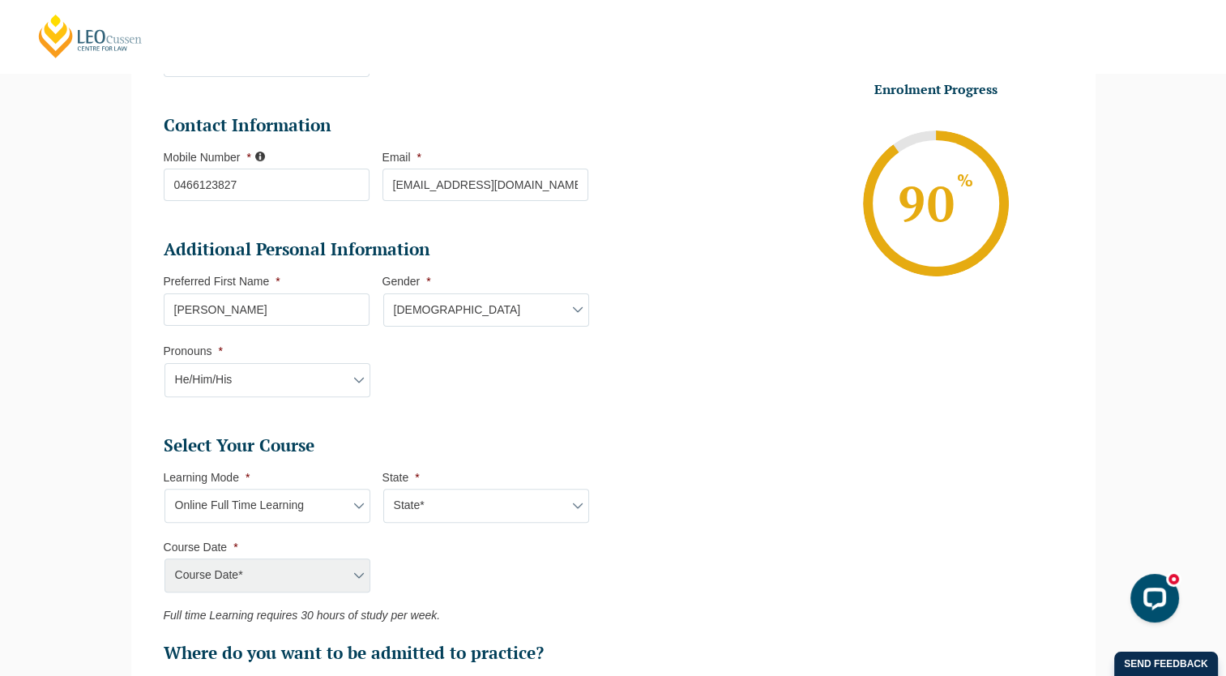
drag, startPoint x: 434, startPoint y: 499, endPoint x: 434, endPoint y: 511, distance: 12.2
click at [434, 499] on select "State* National (ACT/NSW, VIC, QLD, SA, WA)" at bounding box center [486, 506] width 206 height 34
select select "National (ACT/NSW, VIC, QLD, SA, WA)"
click at [383, 489] on select "State* National (ACT/NSW, VIC, QLD, SA, WA)" at bounding box center [486, 506] width 206 height 34
click at [331, 578] on select "Course Date* September 2025 (22-Sep-2025 to 20-Feb-2026) December 2025 (08-Dec-…" at bounding box center [267, 575] width 206 height 34
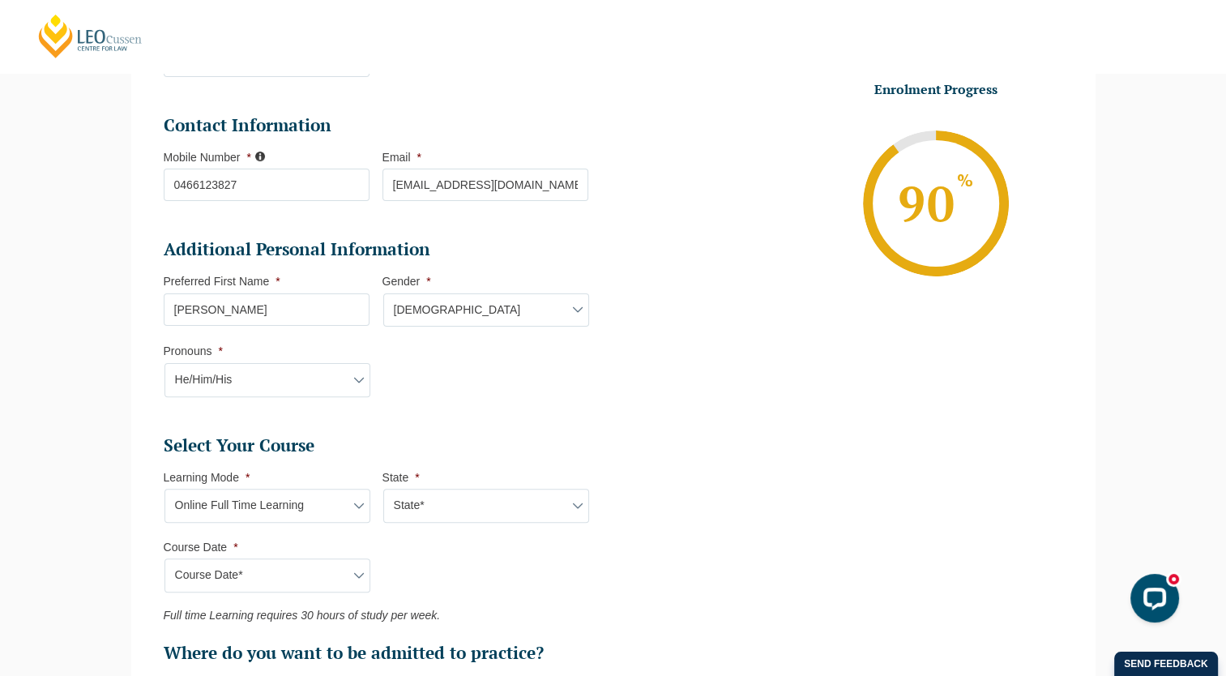
select select "January 2026 (27-Jan-2026 to 12-Jun-2026)"
click at [164, 558] on select "Course Date* September 2025 (22-Sep-2025 to 20-Feb-2026) December 2025 (08-Dec-…" at bounding box center [267, 575] width 206 height 34
type input "Intake 01 January 2026 FT"
type input "Practical Legal Training (NAT)"
select select "NAT PLT (JAN) 2026 Full Time Online"
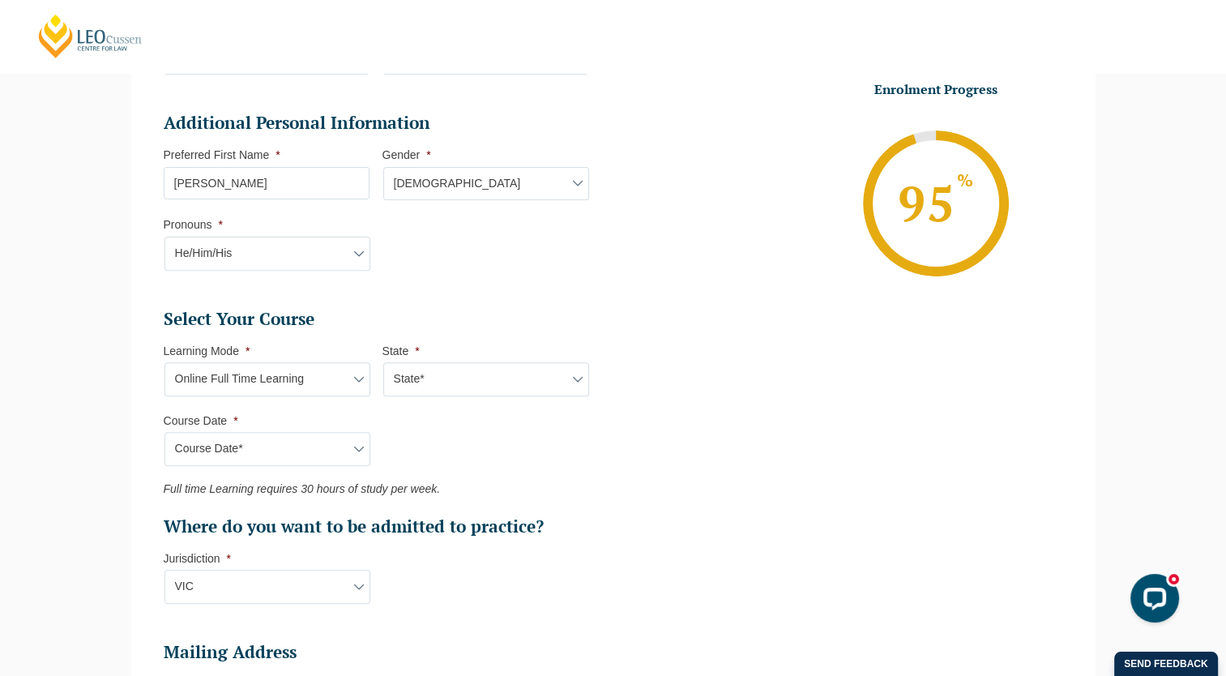
scroll to position [544, 0]
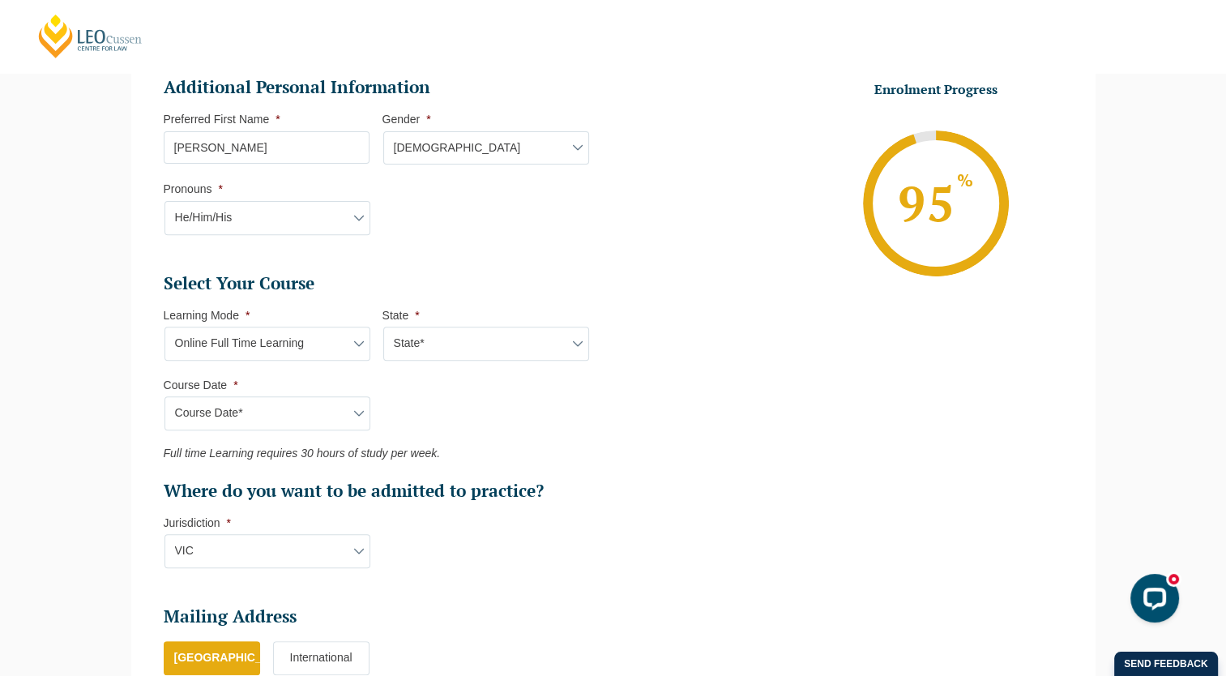
drag, startPoint x: 340, startPoint y: 346, endPoint x: 327, endPoint y: 361, distance: 19.5
click at [340, 346] on select "Learning Mode* Online Full Time Learning Online Part Time Learning Blended Full…" at bounding box center [267, 344] width 206 height 34
click at [164, 327] on select "Learning Mode* Online Full Time Learning Online Part Time Learning Blended Full…" at bounding box center [267, 344] width 206 height 34
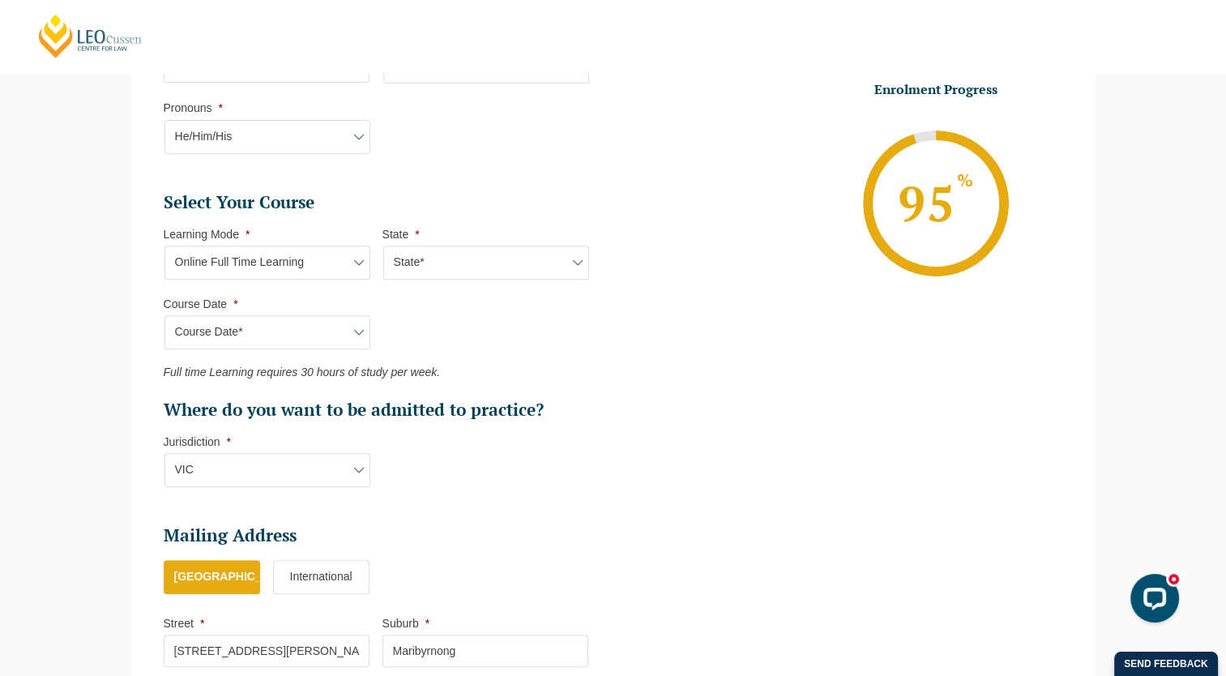
scroll to position [1031, 0]
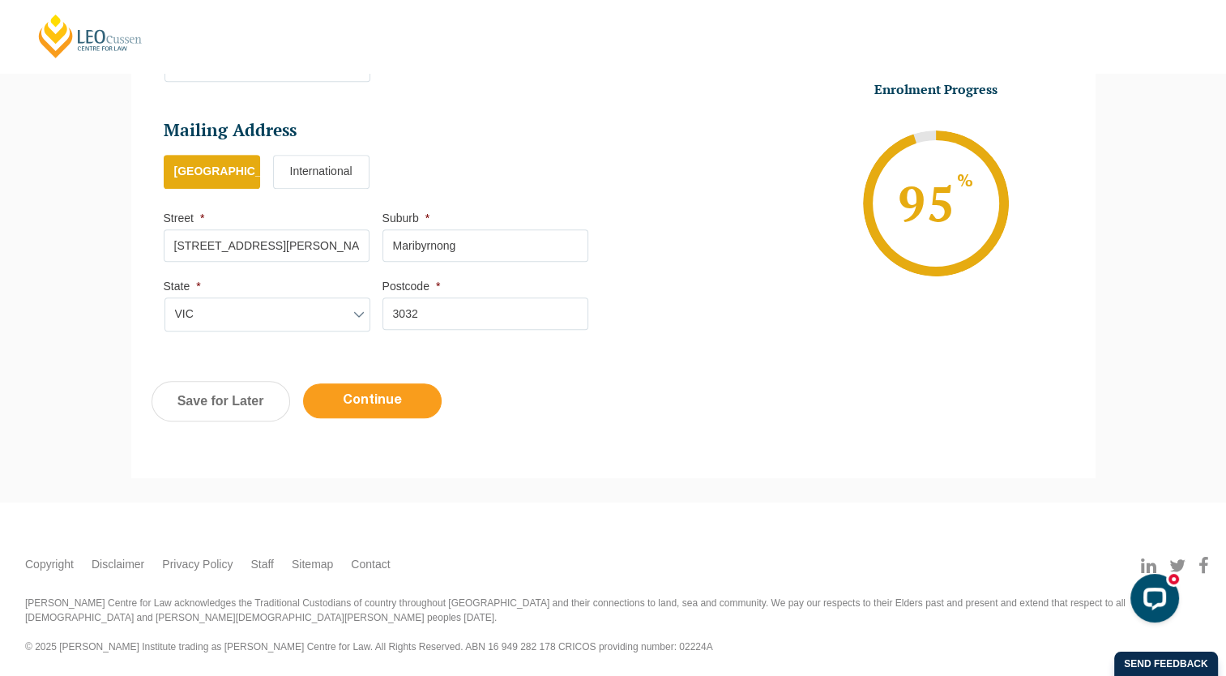
click at [402, 403] on input "Continue" at bounding box center [372, 400] width 139 height 35
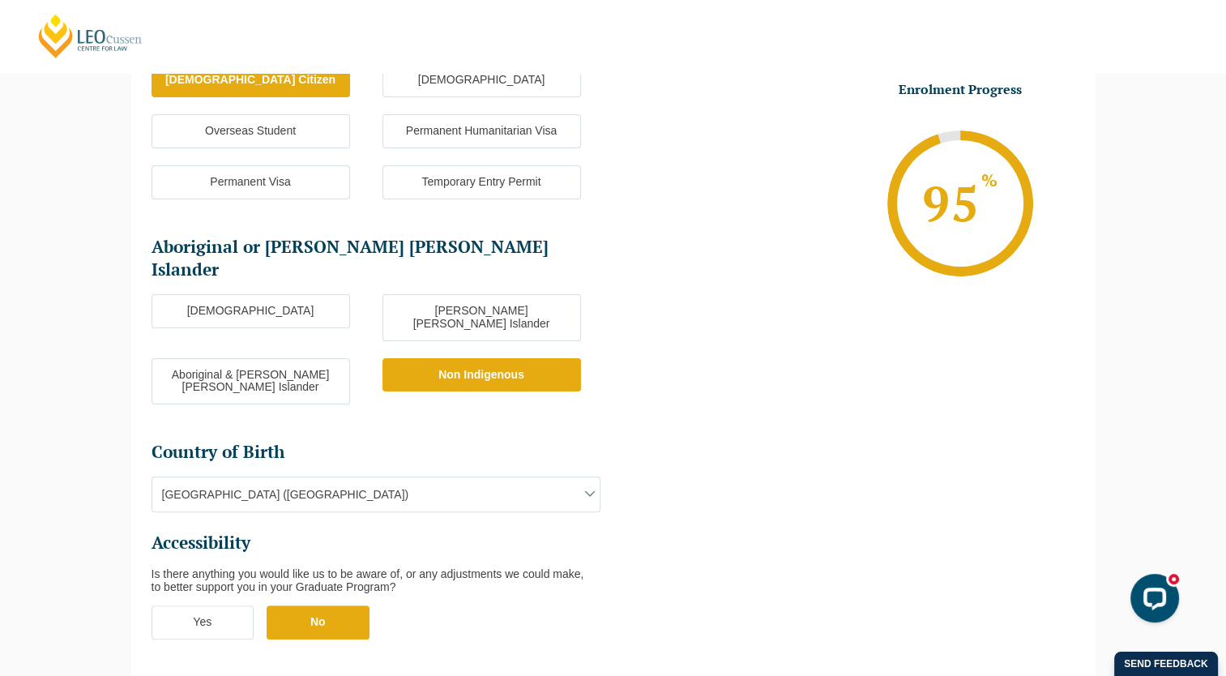
scroll to position [557, 0]
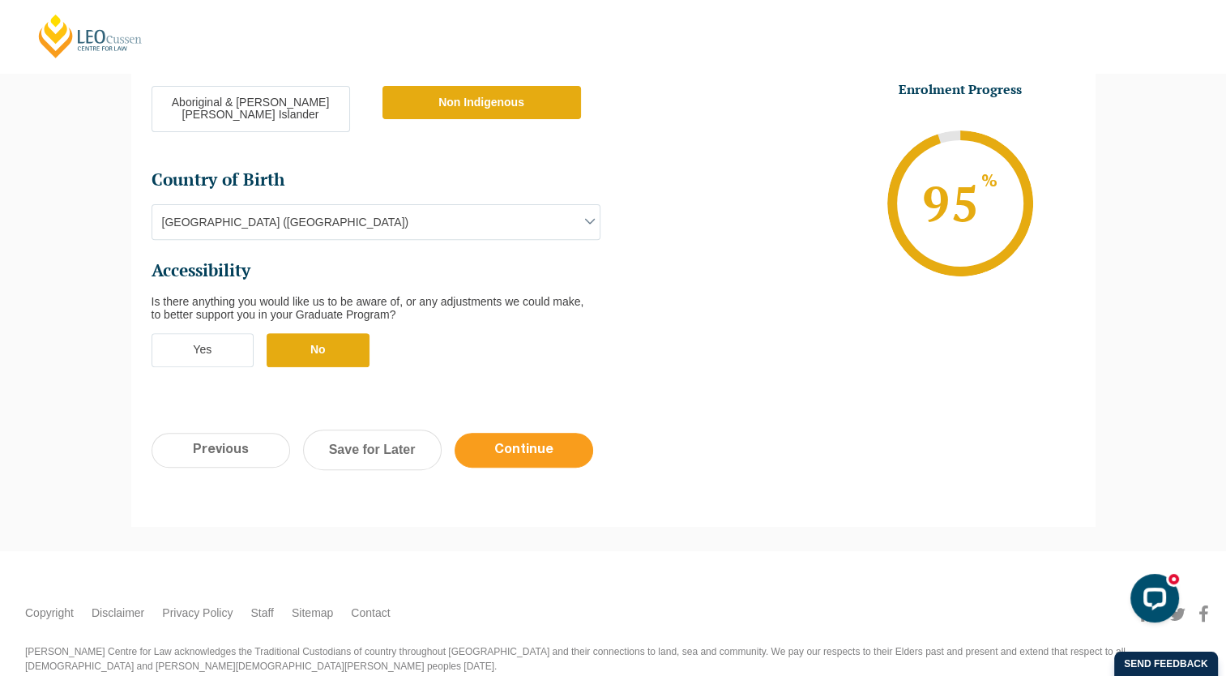
click at [519, 433] on input "Continue" at bounding box center [524, 450] width 139 height 35
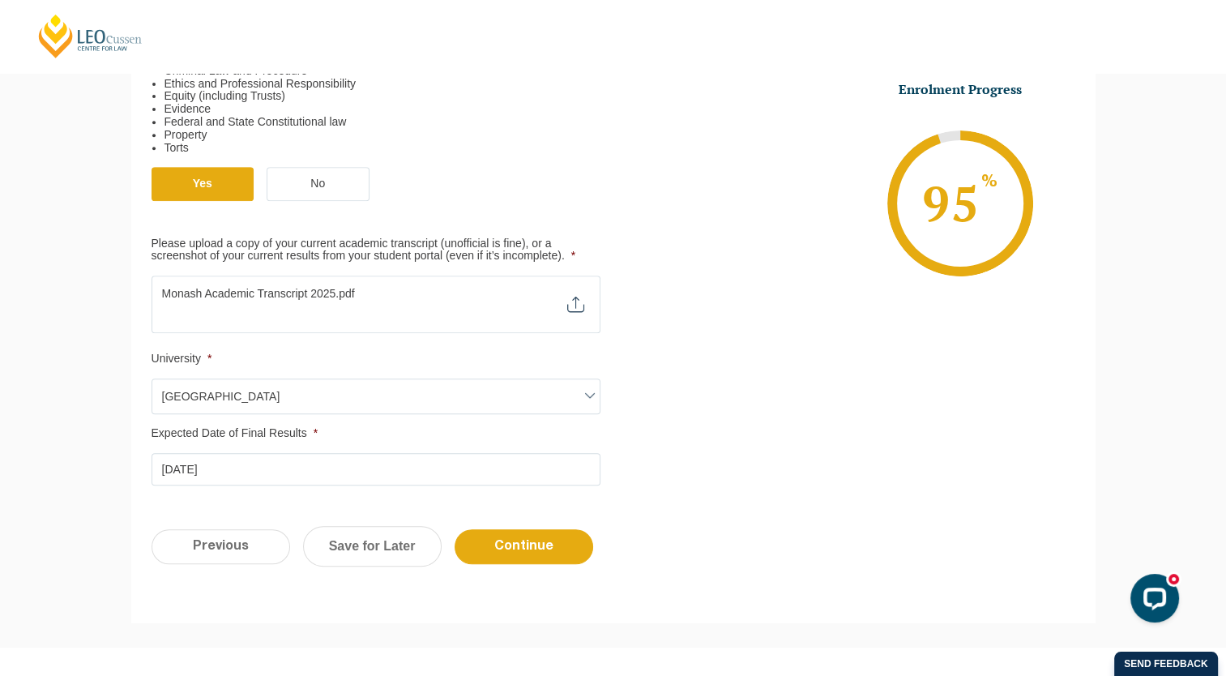
scroll to position [788, 0]
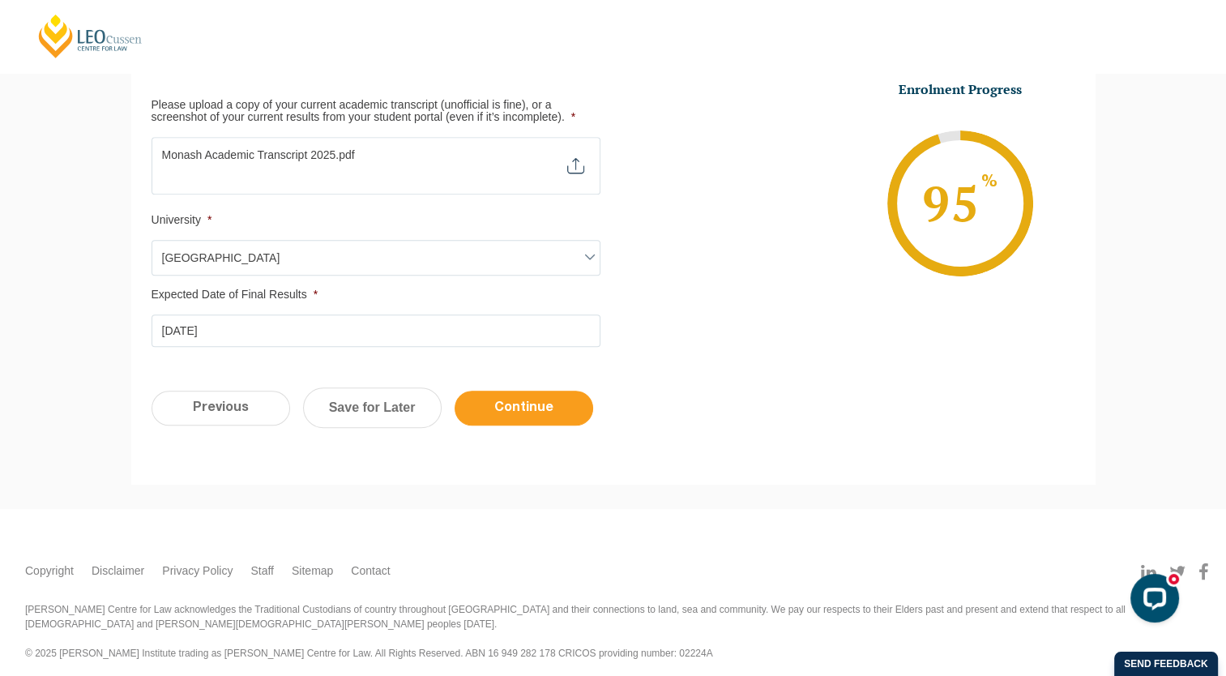
click at [506, 413] on input "Continue" at bounding box center [524, 408] width 139 height 35
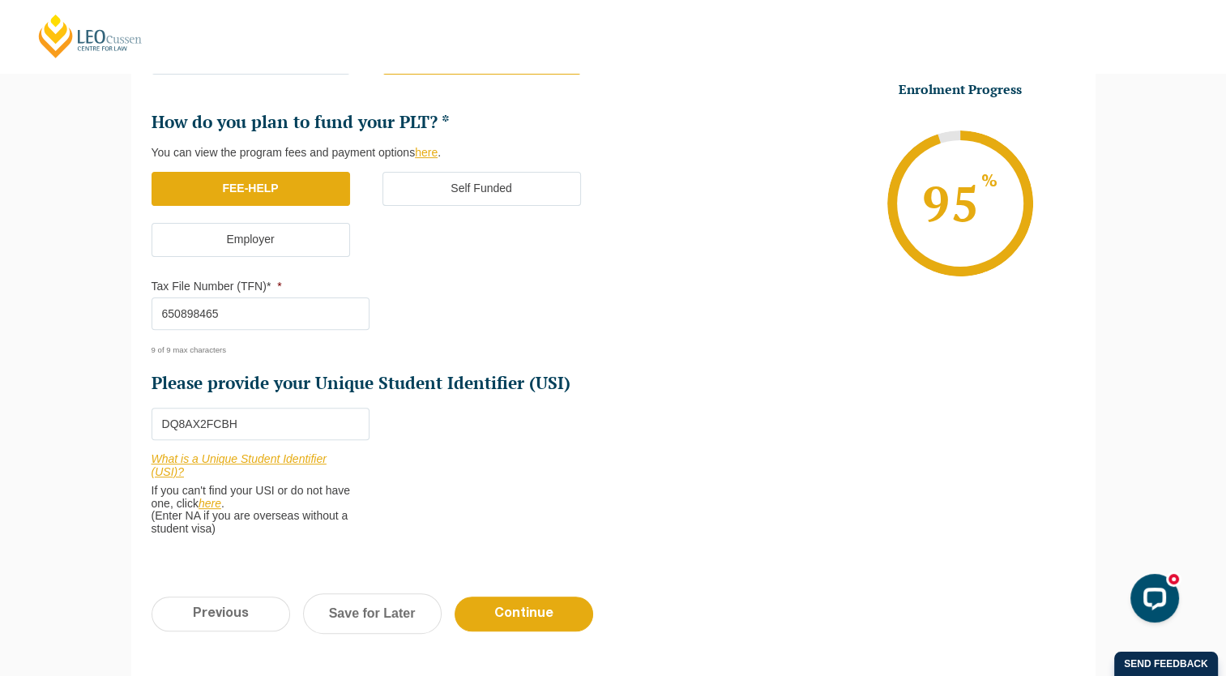
scroll to position [0, 0]
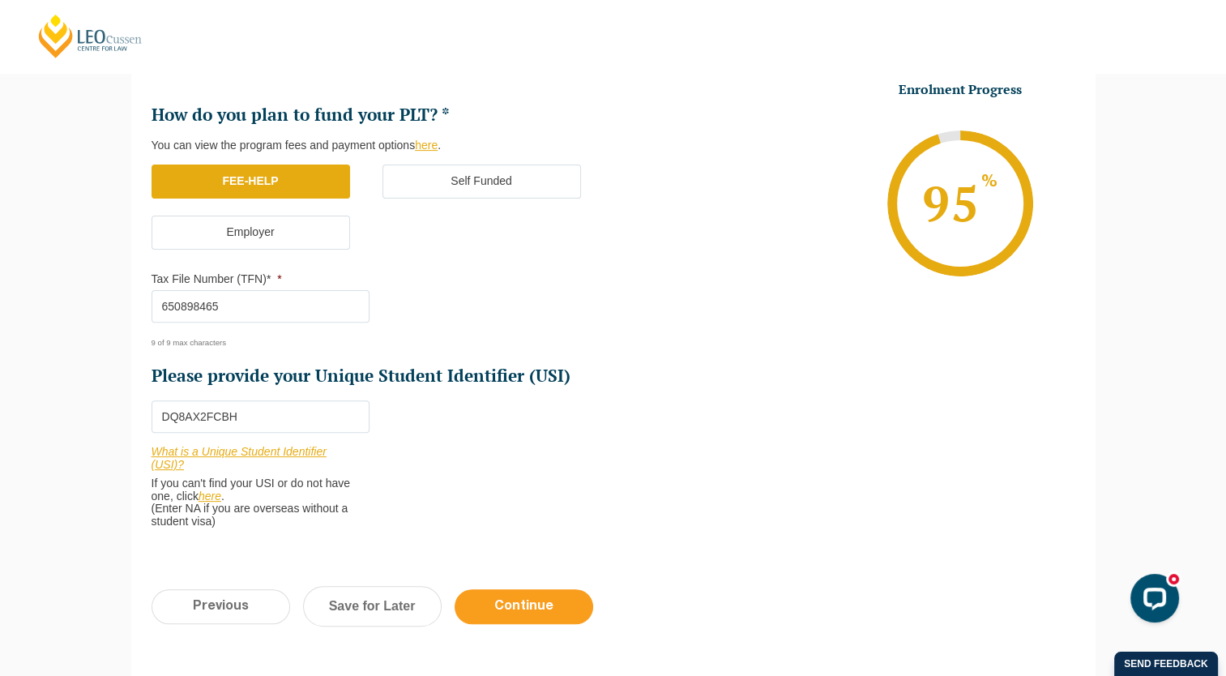
click at [566, 601] on input "Continue" at bounding box center [524, 606] width 139 height 35
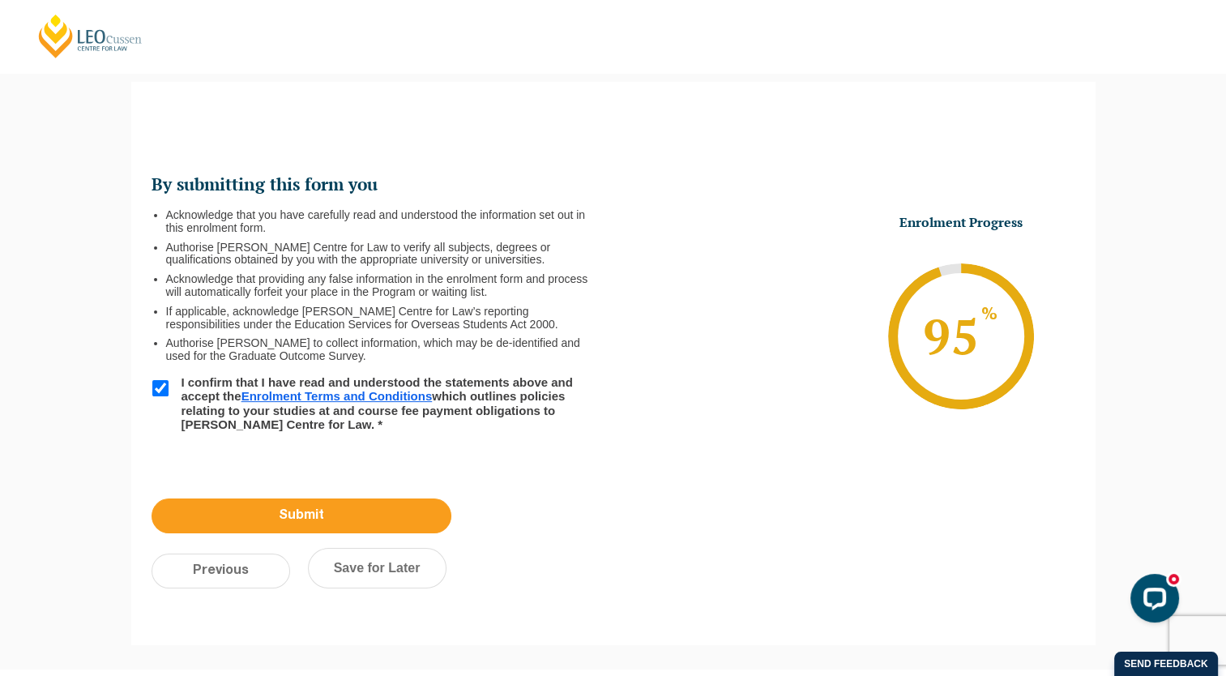
click at [300, 510] on input "Submit" at bounding box center [302, 515] width 300 height 35
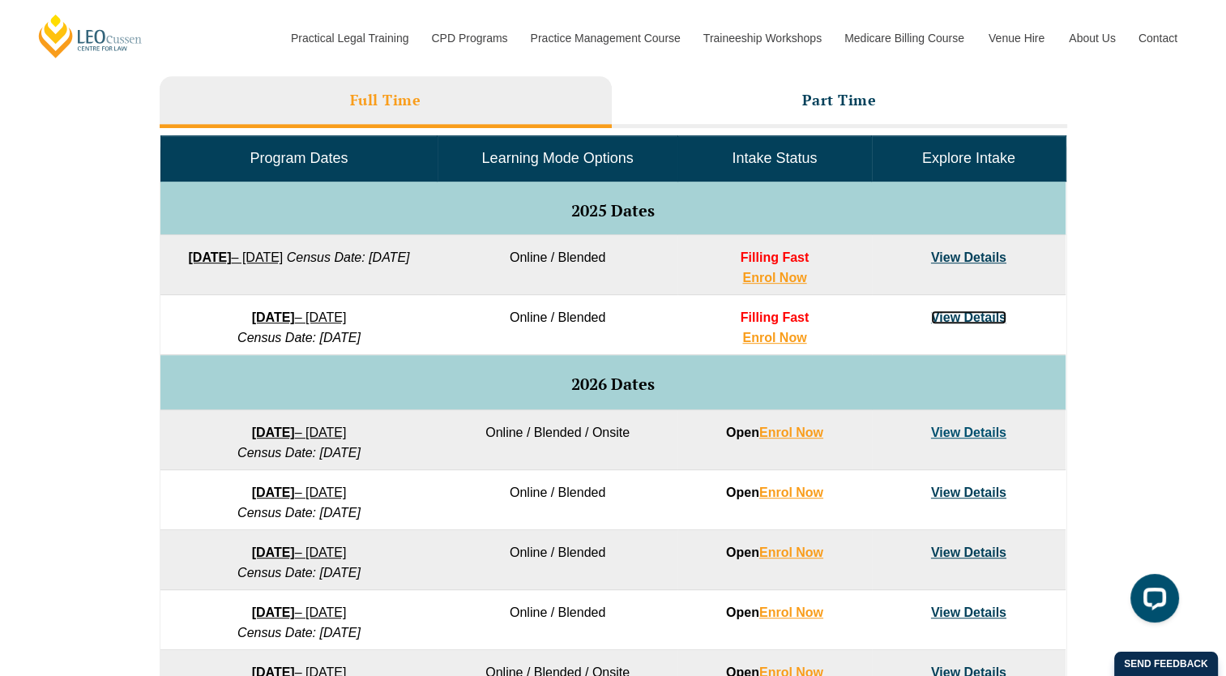
scroll to position [729, 0]
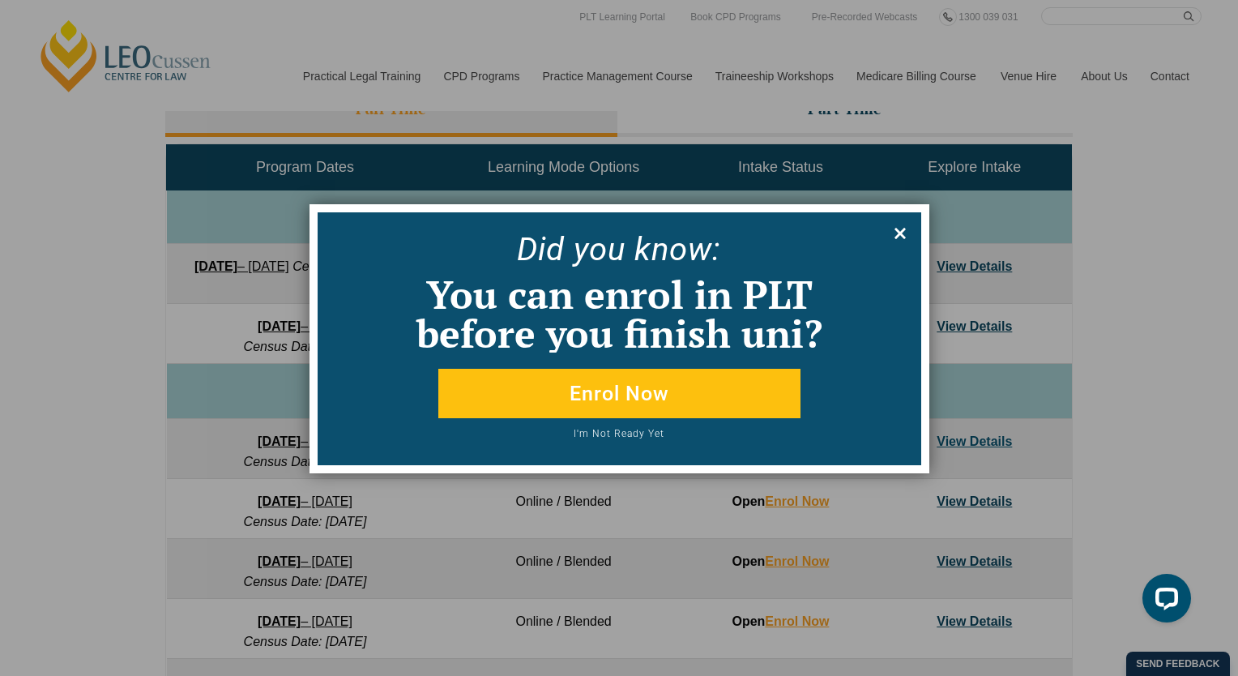
click at [896, 227] on icon at bounding box center [900, 233] width 18 height 18
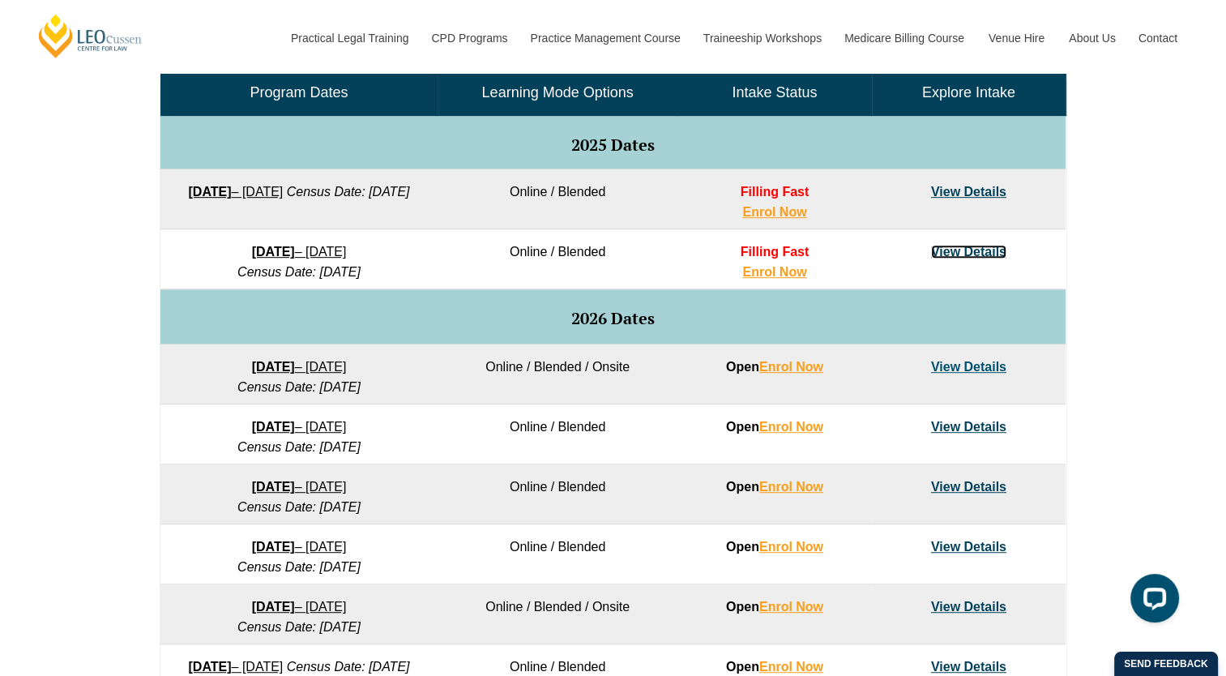
scroll to position [810, 0]
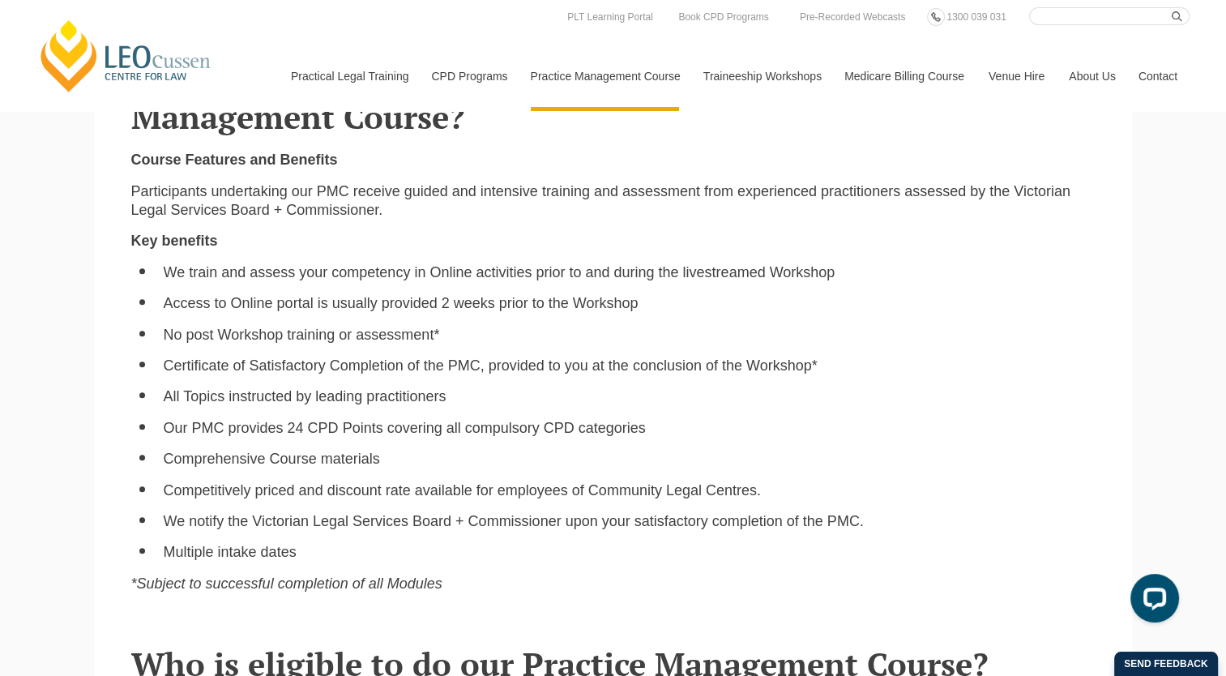
scroll to position [909, 0]
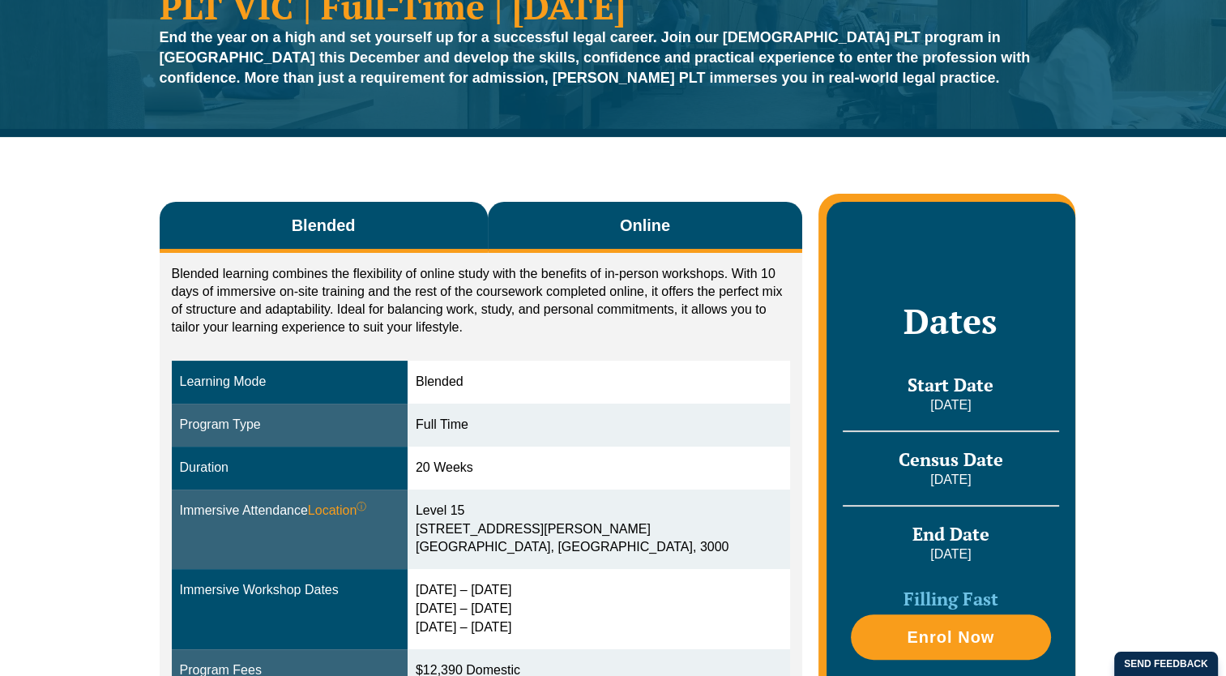
click at [685, 238] on button "Online" at bounding box center [645, 227] width 315 height 51
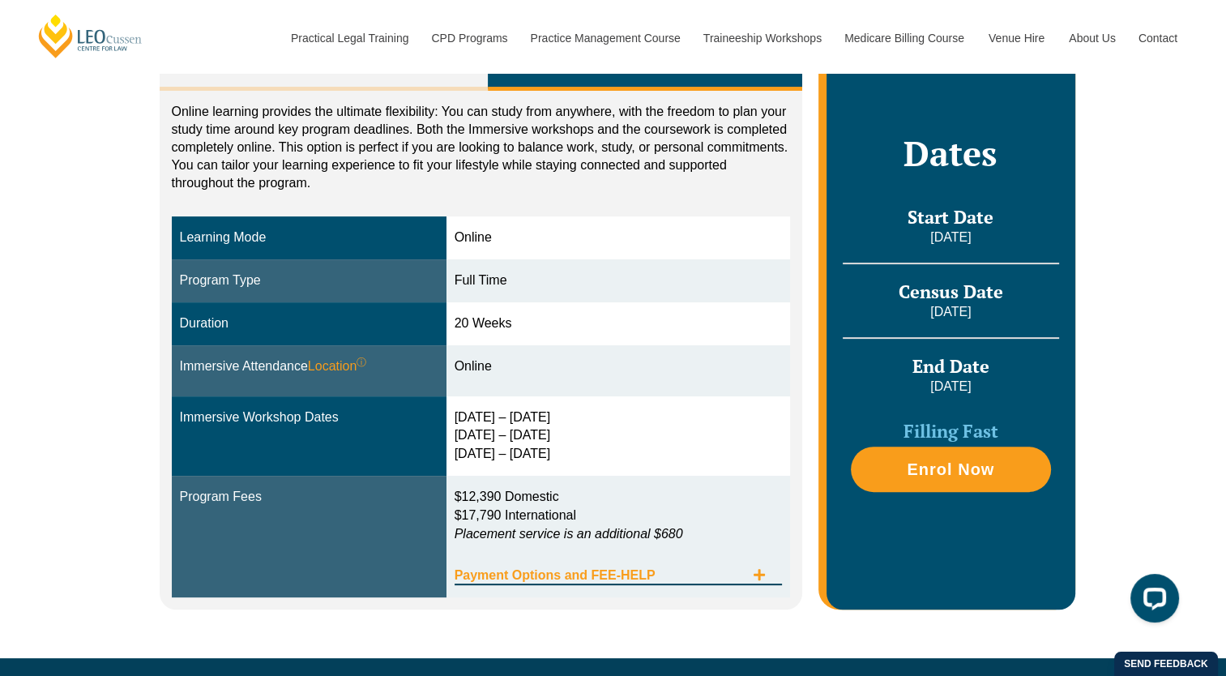
click at [706, 572] on span "Payment Options and FEE-HELP" at bounding box center [600, 575] width 291 height 13
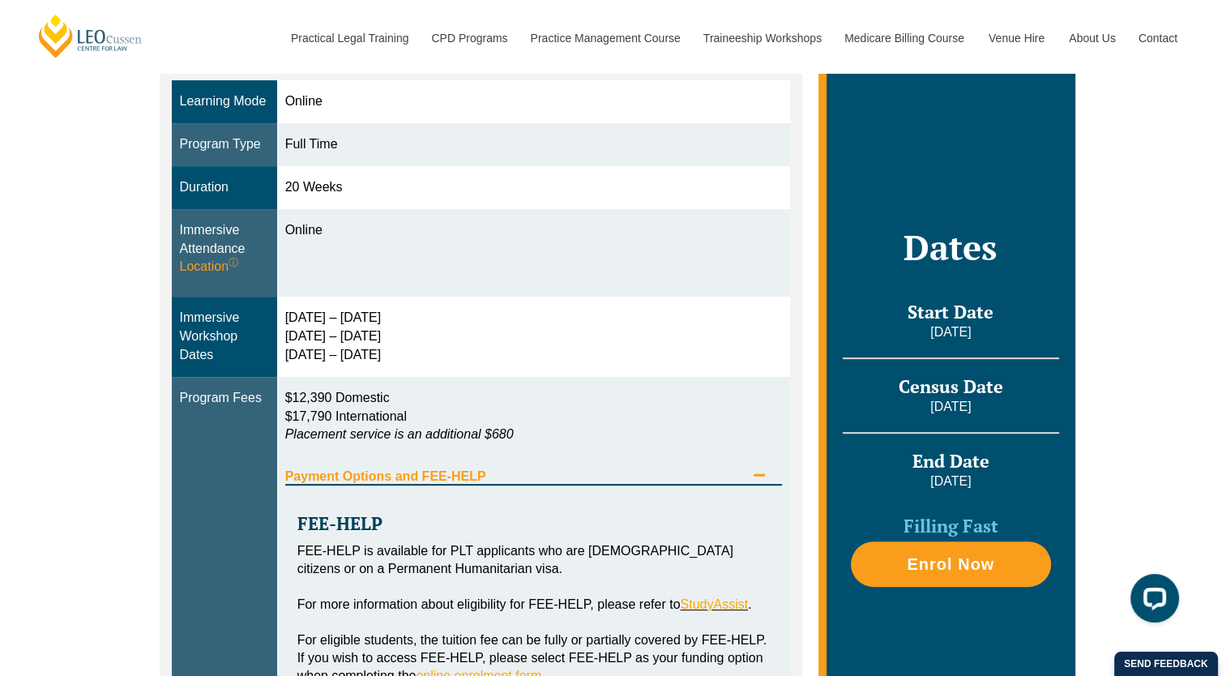
scroll to position [487, 0]
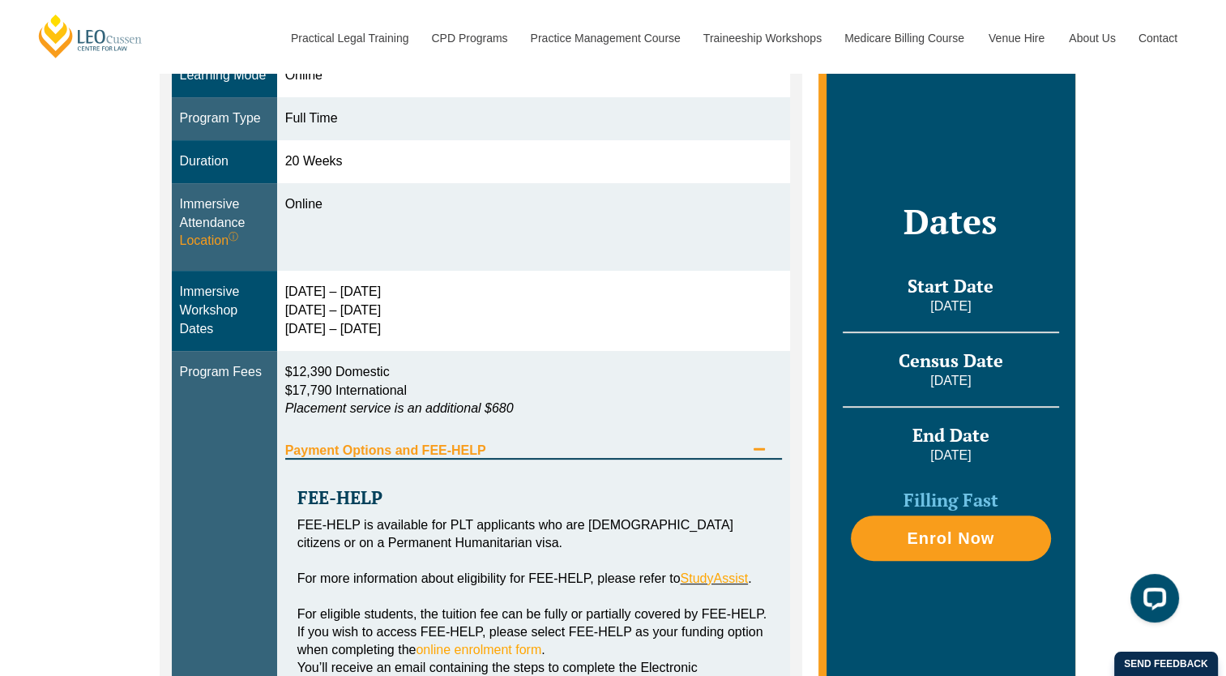
click at [545, 444] on span "Payment Options and FEE-HELP" at bounding box center [515, 450] width 460 height 13
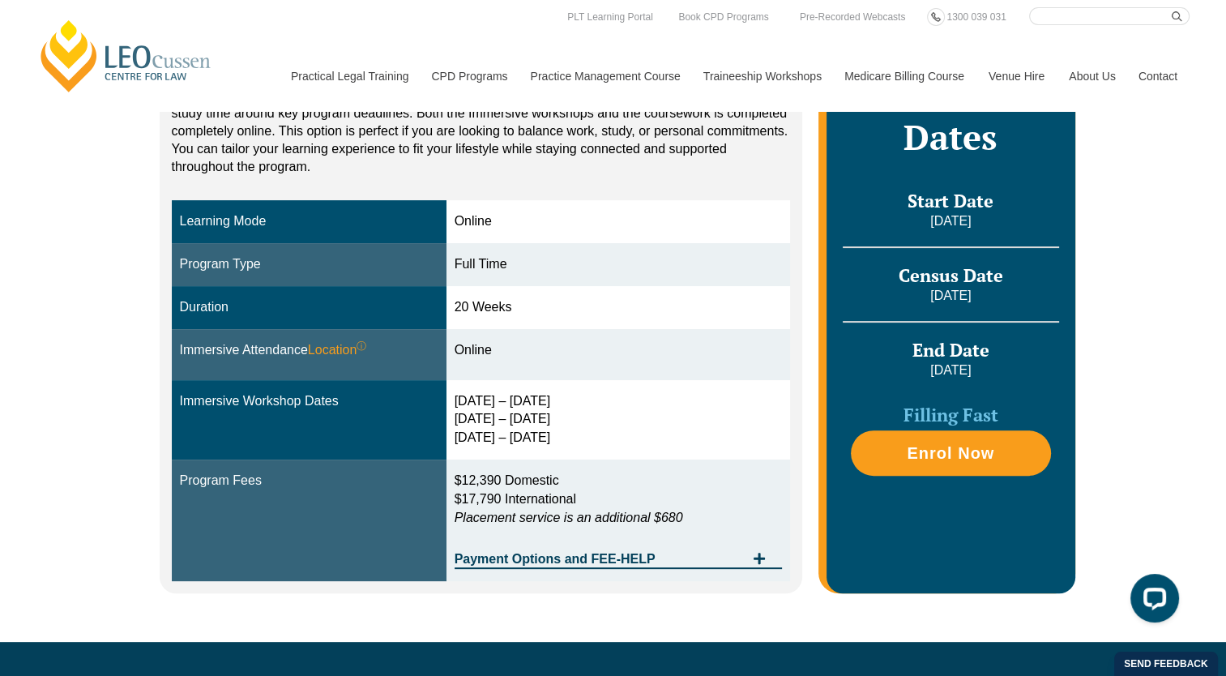
scroll to position [244, 0]
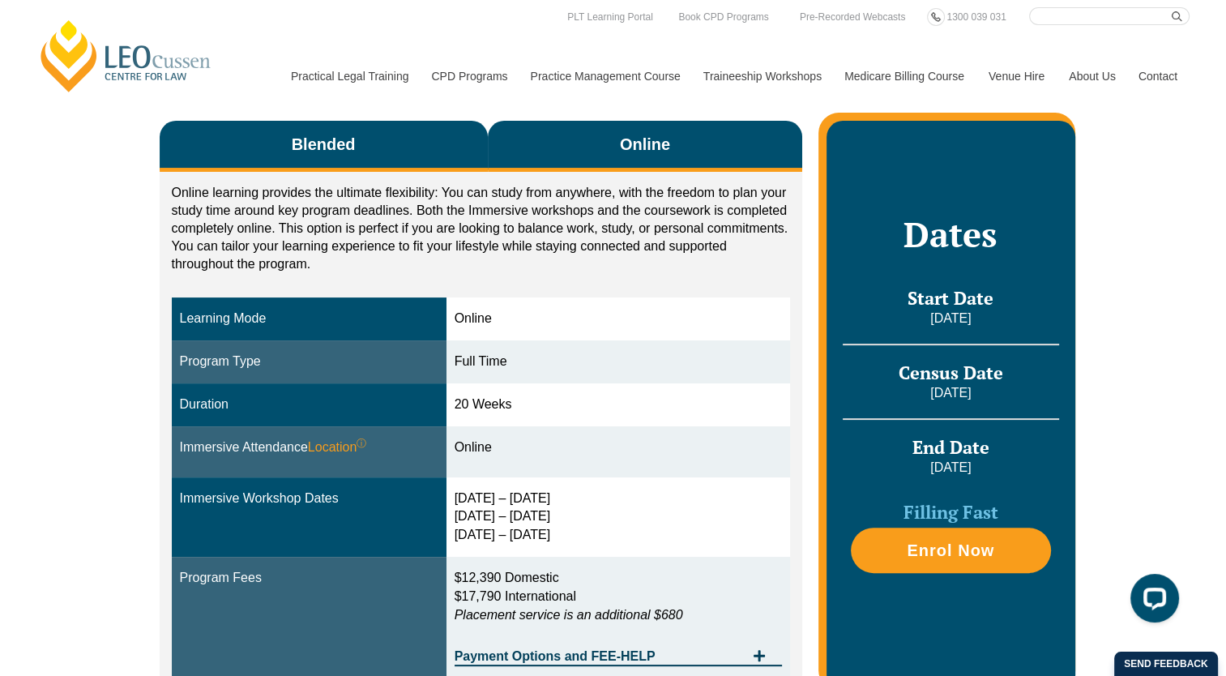
click at [431, 155] on button "Blended" at bounding box center [324, 146] width 328 height 51
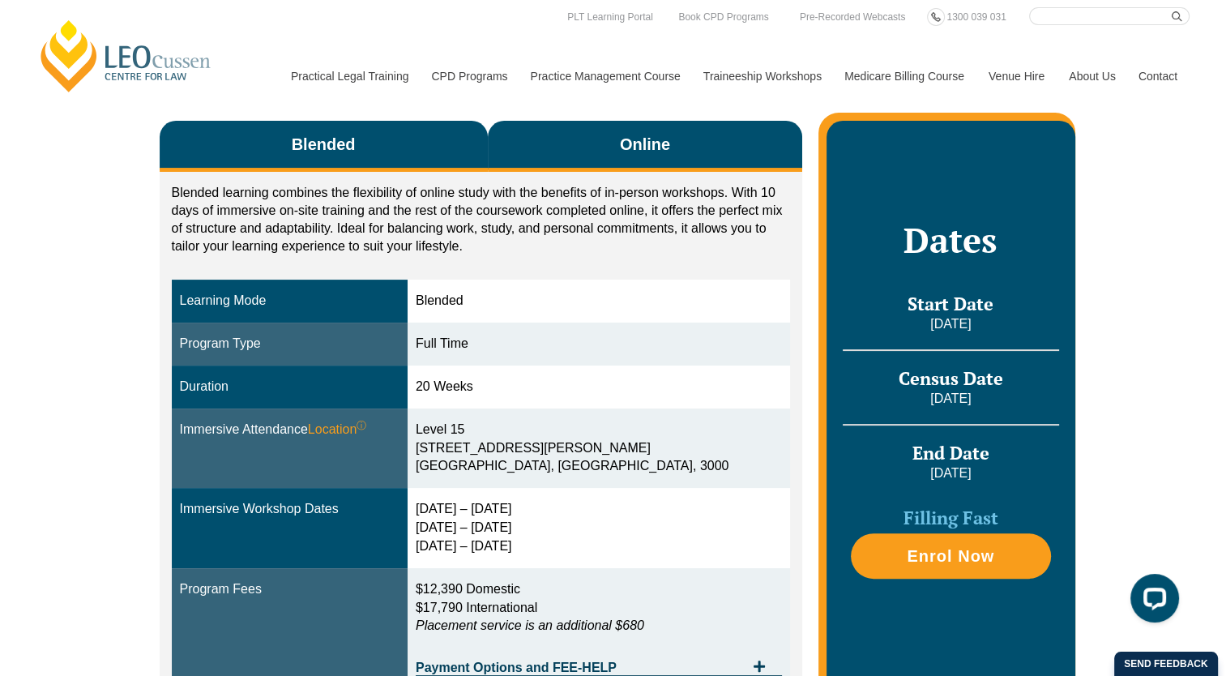
click at [765, 160] on button "Online" at bounding box center [645, 146] width 315 height 51
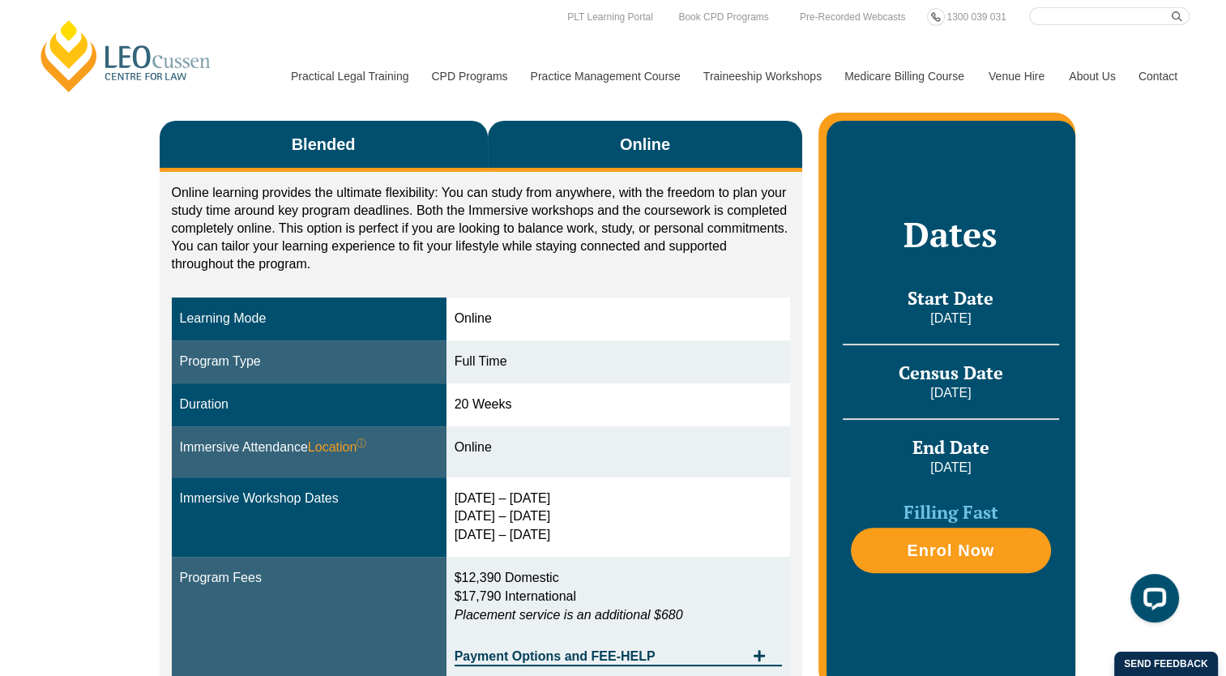
click at [466, 156] on button "Blended" at bounding box center [324, 146] width 328 height 51
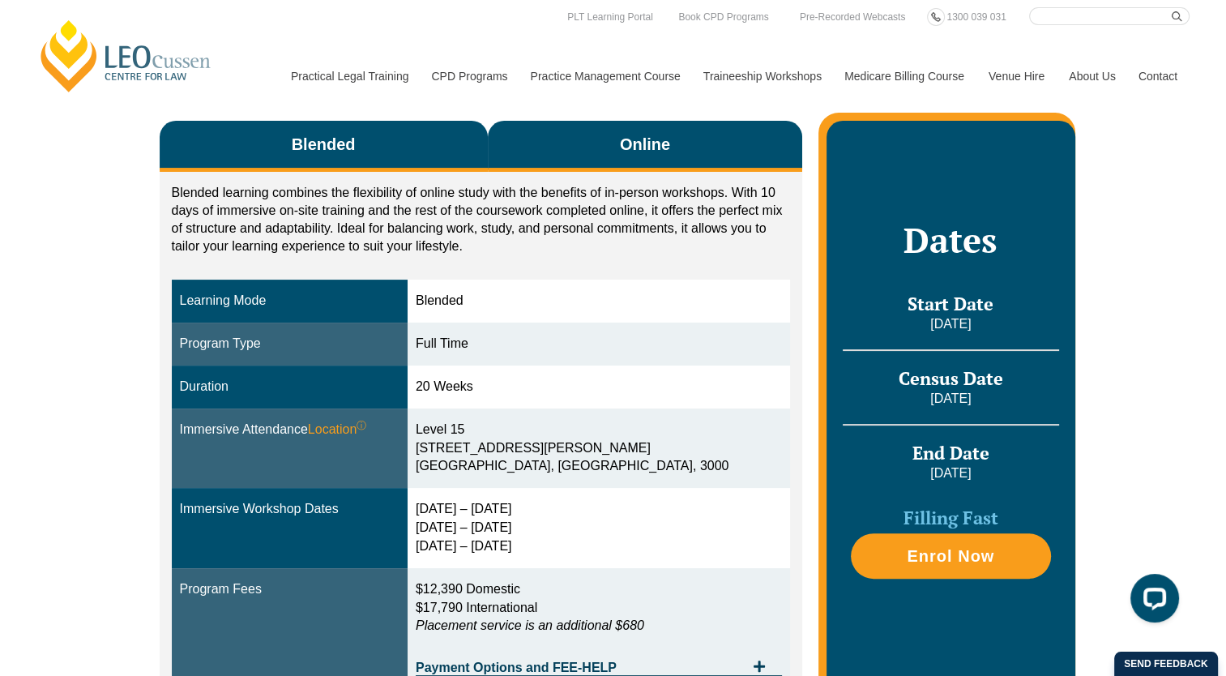
click at [747, 154] on button "Online" at bounding box center [645, 146] width 315 height 51
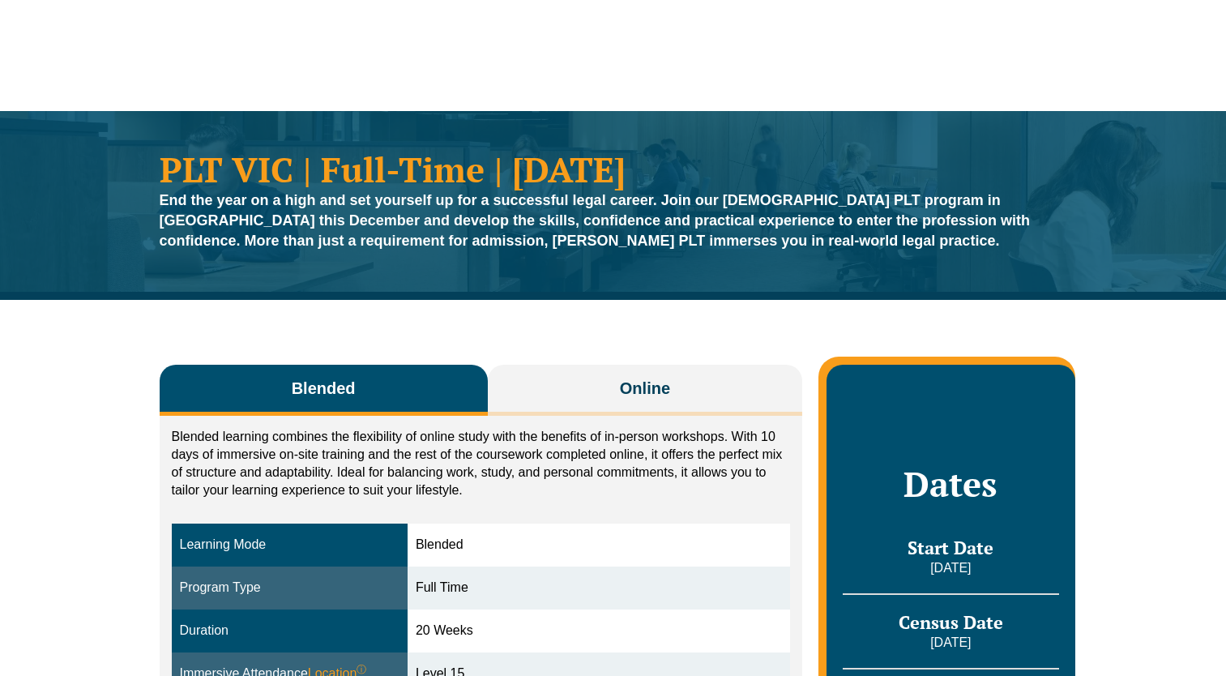
click at [640, 58] on link "Practice Management Course" at bounding box center [605, 76] width 173 height 70
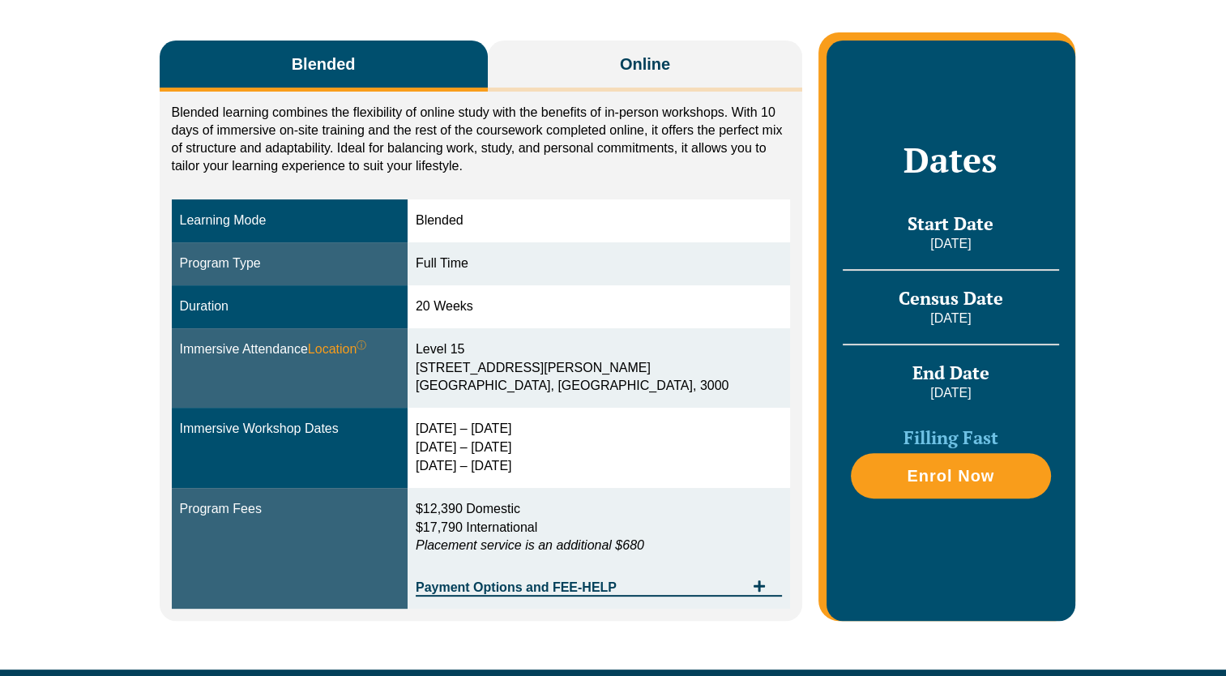
scroll to position [324, 0]
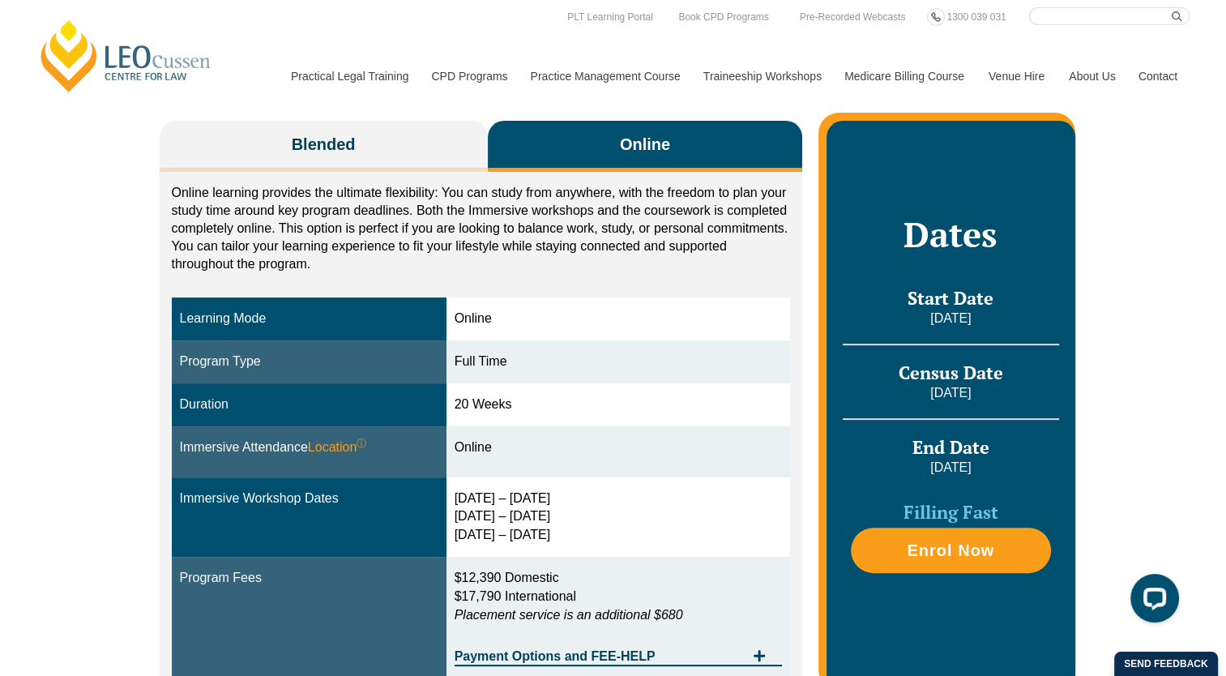
scroll to position [243, 0]
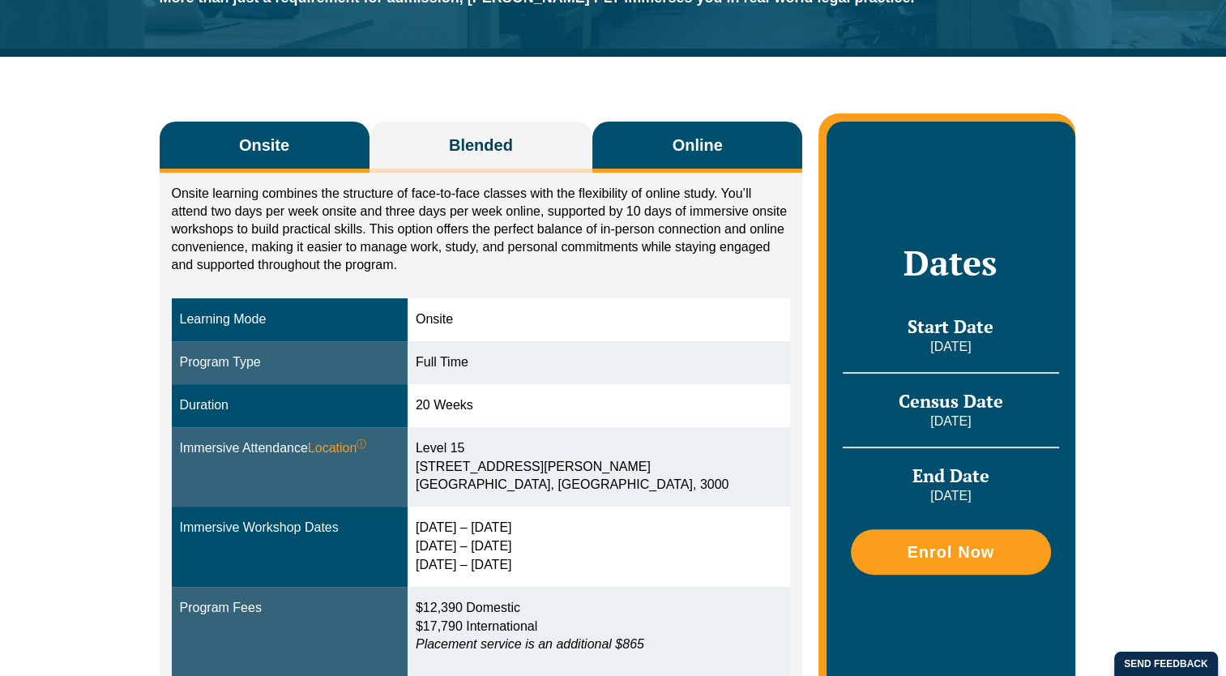
click at [758, 156] on button "Online" at bounding box center [697, 147] width 210 height 51
